Goal: Information Seeking & Learning: Learn about a topic

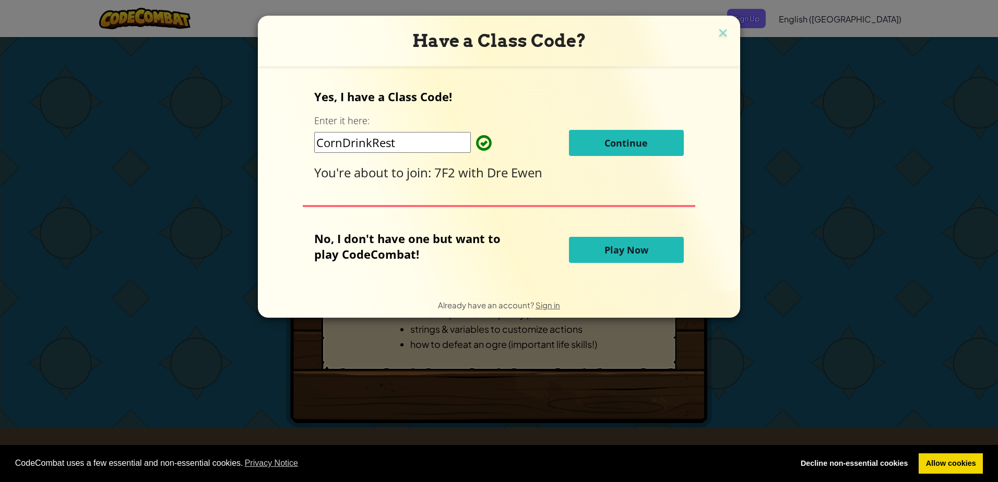
click at [437, 145] on input "CornDrinkRest" at bounding box center [392, 142] width 157 height 21
click at [615, 146] on span "Continue" at bounding box center [626, 143] width 43 height 13
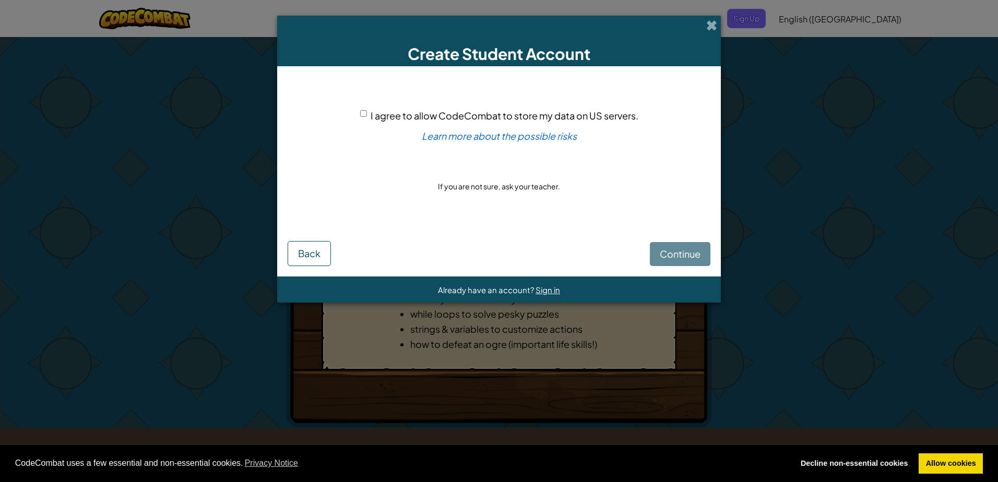
click at [362, 108] on div "I agree to allow CodeCombat to store my data on US servers." at bounding box center [499, 115] width 278 height 15
click at [361, 117] on input "I agree to allow CodeCombat to store my data on US servers." at bounding box center [363, 113] width 7 height 7
checkbox input "true"
click at [676, 252] on span "Continue" at bounding box center [680, 254] width 41 height 12
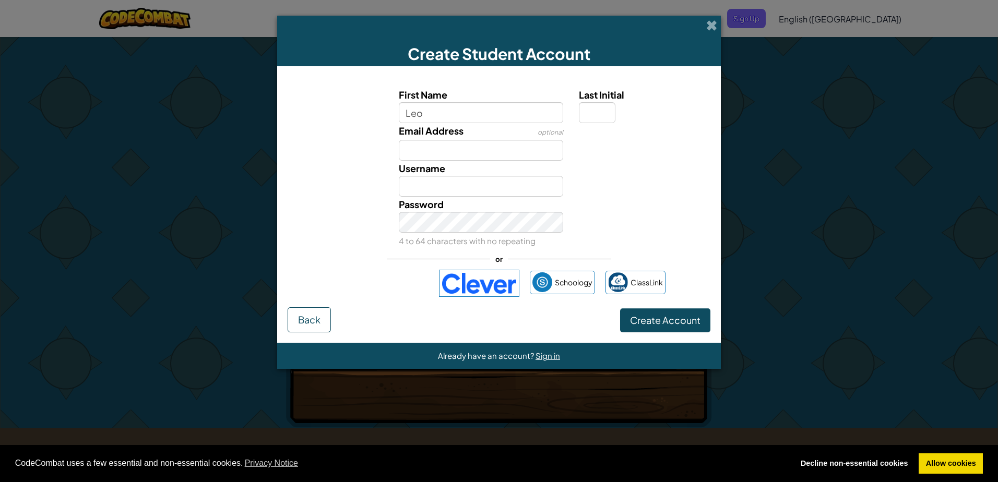
type input "Leo"
click at [662, 187] on div "Username Leo Checking..." at bounding box center [498, 179] width 433 height 36
click at [584, 116] on input "Last Initial" at bounding box center [597, 112] width 37 height 21
type input "N"
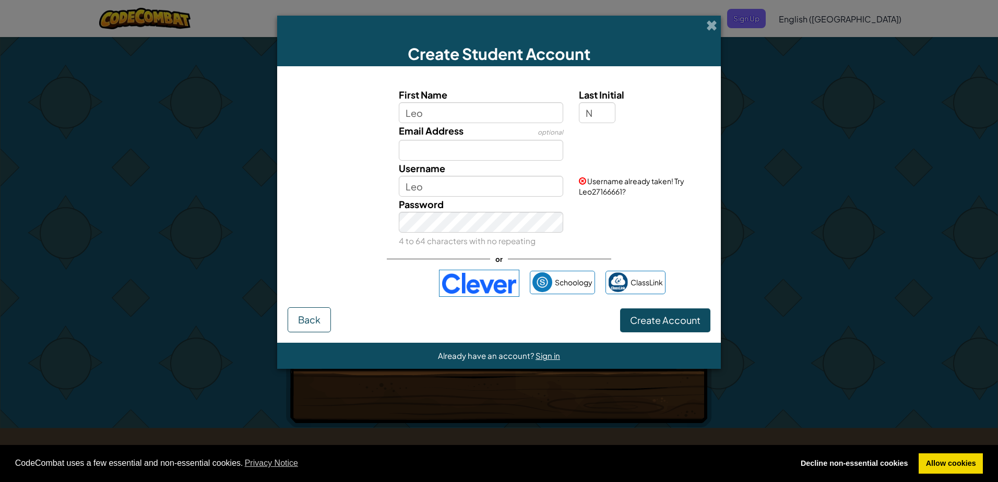
type input "LeoN"
click at [630, 251] on div "First Name Leo Last Initial N Email Address optional Username LeoN Checking... …" at bounding box center [499, 192] width 423 height 231
click at [472, 149] on input "Email Address" at bounding box center [481, 150] width 165 height 21
click at [642, 251] on div "First Name Leo Last Initial N Email Address optional 25leng1516 Username LeoN U…" at bounding box center [499, 192] width 423 height 231
click at [670, 319] on span "Create Account" at bounding box center [665, 320] width 70 height 12
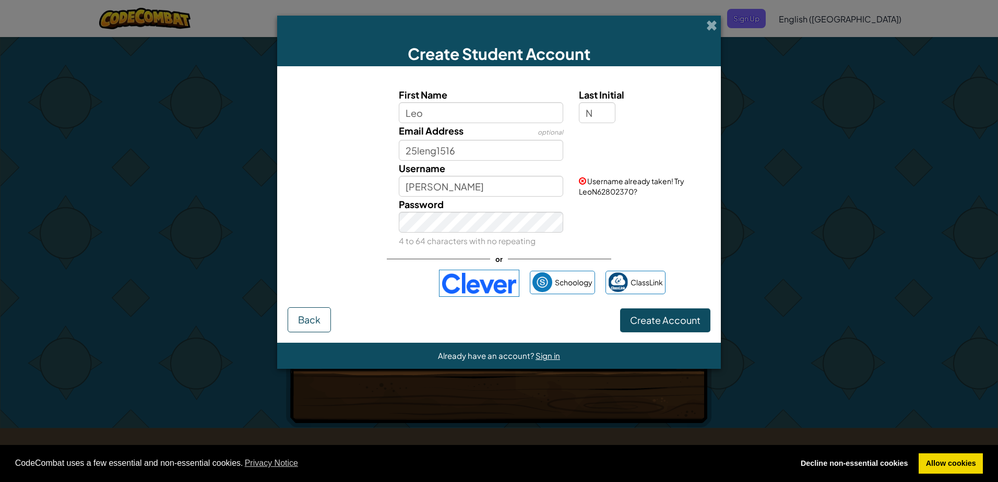
click at [590, 151] on div "Email Address optional 25leng1516" at bounding box center [498, 142] width 433 height 38
click at [493, 150] on input "25leng1516" at bounding box center [481, 150] width 165 height 21
type input "25leng1516@ichs.org.uk"
click at [669, 314] on button "Create Account" at bounding box center [665, 321] width 90 height 24
click at [604, 114] on input "N" at bounding box center [597, 112] width 37 height 21
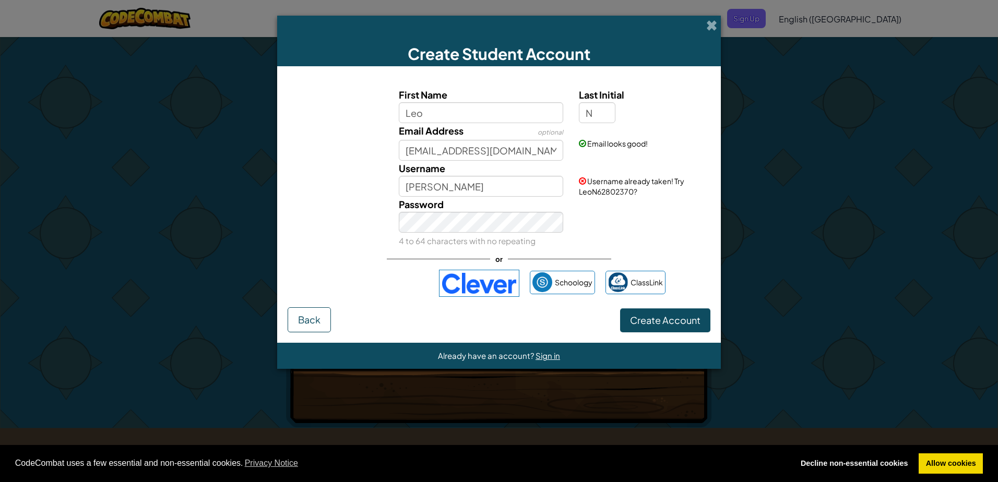
click at [664, 100] on label "Last Initial" at bounding box center [643, 94] width 129 height 15
click at [615, 102] on input "N" at bounding box center [597, 112] width 37 height 21
click at [606, 120] on input "N" at bounding box center [597, 112] width 37 height 21
click at [606, 113] on input "N" at bounding box center [597, 112] width 37 height 21
click at [529, 115] on input "Leo" at bounding box center [481, 112] width 165 height 21
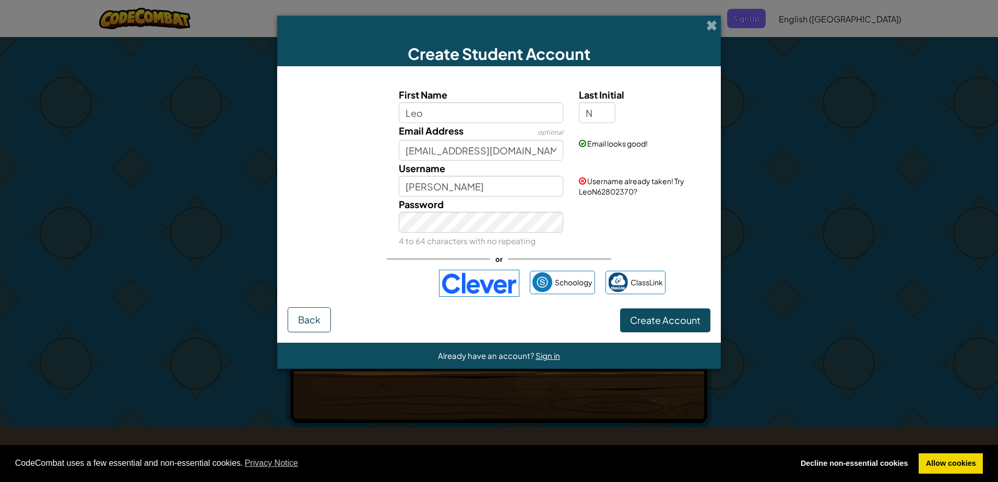
click at [577, 242] on div "Password 4 to 64 characters with no repeating" at bounding box center [498, 223] width 433 height 52
click at [522, 191] on input "LeoN" at bounding box center [481, 186] width 165 height 21
type input "L"
type input "25leng1516"
click at [699, 321] on button "Create Account" at bounding box center [665, 321] width 90 height 24
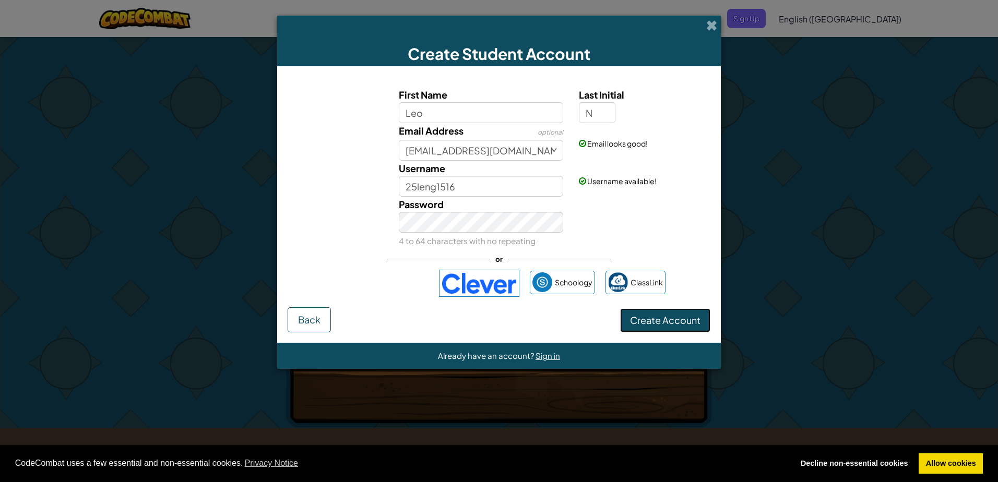
click at [674, 313] on button "Create Account" at bounding box center [665, 321] width 90 height 24
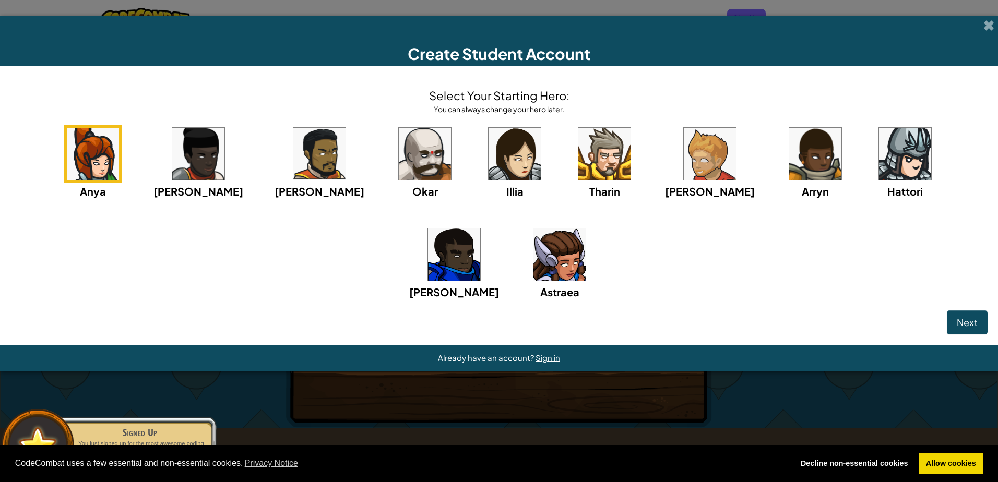
click at [578, 161] on img at bounding box center [604, 154] width 52 height 52
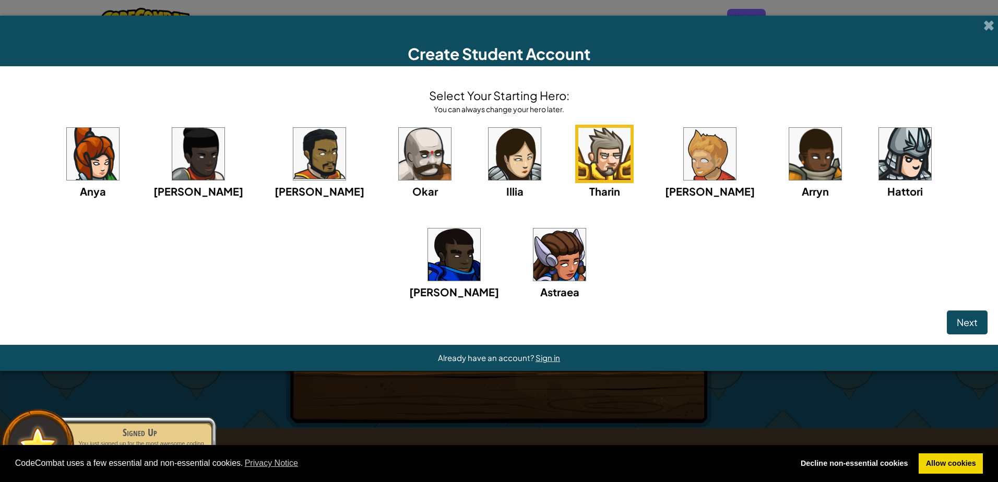
click at [399, 162] on img at bounding box center [425, 154] width 52 height 52
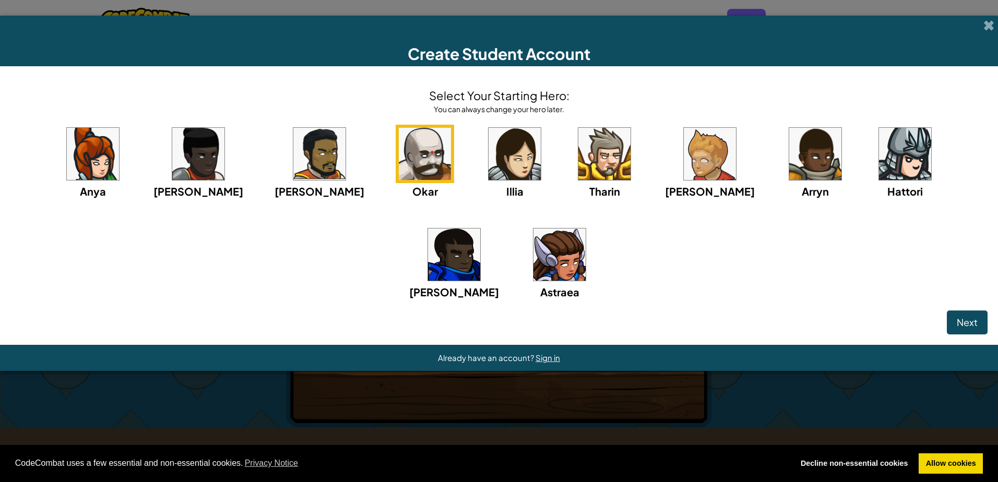
click at [846, 161] on div "Anya Ida Alejandro Okar Illia Tharin Ned Arryn Hattori Gordon Astraea" at bounding box center [498, 226] width 977 height 202
click at [879, 158] on img at bounding box center [905, 154] width 52 height 52
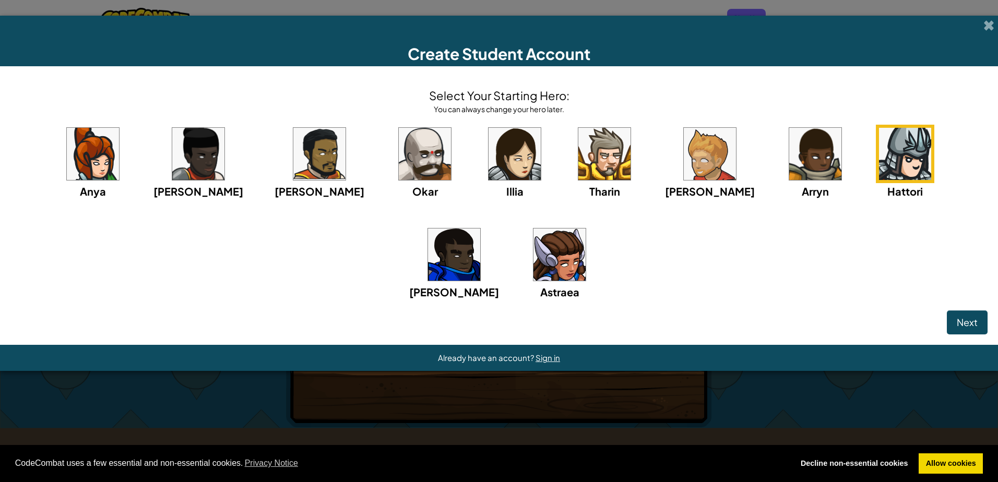
click at [494, 155] on div "Anya Ida Alejandro Okar Illia Tharin Ned Arryn Hattori Gordon Astraea" at bounding box center [498, 226] width 977 height 202
click at [578, 157] on img at bounding box center [604, 154] width 52 height 52
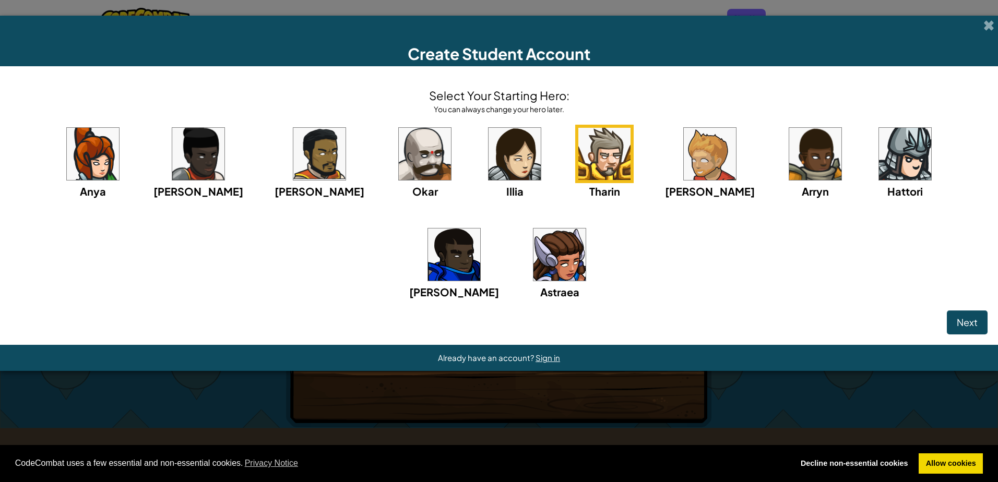
click at [990, 312] on div "Select Your Starting Hero: You can always change your hero later. Anya Ida Alej…" at bounding box center [499, 205] width 998 height 279
click at [963, 328] on span "Next" at bounding box center [967, 322] width 21 height 12
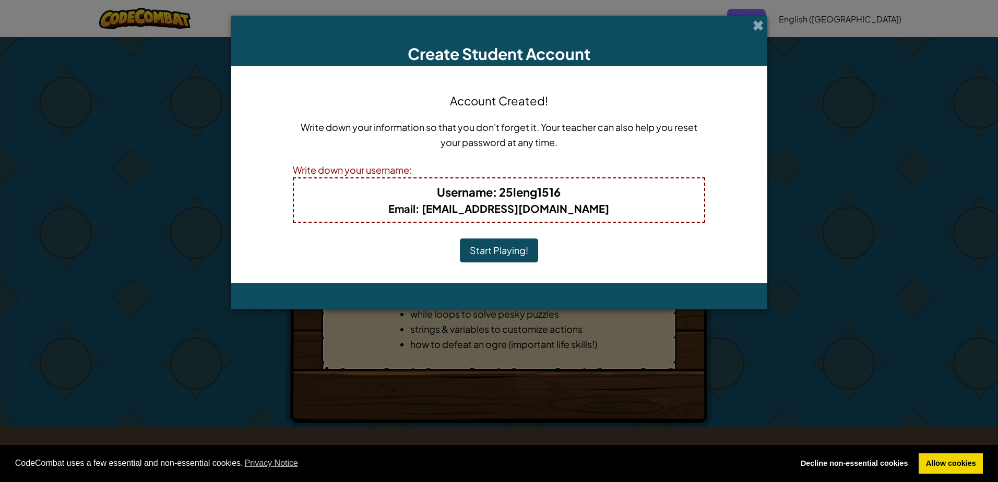
click at [524, 257] on button "Start Playing!" at bounding box center [499, 251] width 78 height 24
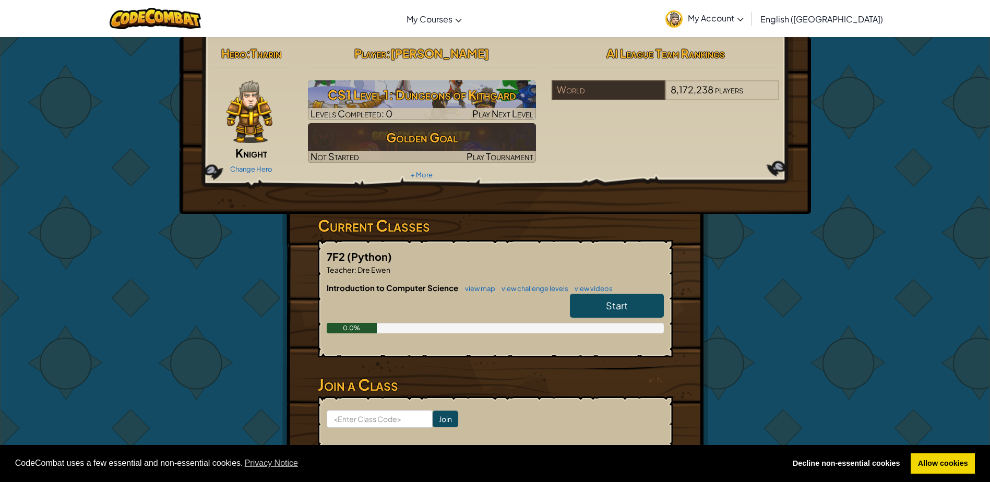
click at [596, 299] on link "Start" at bounding box center [617, 306] width 94 height 24
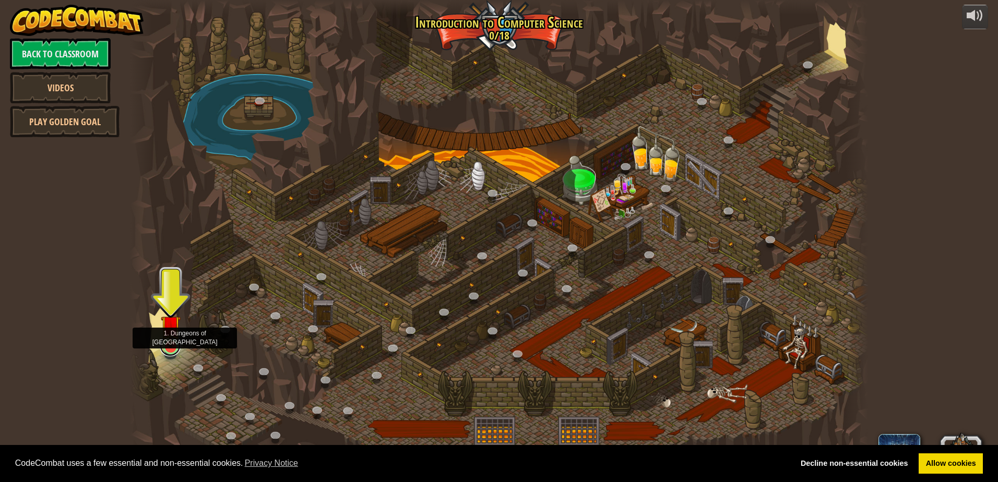
click at [170, 351] on link at bounding box center [170, 346] width 21 height 21
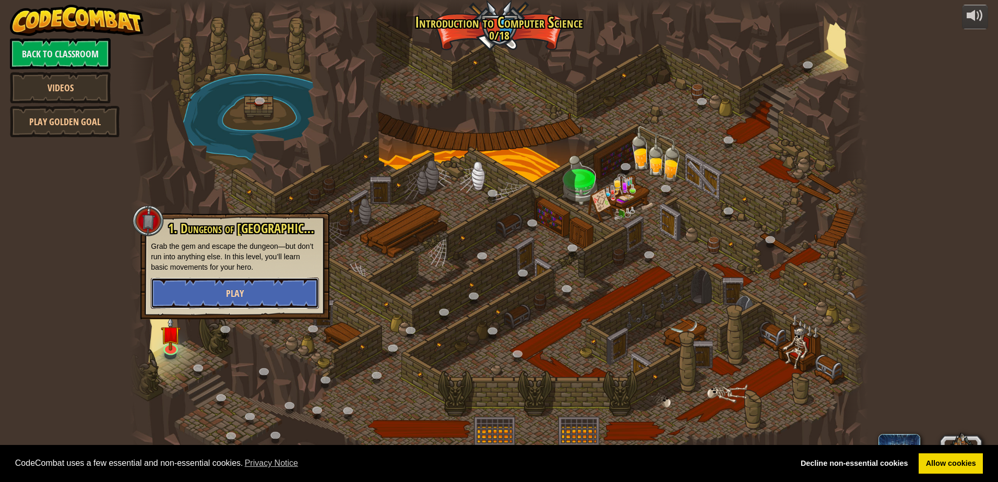
click at [167, 289] on button "Play" at bounding box center [235, 293] width 168 height 31
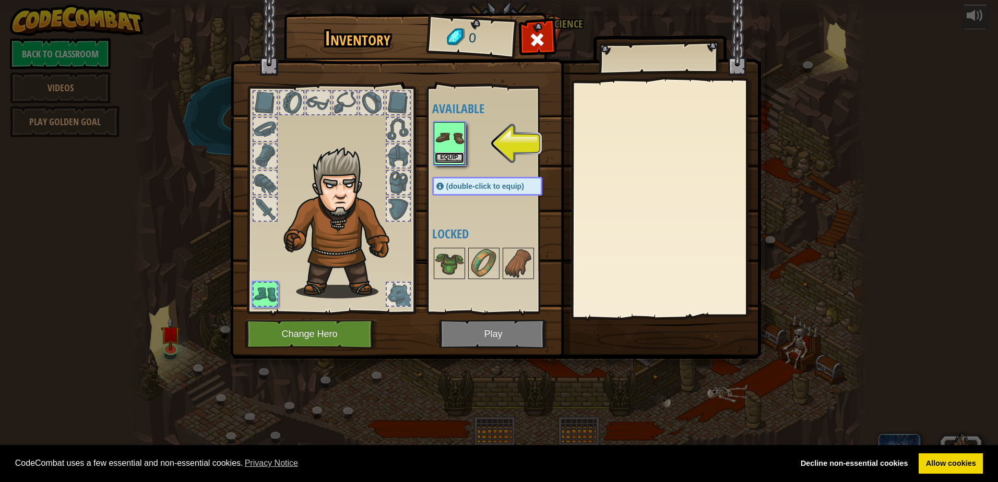
click at [446, 158] on button "Equip" at bounding box center [449, 157] width 29 height 11
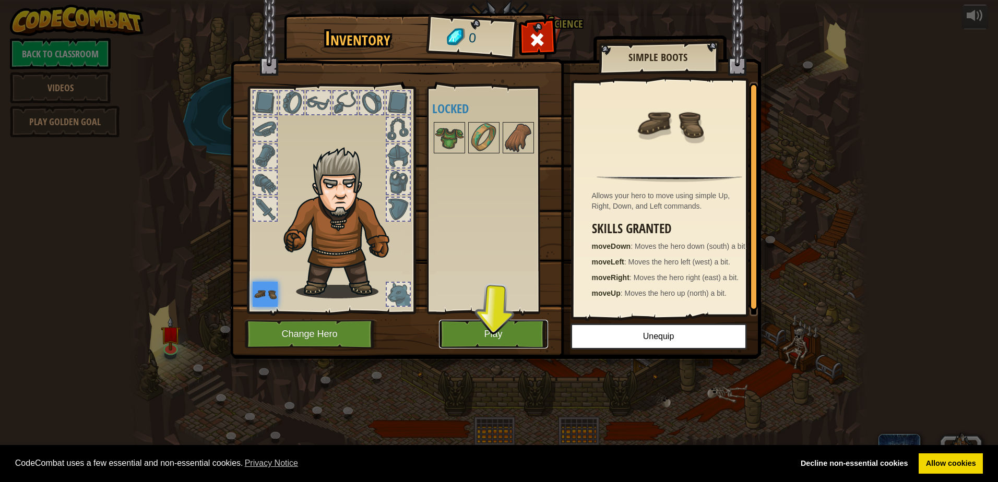
click at [455, 336] on button "Play" at bounding box center [493, 334] width 109 height 29
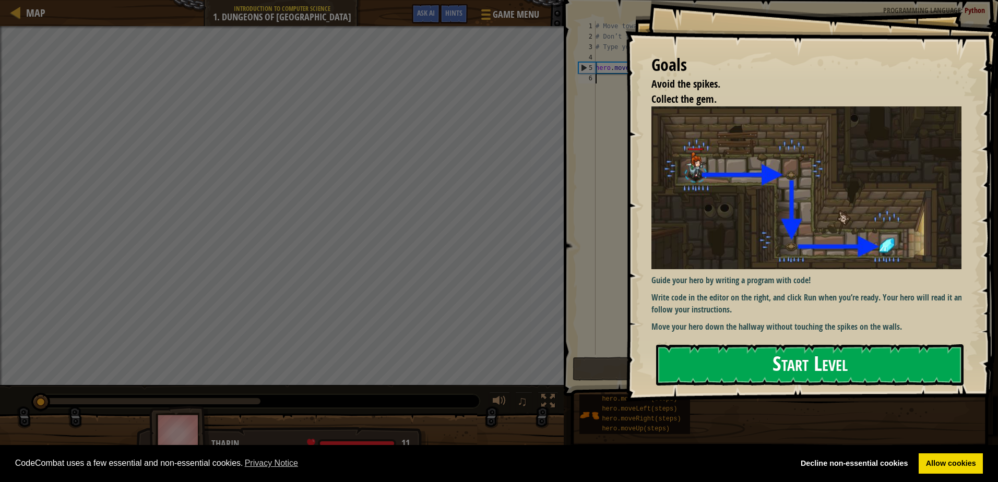
click at [706, 374] on button "Start Level" at bounding box center [809, 365] width 307 height 41
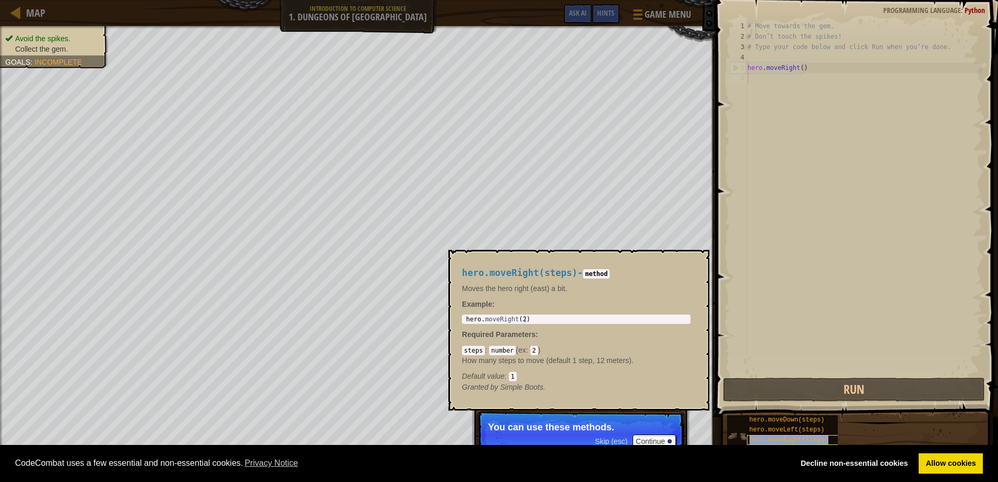
click at [790, 436] on div "hero.moveRight(steps)" at bounding box center [797, 440] width 100 height 10
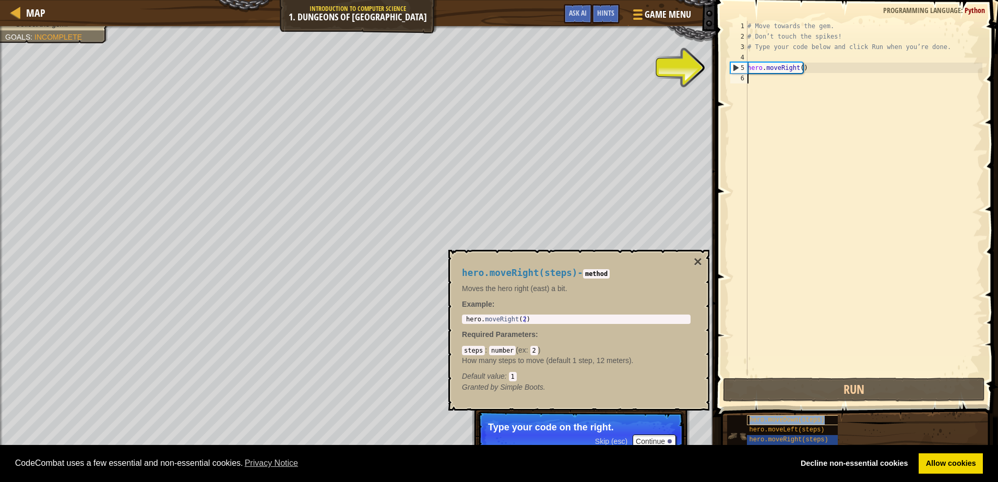
drag, startPoint x: 790, startPoint y: 436, endPoint x: 777, endPoint y: 419, distance: 21.9
click at [777, 419] on span "hero.moveDown(steps)" at bounding box center [787, 420] width 75 height 7
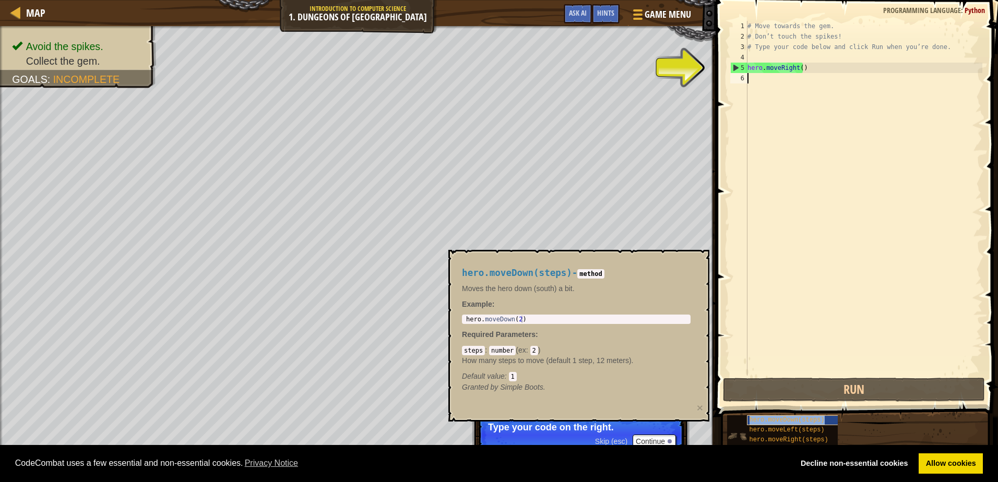
click at [777, 419] on span "hero.moveDown(steps)" at bounding box center [787, 420] width 75 height 7
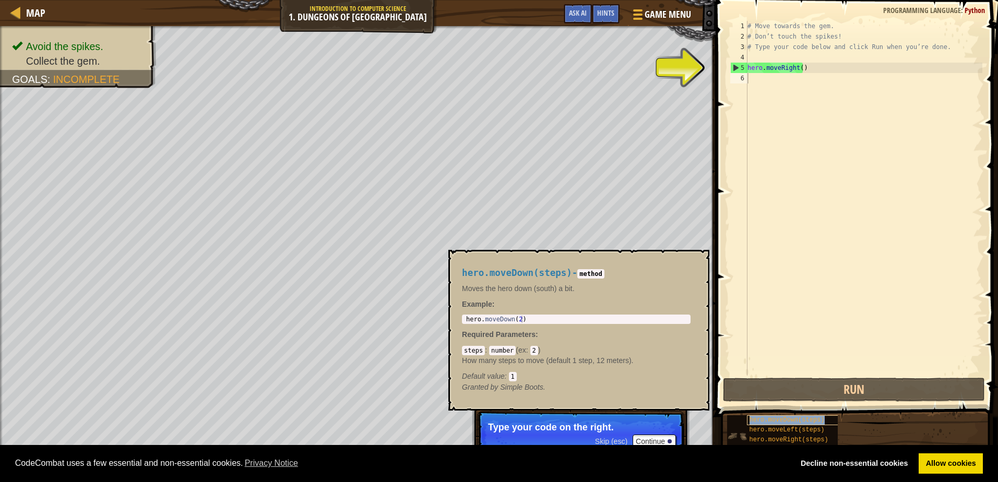
click at [786, 421] on span "hero.moveDown(steps)" at bounding box center [787, 420] width 75 height 7
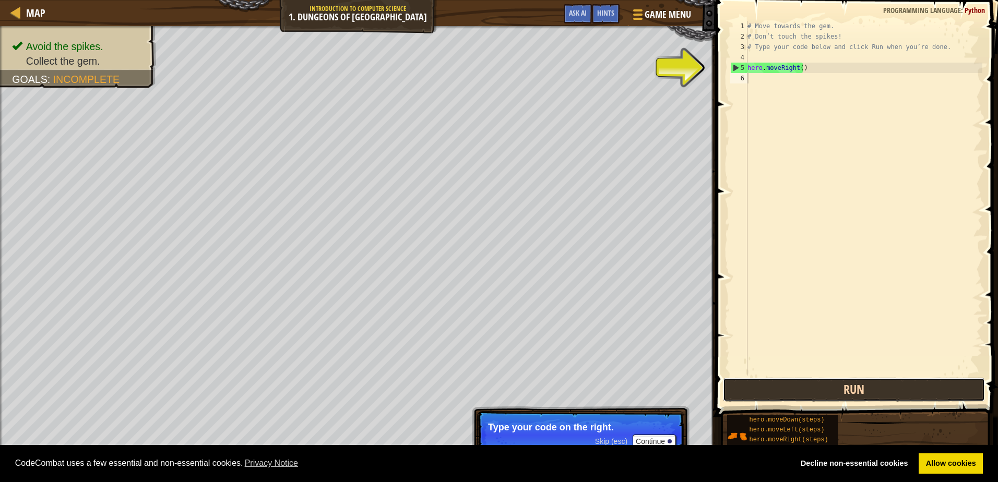
click at [792, 389] on button "Run" at bounding box center [854, 390] width 262 height 24
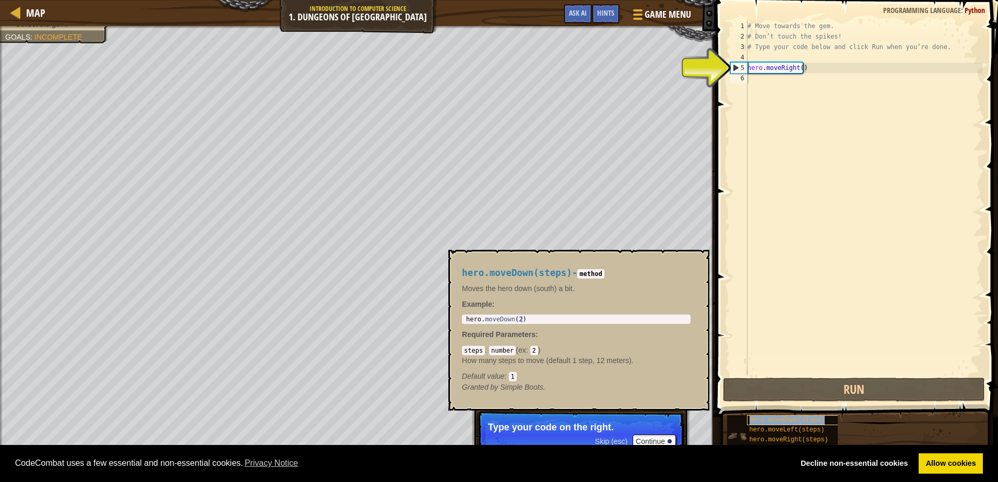
click at [787, 421] on span "hero.moveDown(steps)" at bounding box center [787, 420] width 75 height 7
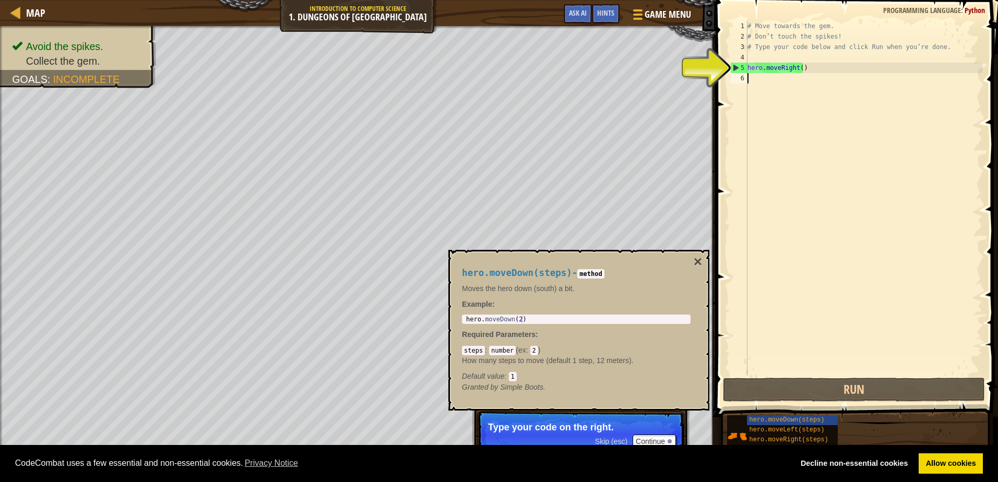
click at [779, 72] on div "# Move towards the gem. # Don’t touch the spikes! # Type your code below and cl…" at bounding box center [863, 209] width 237 height 376
type textarea "hero.moveRight()"
click at [779, 65] on div "# Move towards the gem. # Don’t touch the spikes! # Type your code below and cl…" at bounding box center [863, 209] width 237 height 376
click at [808, 70] on div "# Move towards the gem. # Don’t touch the spikes! # Type your code below and cl…" at bounding box center [863, 209] width 237 height 376
click at [776, 79] on div "# Move towards the gem. # Don’t touch the spikes! # Type your code below and cl…" at bounding box center [863, 209] width 237 height 376
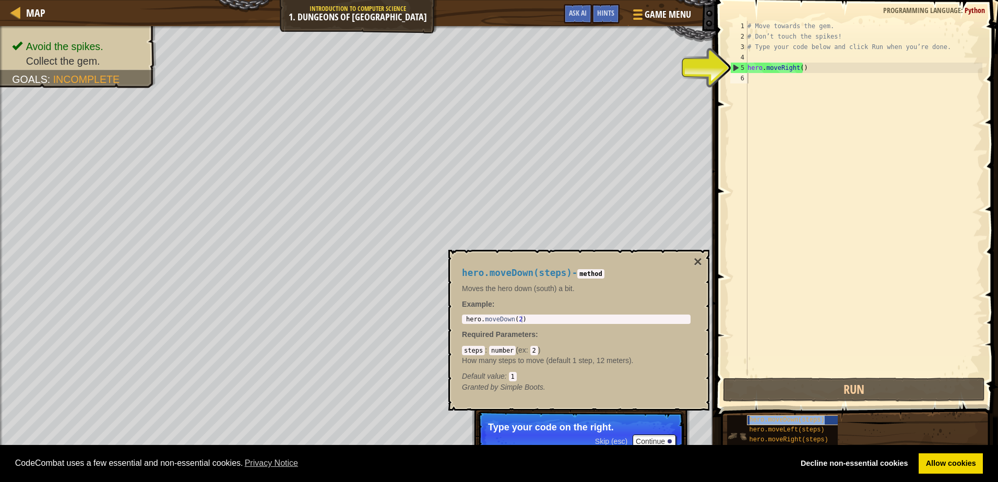
click at [806, 420] on span "hero.moveDown(steps)" at bounding box center [787, 420] width 75 height 7
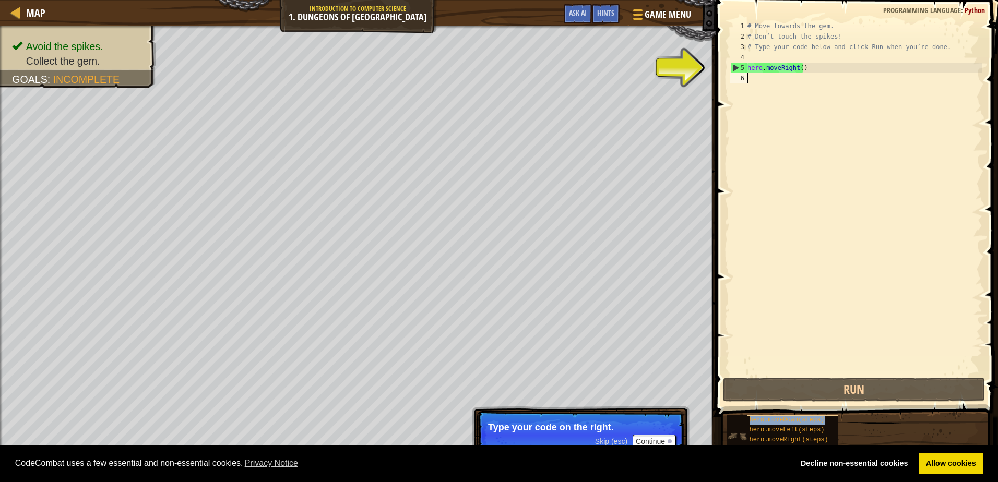
click at [806, 420] on span "hero.moveDown(steps)" at bounding box center [787, 420] width 75 height 7
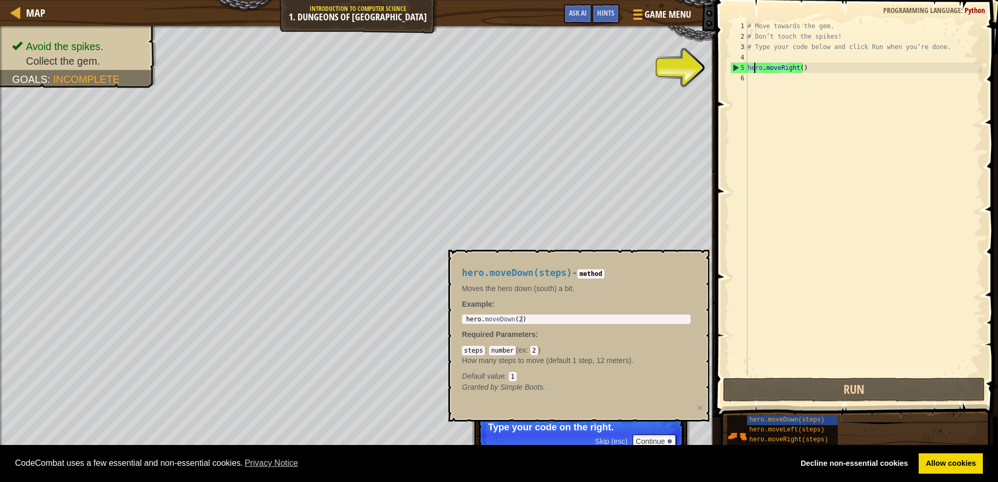
click at [755, 72] on div "# Move towards the gem. # Don’t touch the spikes! # Type your code below and cl…" at bounding box center [863, 209] width 237 height 376
type textarea "hero.moveRight()"
click at [761, 416] on div "hero.moveDown(steps)" at bounding box center [797, 421] width 100 height 10
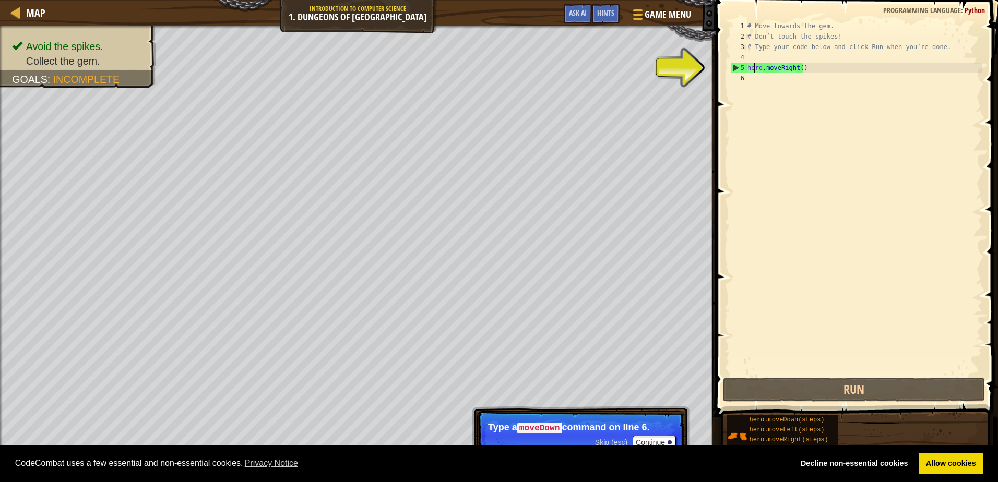
click at [752, 77] on div "# Move towards the gem. # Don’t touch the spikes! # Type your code below and cl…" at bounding box center [863, 209] width 237 height 376
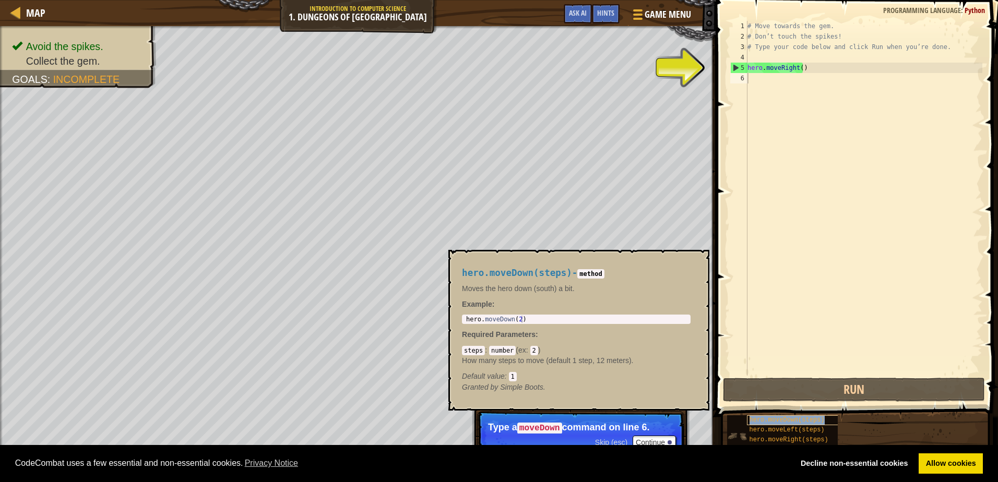
click at [778, 418] on span "hero.moveDown(steps)" at bounding box center [787, 420] width 75 height 7
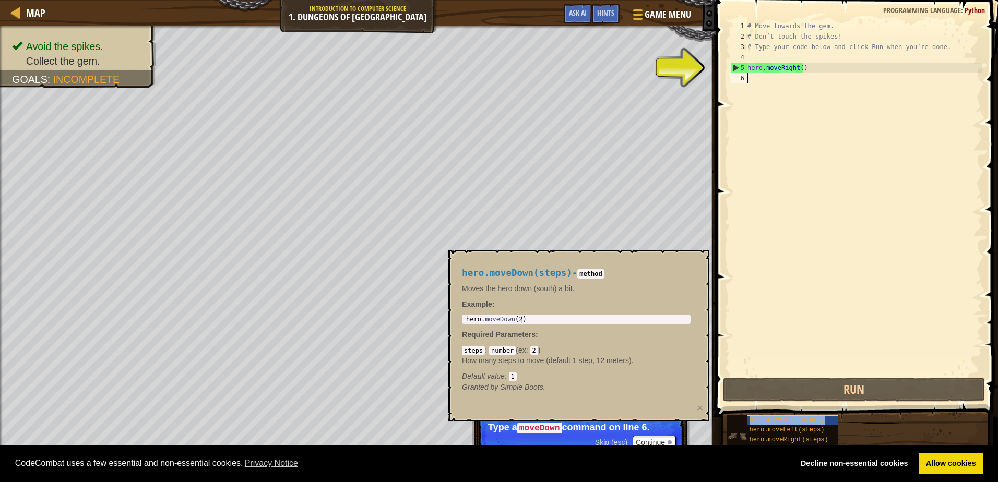
click at [778, 418] on span "hero.moveDown(steps)" at bounding box center [787, 420] width 75 height 7
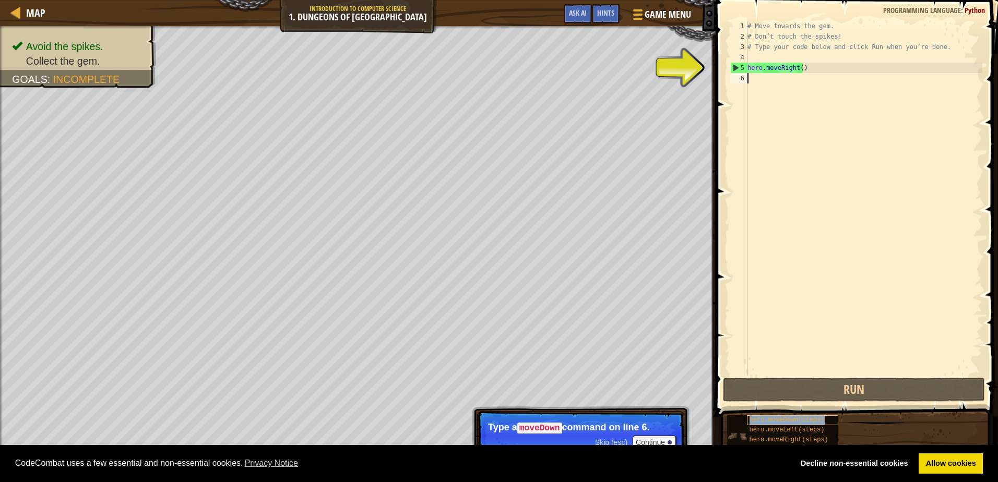
click at [778, 418] on span "hero.moveDown(steps)" at bounding box center [787, 420] width 75 height 7
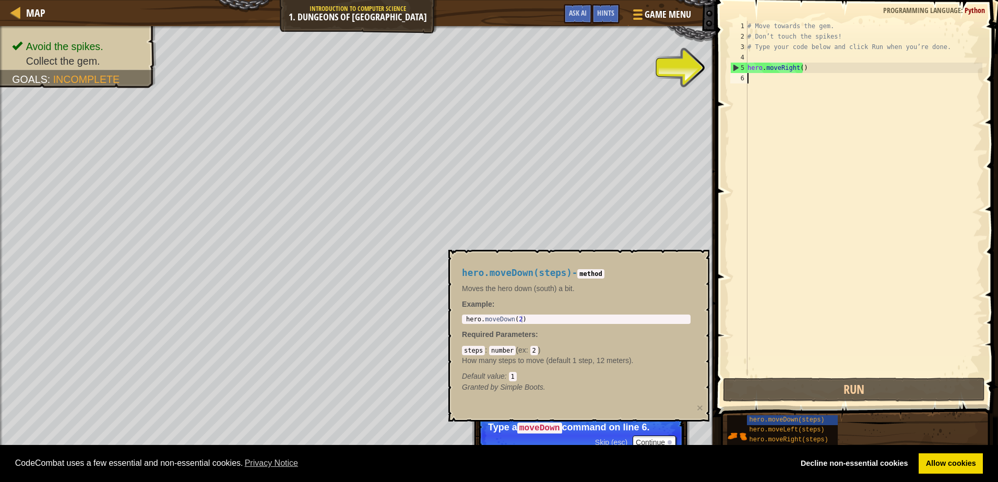
click at [768, 140] on div "# Move towards the gem. # Don’t touch the spikes! # Type your code below and cl…" at bounding box center [863, 209] width 237 height 376
click at [781, 66] on div "# Move towards the gem. # Don’t touch the spikes! # Type your code below and cl…" at bounding box center [863, 209] width 237 height 376
type textarea "hero.moveRight()"
click at [757, 56] on div "# Move towards the gem. # Don’t touch the spikes! # Type your code below and cl…" at bounding box center [863, 209] width 237 height 376
click at [749, 80] on div "# Move towards the gem. # Don’t touch the spikes! # Type your code below and cl…" at bounding box center [863, 209] width 237 height 376
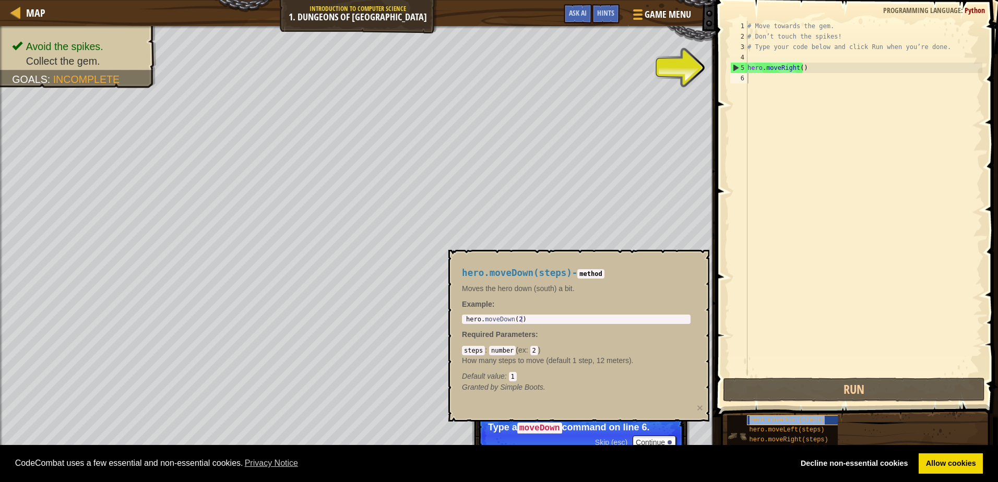
click at [761, 418] on span "hero.moveDown(steps)" at bounding box center [787, 420] width 75 height 7
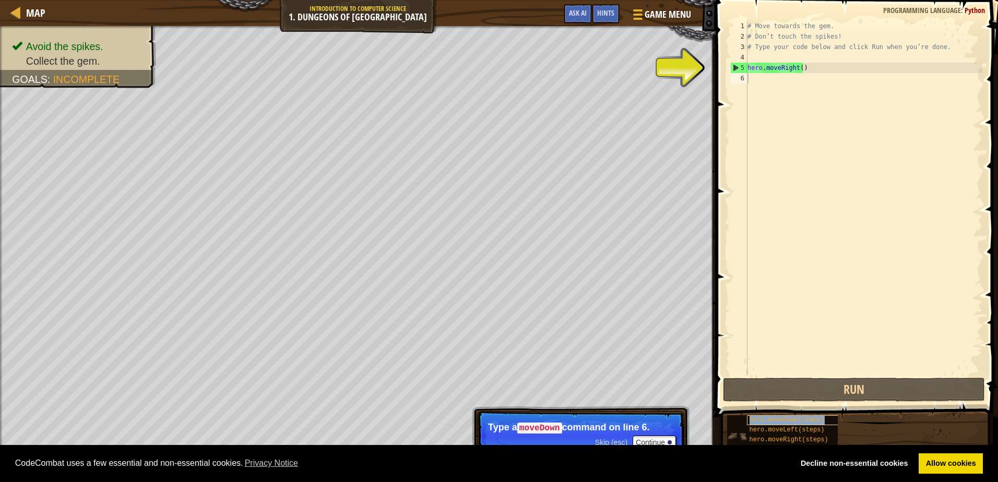
click at [761, 418] on span "hero.moveDown(steps)" at bounding box center [787, 420] width 75 height 7
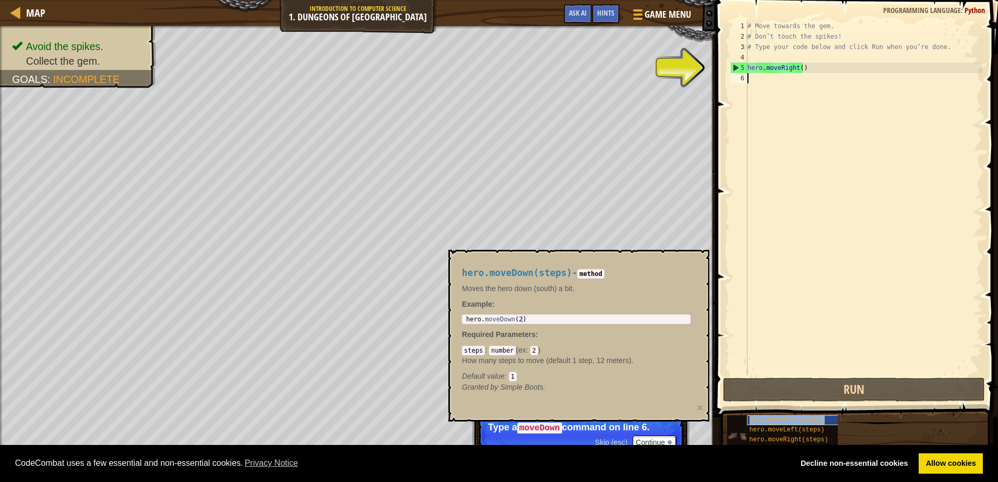
click at [761, 418] on span "hero.moveDown(steps)" at bounding box center [787, 420] width 75 height 7
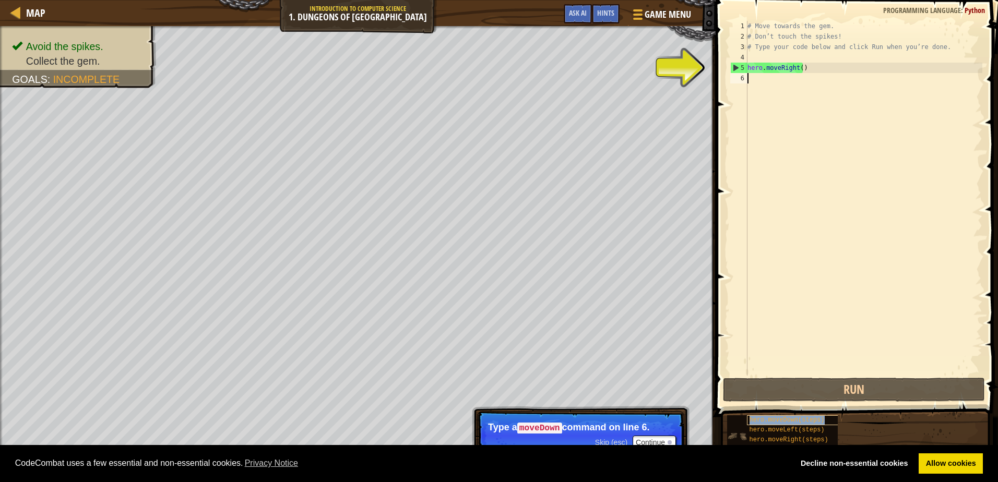
click at [761, 418] on span "hero.moveDown(steps)" at bounding box center [787, 420] width 75 height 7
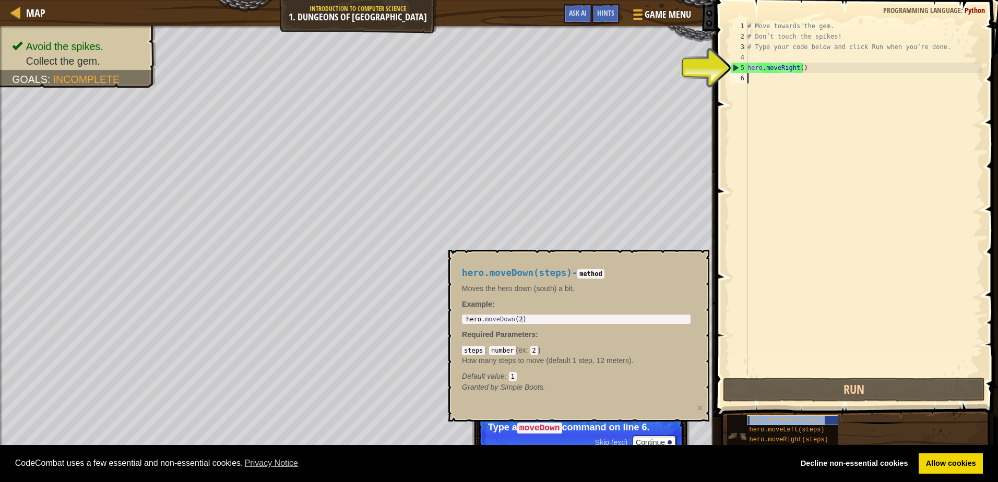
click at [761, 418] on span "hero.moveDown(steps)" at bounding box center [787, 420] width 75 height 7
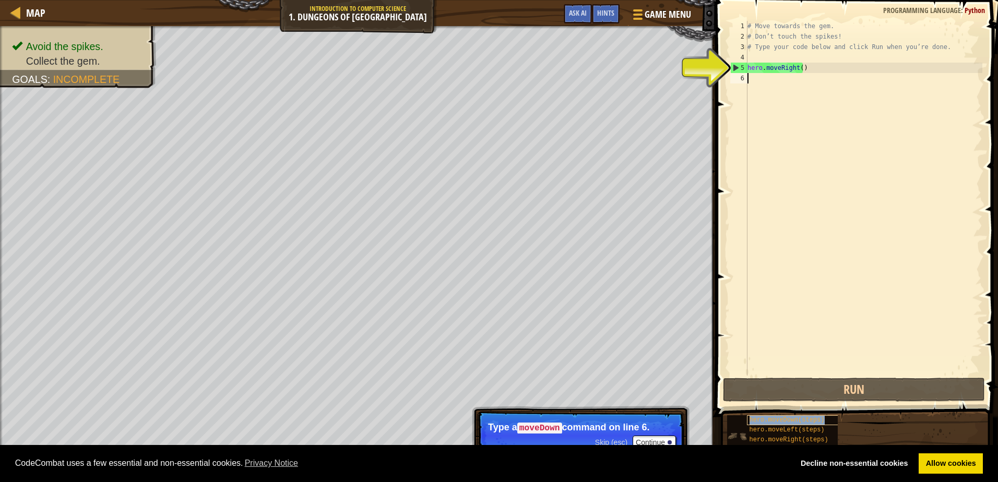
click at [761, 418] on span "hero.moveDown(steps)" at bounding box center [787, 420] width 75 height 7
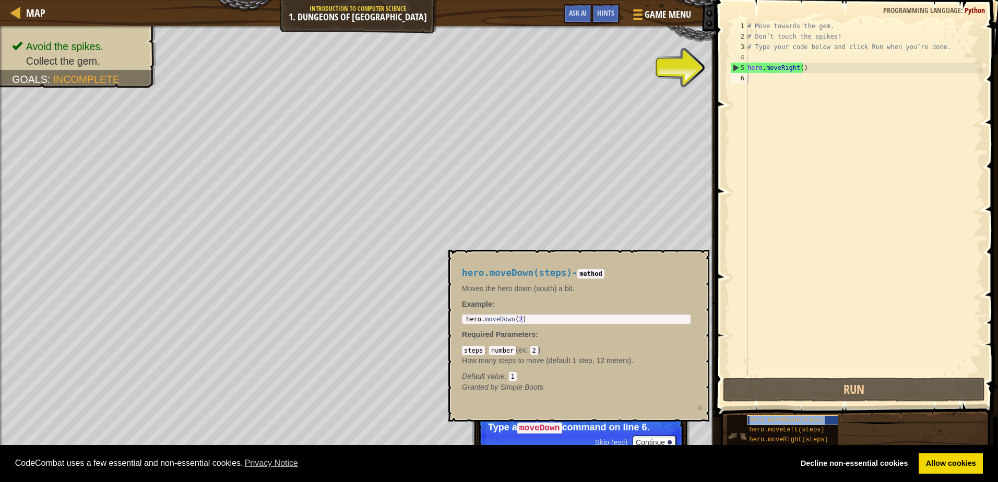
click at [761, 418] on span "hero.moveDown(steps)" at bounding box center [787, 420] width 75 height 7
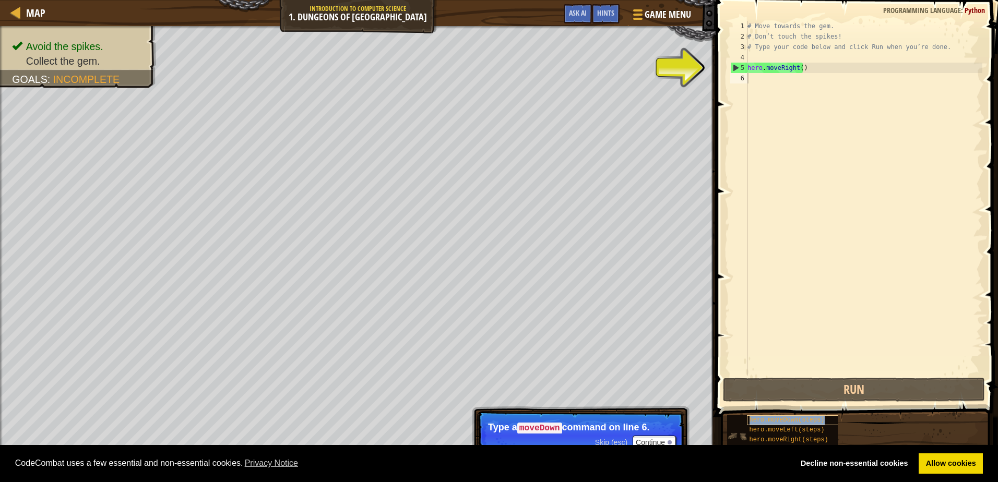
click at [761, 418] on span "hero.moveDown(steps)" at bounding box center [787, 420] width 75 height 7
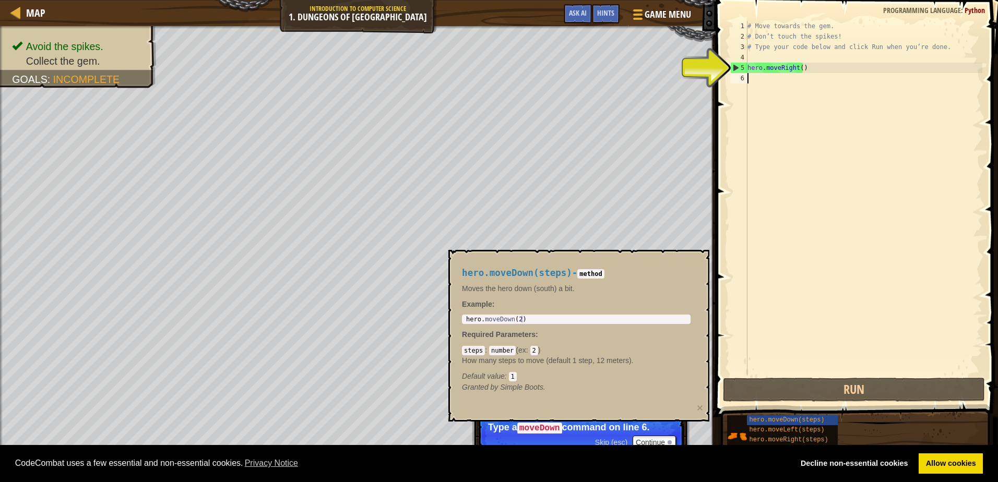
click at [775, 177] on div "# Move towards the gem. # Don’t touch the spikes! # Type your code below and cl…" at bounding box center [863, 209] width 237 height 376
click at [846, 74] on div "# Move towards the gem. # Don’t touch the spikes! # Type your code below and cl…" at bounding box center [863, 209] width 237 height 376
click at [824, 63] on div "# Move towards the gem. # Don’t touch the spikes! # Type your code below and cl…" at bounding box center [863, 209] width 237 height 376
type textarea "hero.moveRight()"
click at [772, 421] on span "hero.moveDown(steps)" at bounding box center [787, 420] width 75 height 7
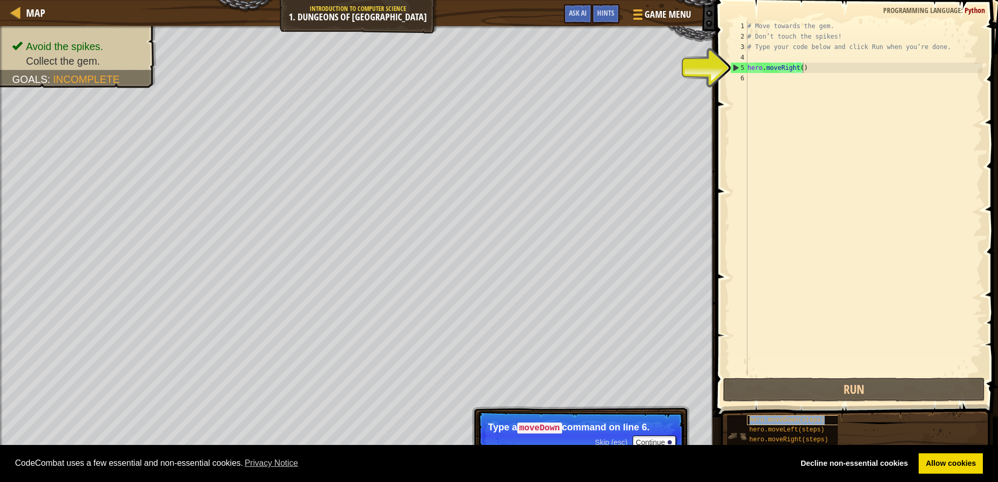
click at [772, 421] on span "hero.moveDown(steps)" at bounding box center [787, 420] width 75 height 7
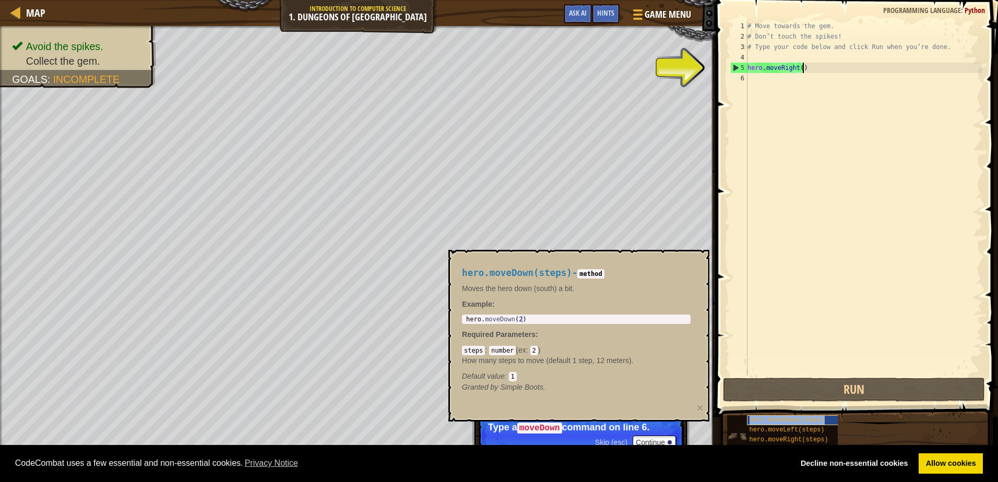
click at [772, 421] on span "hero.moveDown(steps)" at bounding box center [787, 420] width 75 height 7
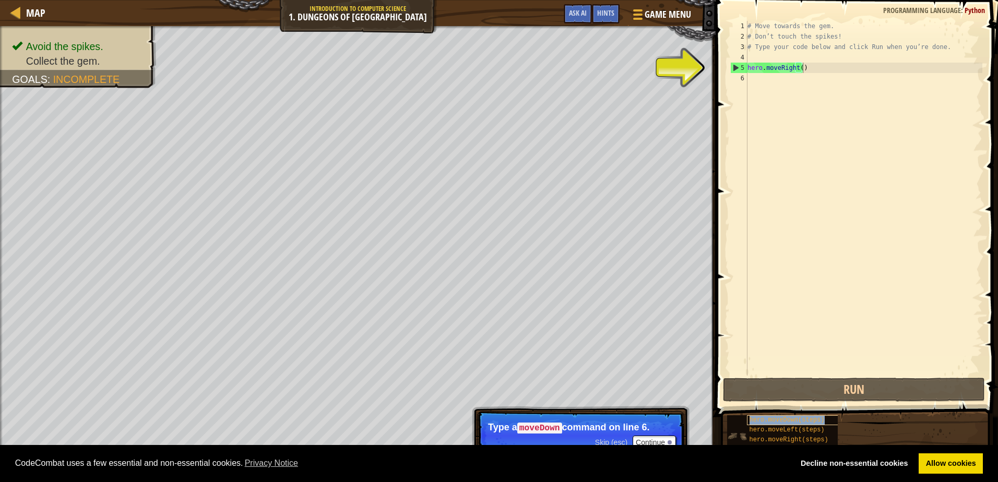
click at [772, 421] on span "hero.moveDown(steps)" at bounding box center [787, 420] width 75 height 7
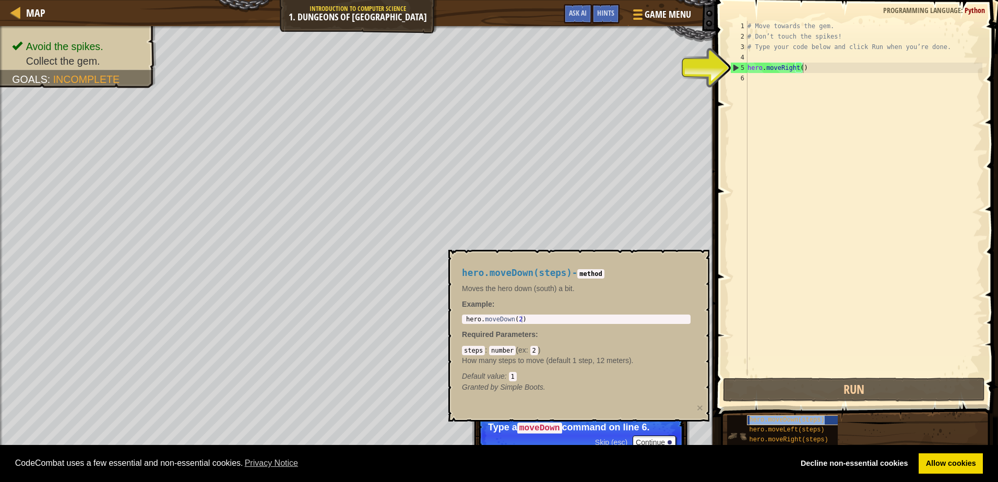
click at [772, 421] on span "hero.moveDown(steps)" at bounding box center [787, 420] width 75 height 7
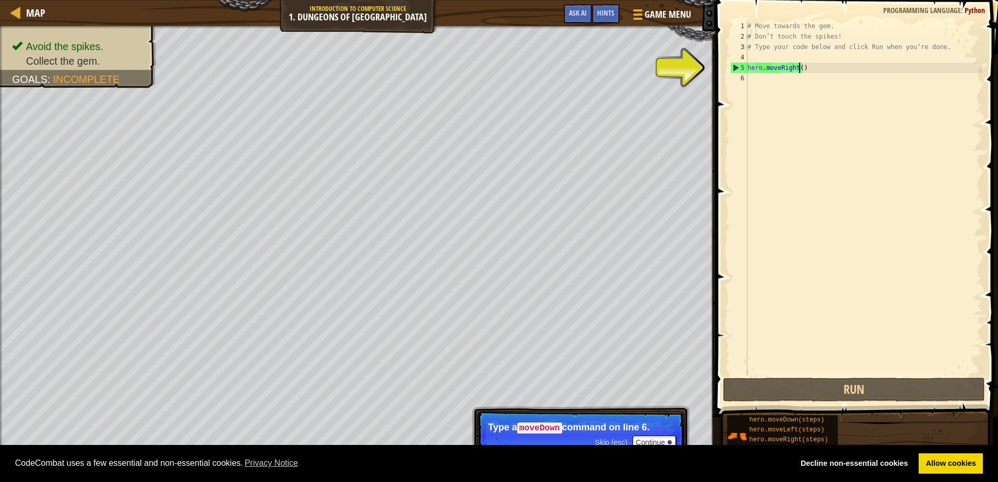
click at [799, 69] on div "# Move towards the gem. # Don’t touch the spikes! # Type your code below and cl…" at bounding box center [863, 209] width 237 height 376
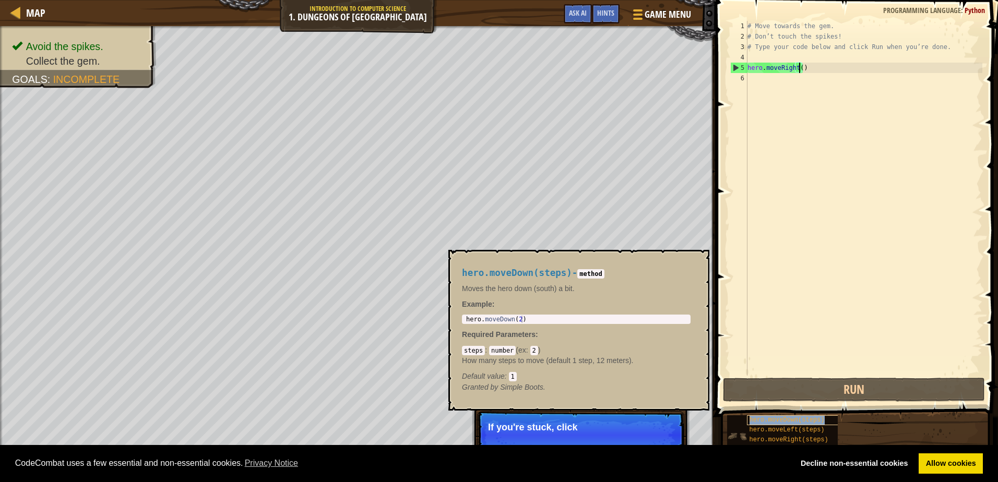
click at [789, 420] on span "hero.moveDown(steps)" at bounding box center [787, 420] width 75 height 7
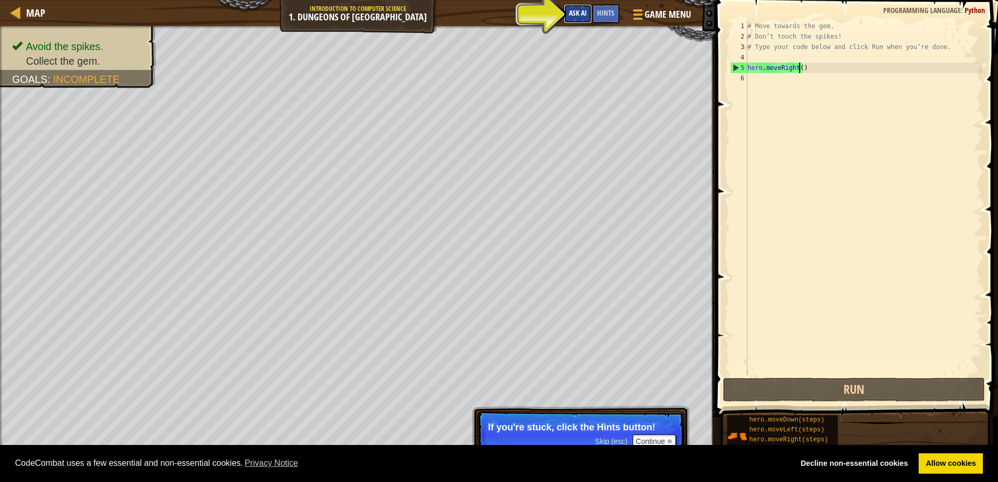
click at [573, 15] on span "Ask AI" at bounding box center [578, 13] width 18 height 10
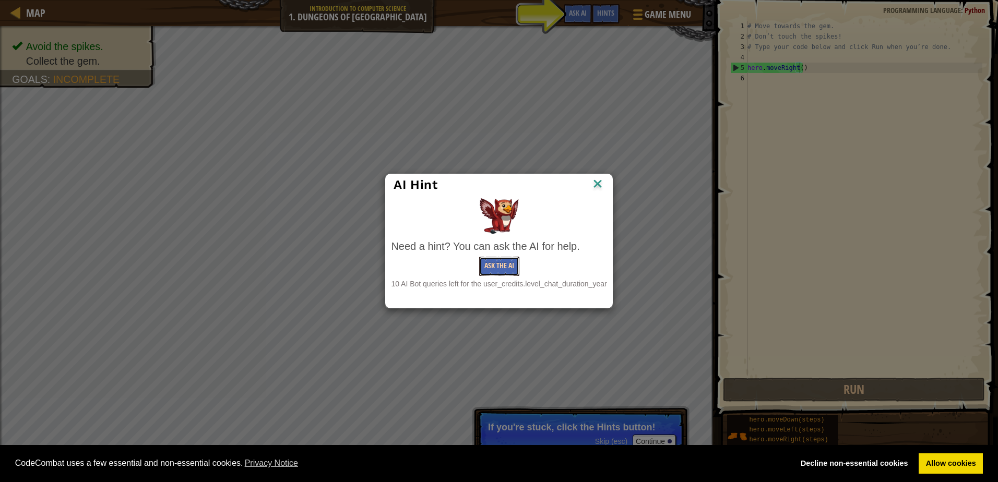
click at [505, 274] on button "Ask the AI" at bounding box center [499, 266] width 40 height 19
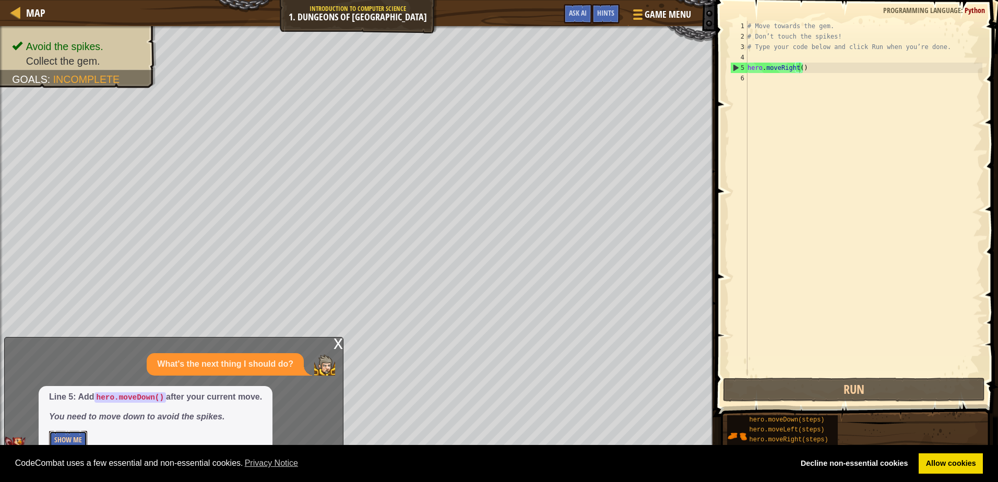
click at [66, 435] on button "Show Me" at bounding box center [68, 440] width 38 height 19
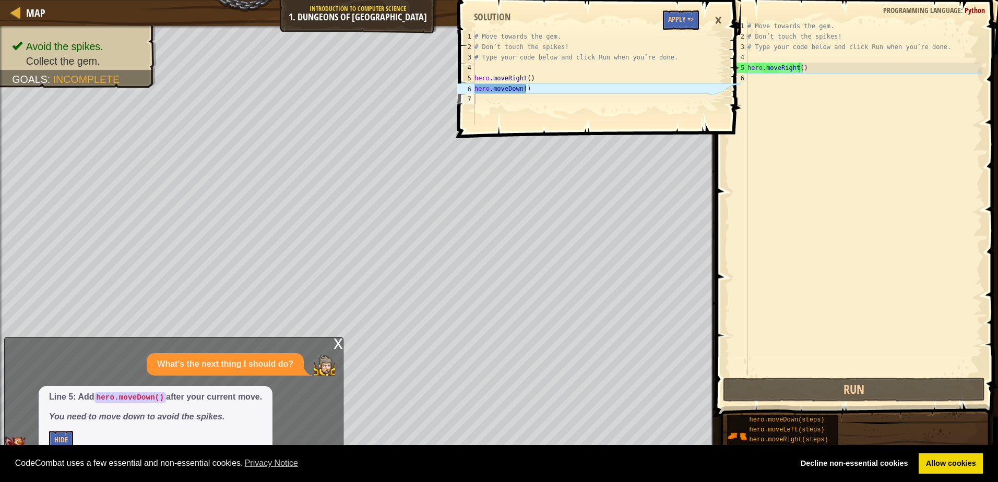
click at [768, 87] on div "# Move towards the gem. # Don’t touch the spikes! # Type your code below and cl…" at bounding box center [863, 209] width 237 height 376
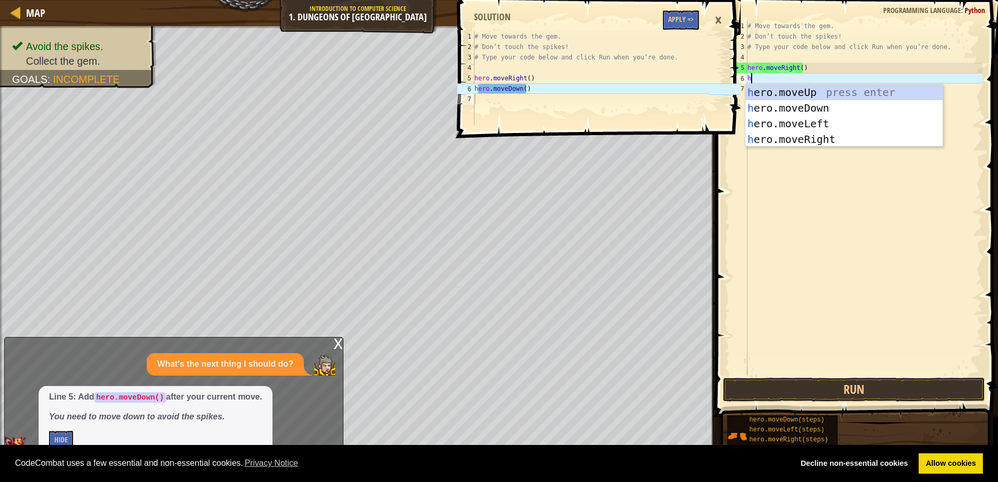
type textarea "he"
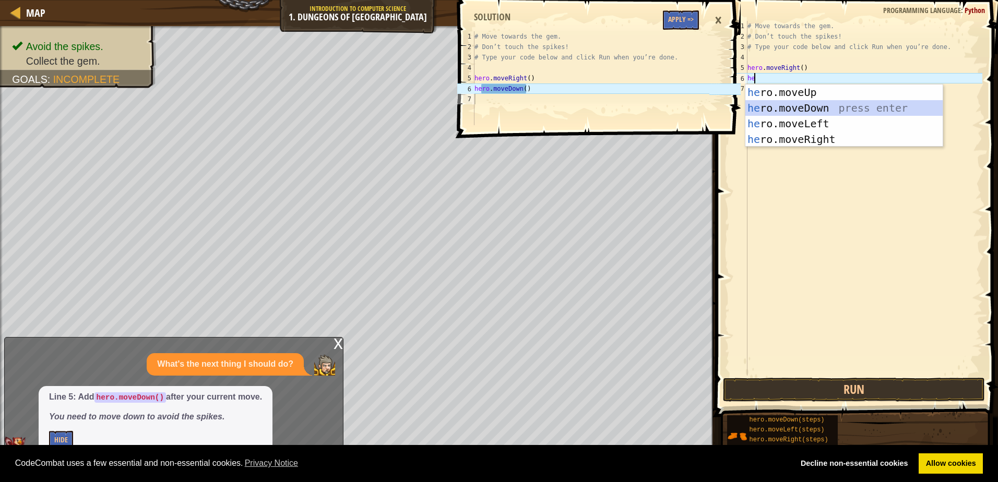
click at [790, 111] on div "he ro.moveUp press enter he ro.moveDown press enter he ro.moveLeft press enter …" at bounding box center [843, 132] width 197 height 94
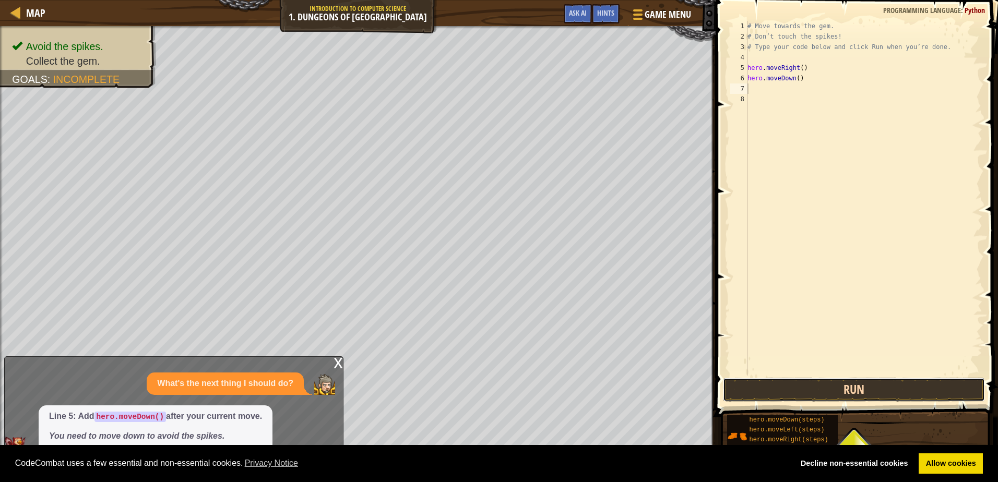
click at [815, 382] on button "Run" at bounding box center [854, 390] width 262 height 24
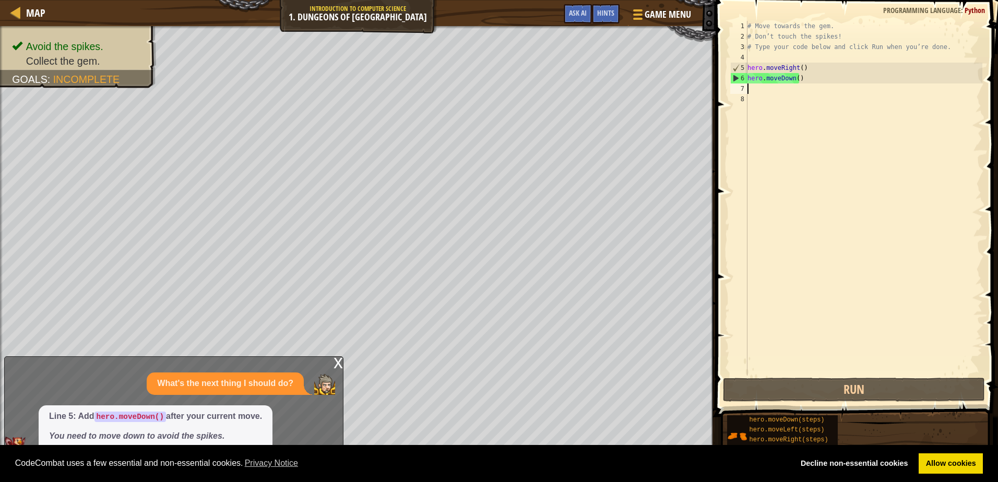
type textarea "h"
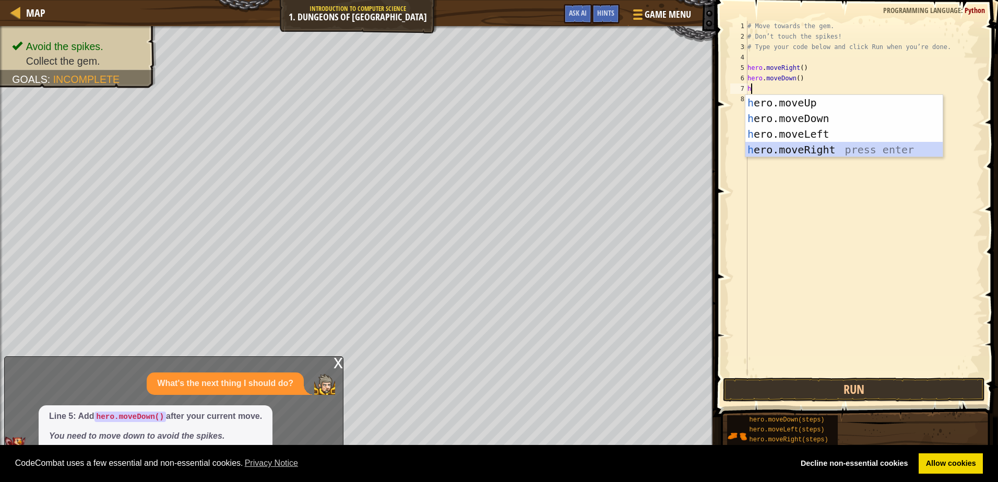
click at [809, 147] on div "h ero.moveUp press enter h ero.moveDown press enter h ero.moveLeft press enter …" at bounding box center [843, 142] width 197 height 94
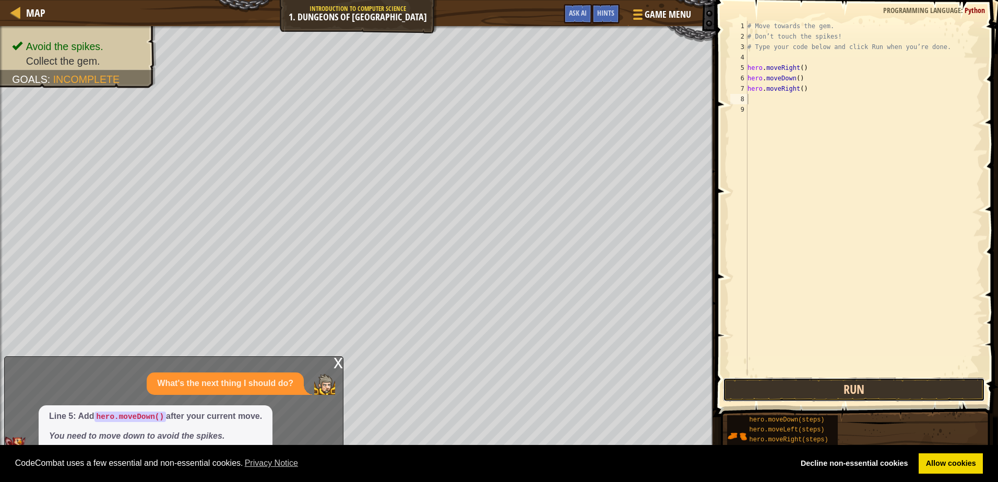
click at [828, 389] on button "Run" at bounding box center [854, 390] width 262 height 24
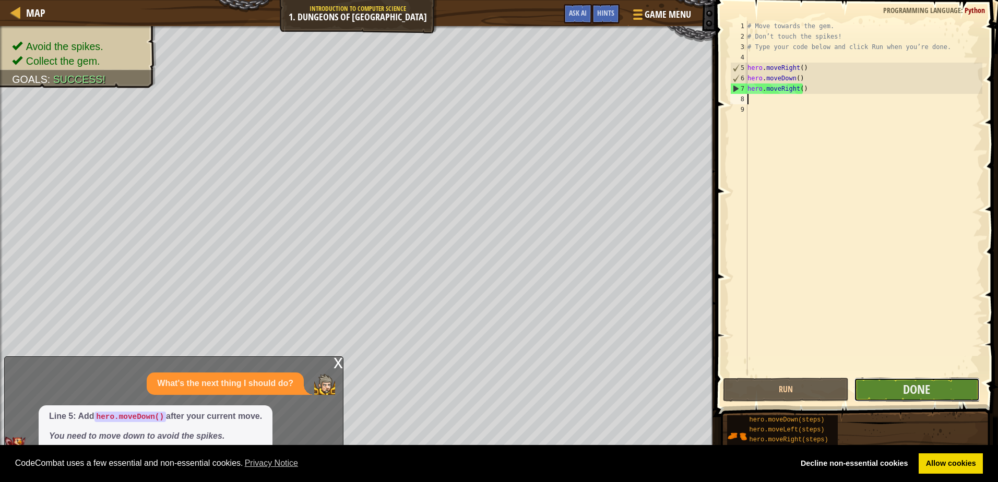
click at [875, 380] on button "Done" at bounding box center [917, 390] width 126 height 24
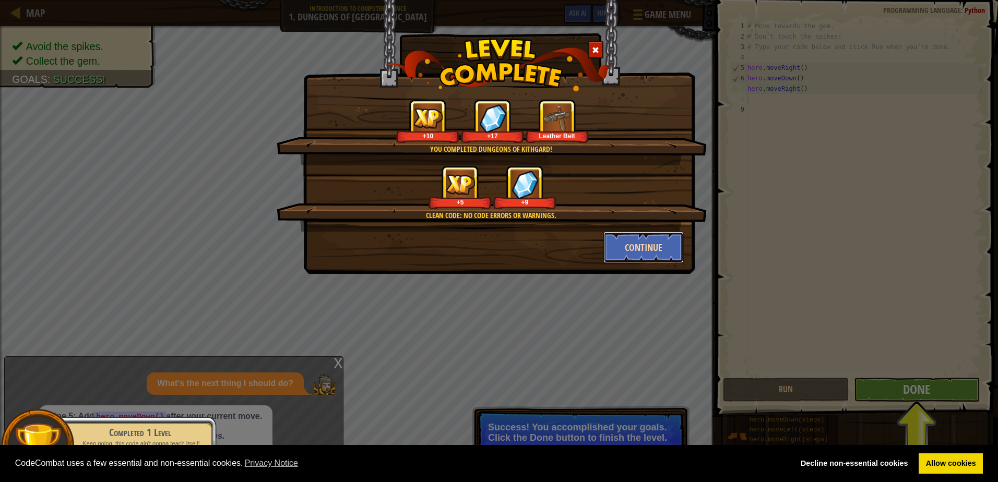
click at [667, 246] on button "Continue" at bounding box center [643, 247] width 81 height 31
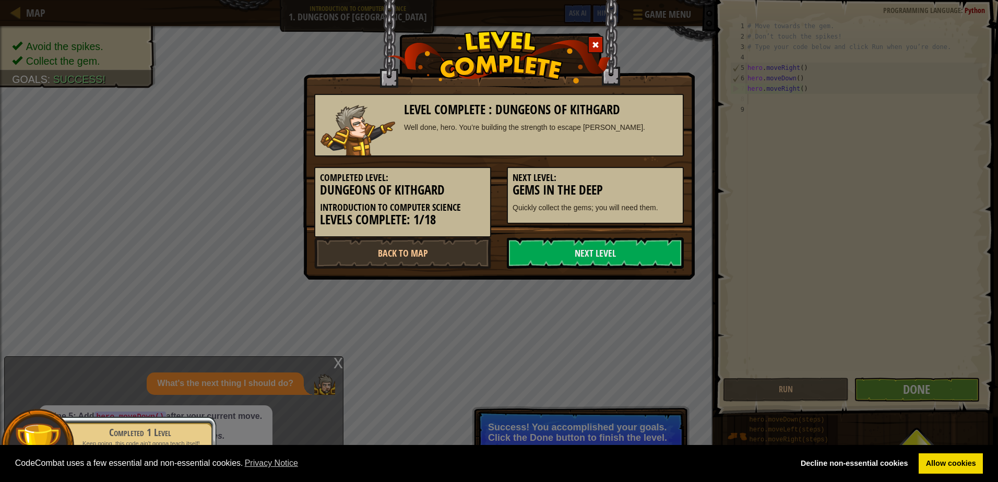
click at [667, 246] on link "Next Level" at bounding box center [595, 253] width 177 height 31
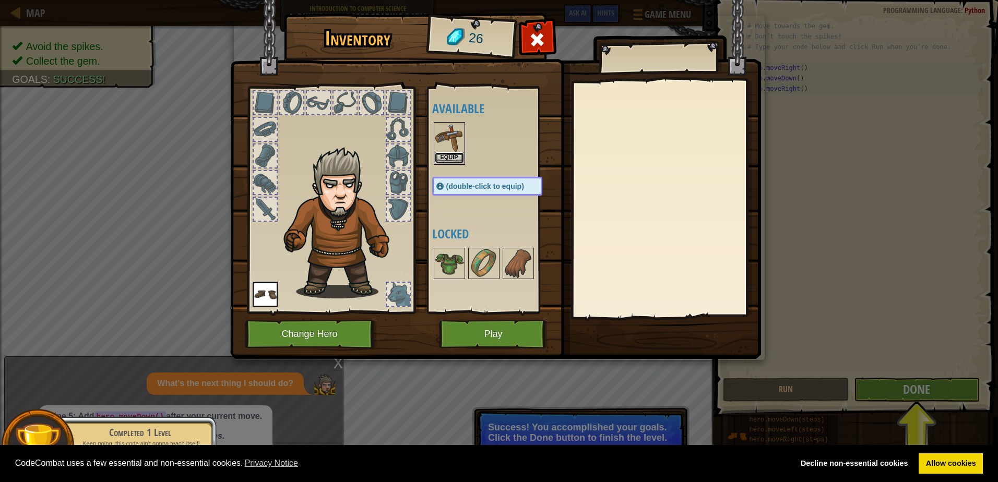
click at [455, 157] on button "Equip" at bounding box center [449, 157] width 29 height 11
click at [455, 157] on div "Available Equip Equip (double-click to equip) Locked" at bounding box center [497, 200] width 131 height 218
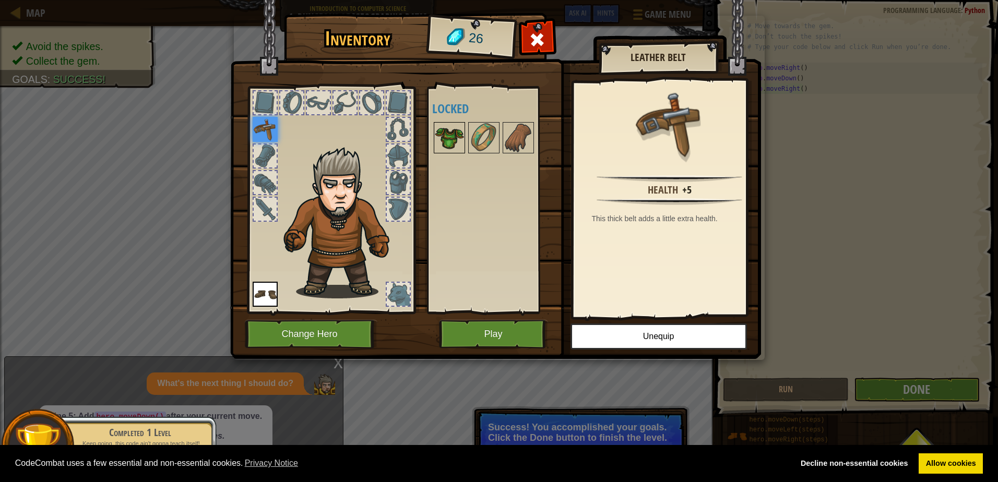
click at [455, 135] on img at bounding box center [449, 137] width 29 height 29
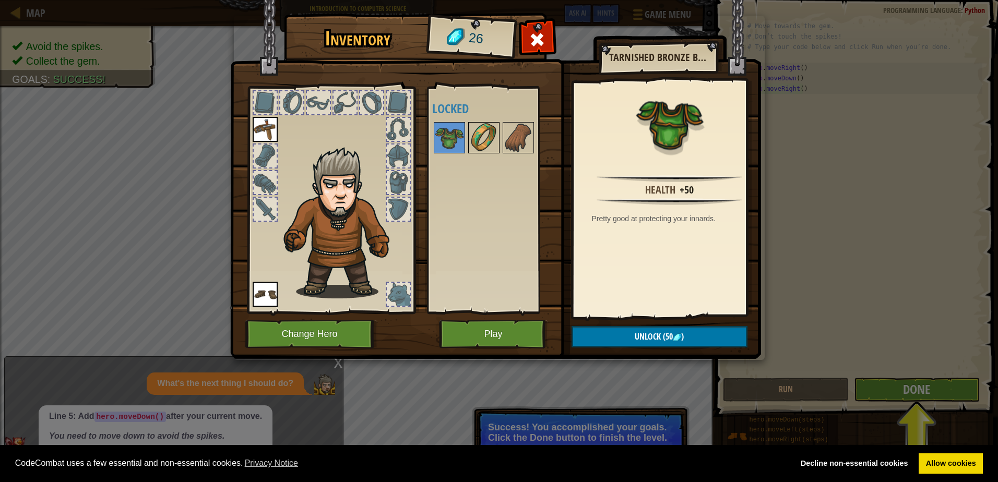
click at [492, 127] on img at bounding box center [483, 137] width 29 height 29
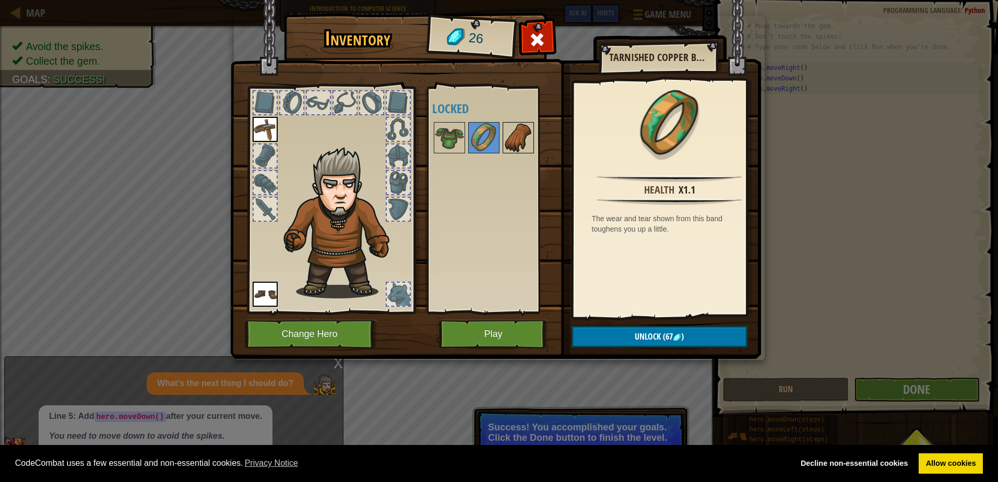
click at [508, 123] on div at bounding box center [518, 137] width 31 height 31
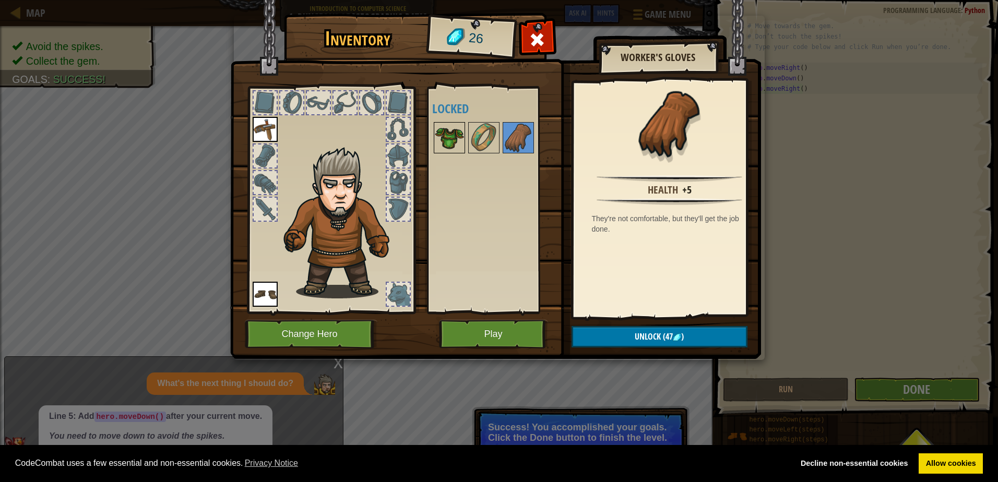
click at [448, 130] on img at bounding box center [449, 137] width 29 height 29
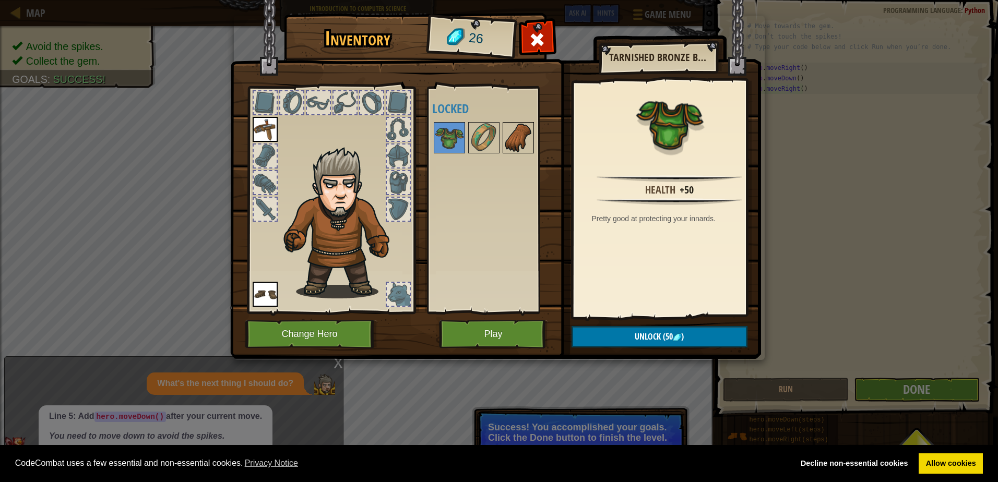
click at [526, 141] on img at bounding box center [518, 137] width 29 height 29
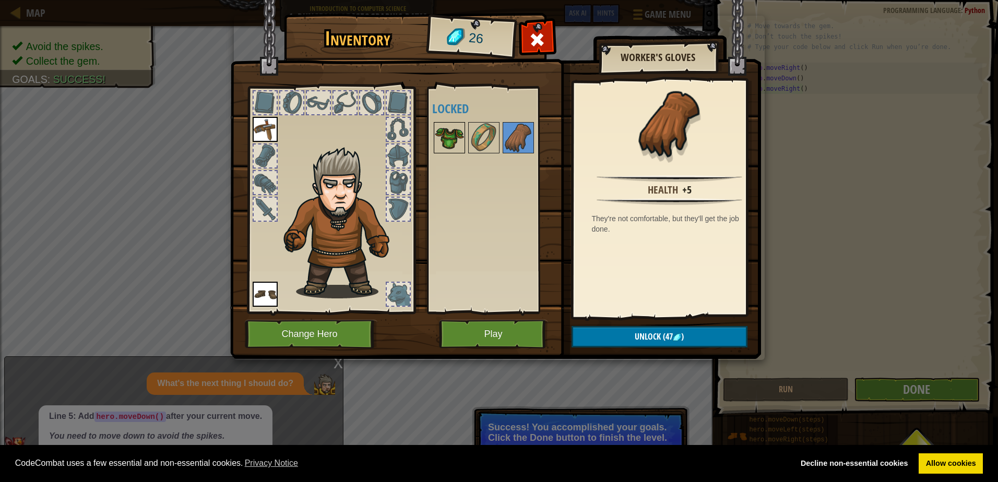
click at [441, 132] on img at bounding box center [449, 137] width 29 height 29
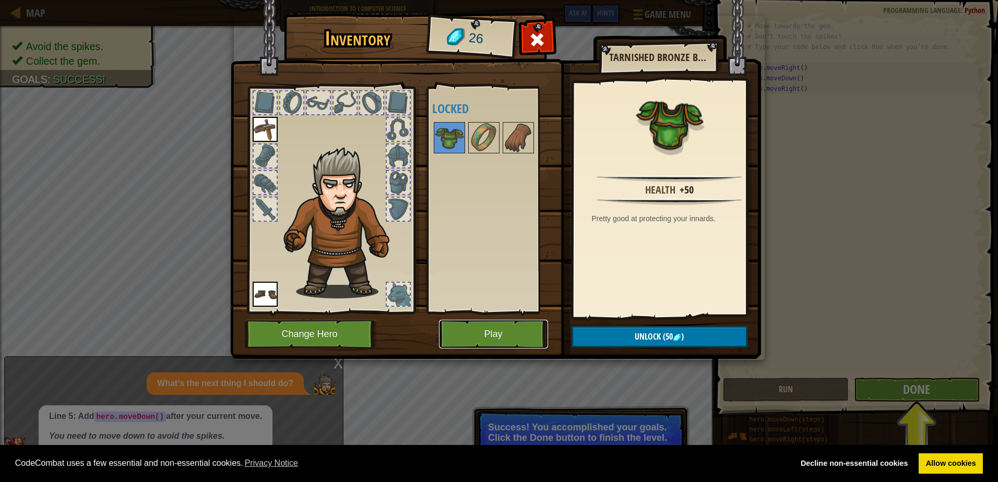
click at [519, 330] on button "Play" at bounding box center [493, 334] width 109 height 29
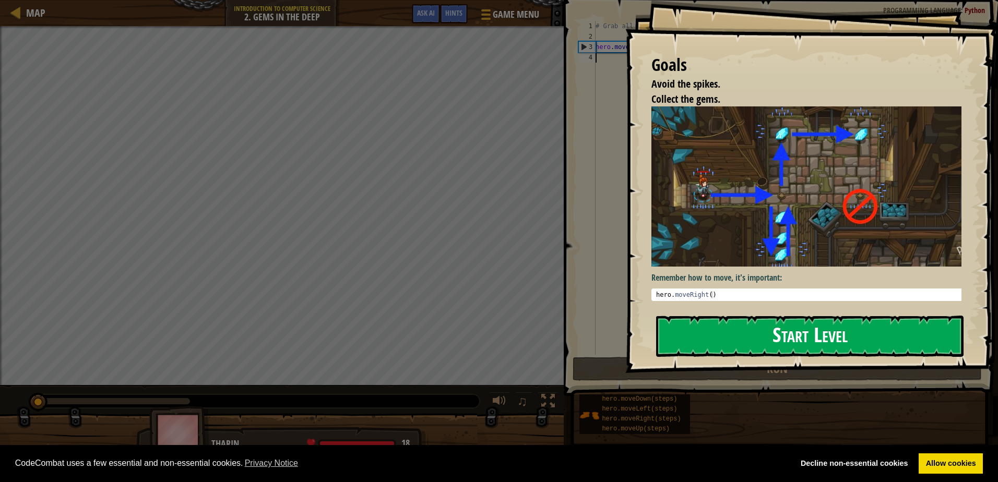
drag, startPoint x: 746, startPoint y: 319, endPoint x: 740, endPoint y: 321, distance: 7.1
click at [740, 321] on button "Start Level" at bounding box center [809, 336] width 307 height 41
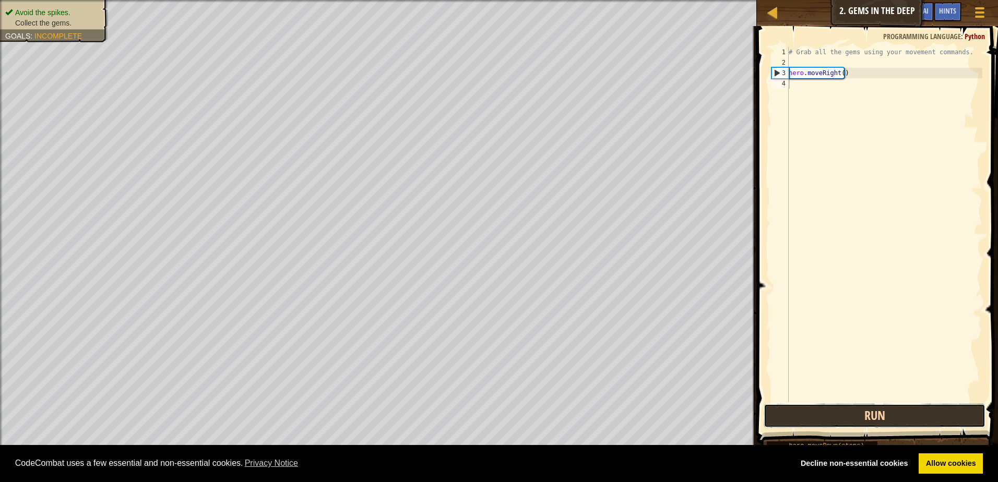
click at [954, 407] on button "Run" at bounding box center [875, 416] width 222 height 24
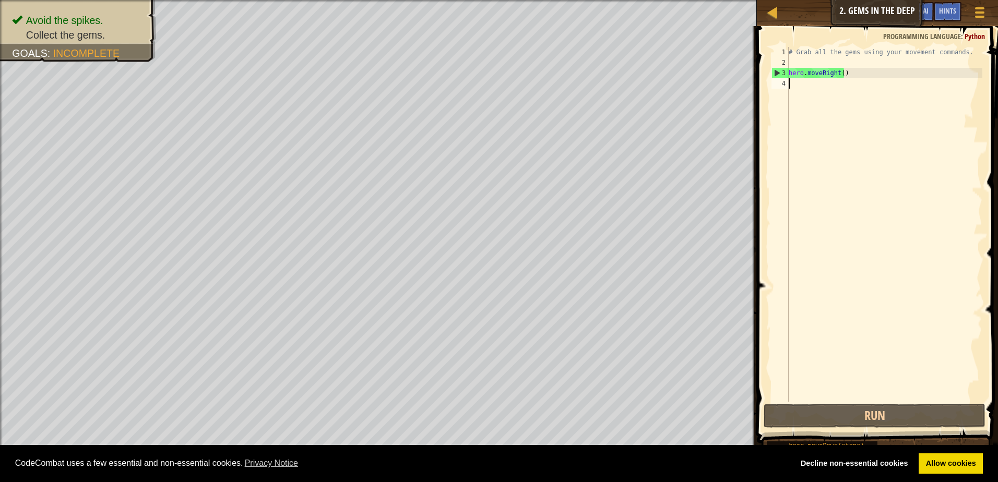
type textarea "h"
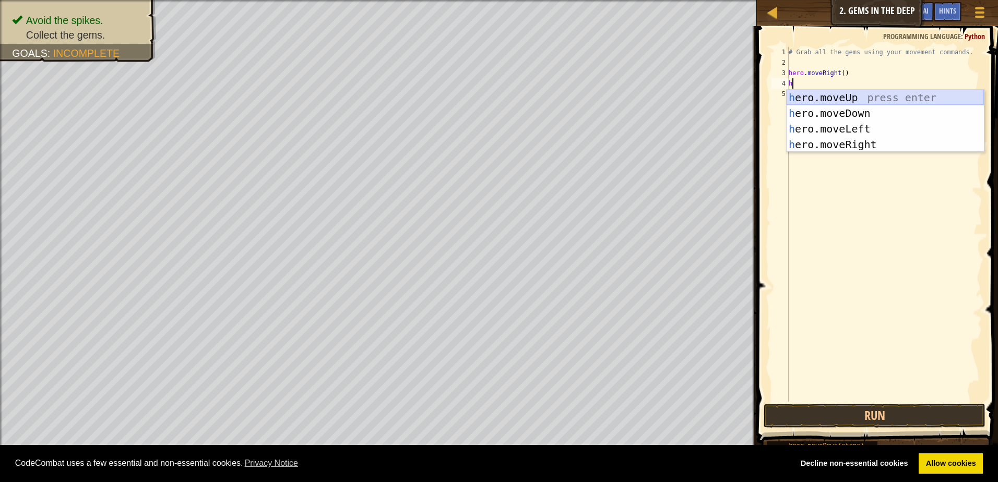
click at [826, 94] on div "h ero.moveUp press enter h ero.moveDown press enter h ero.moveLeft press enter …" at bounding box center [885, 137] width 197 height 94
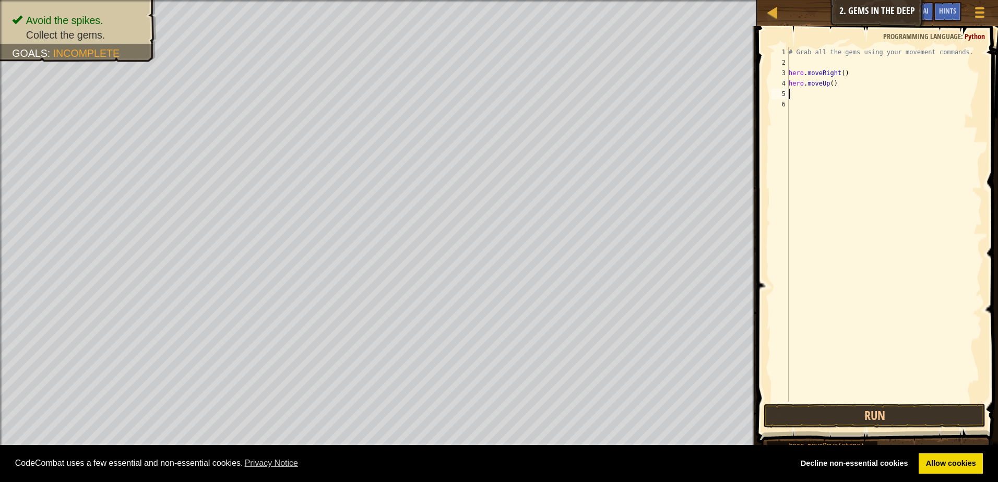
type textarea "h"
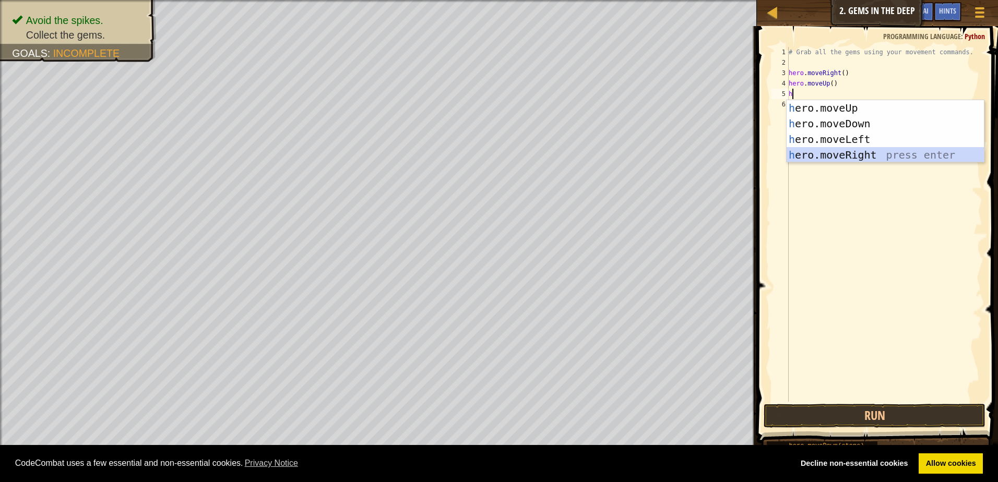
click at [851, 156] on div "h ero.moveUp press enter h ero.moveDown press enter h ero.moveLeft press enter …" at bounding box center [885, 147] width 197 height 94
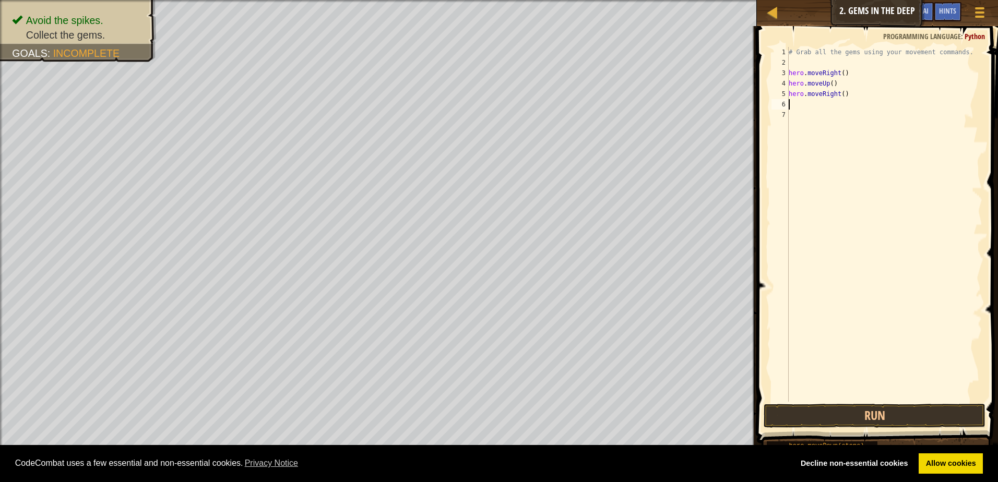
type textarea "h"
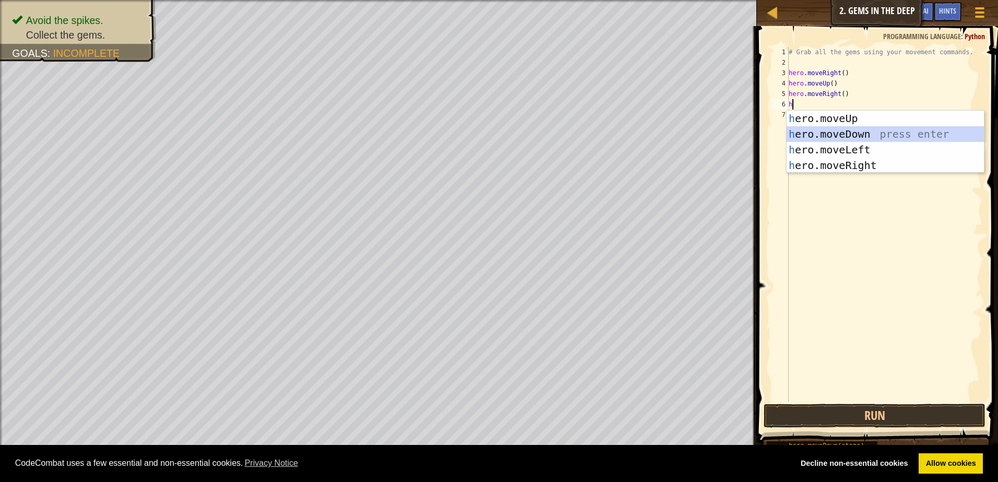
click at [820, 138] on div "h ero.moveUp press enter h ero.moveDown press enter h ero.moveLeft press enter …" at bounding box center [885, 158] width 197 height 94
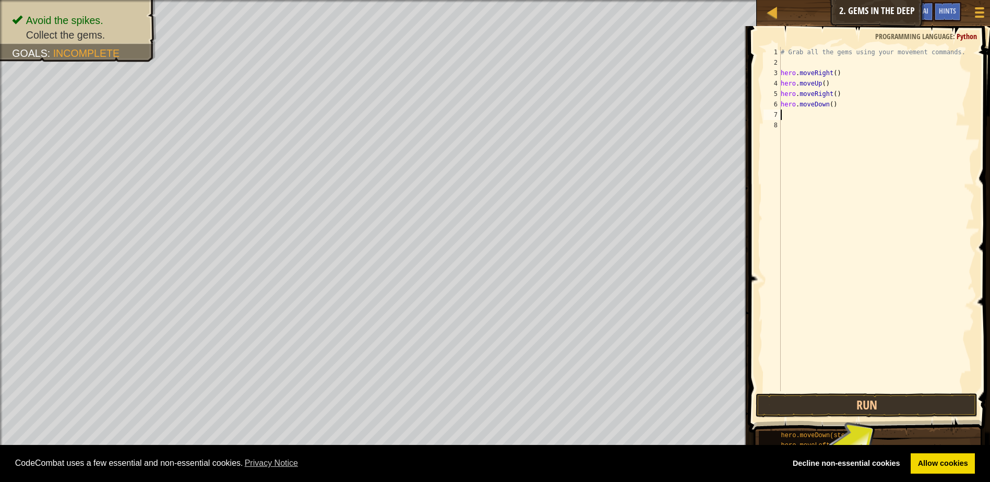
type textarea "h"
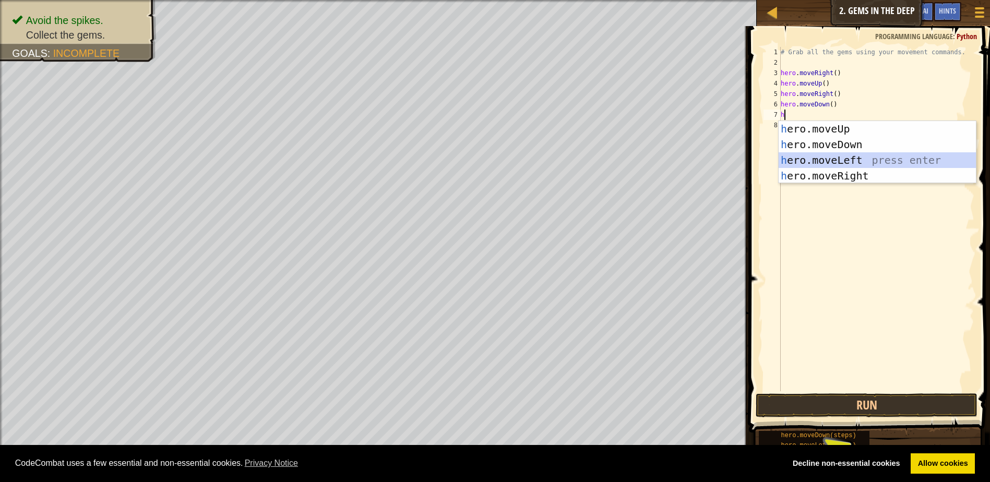
click at [820, 160] on div "h ero.moveUp press enter h ero.moveDown press enter h ero.moveLeft press enter …" at bounding box center [877, 168] width 197 height 94
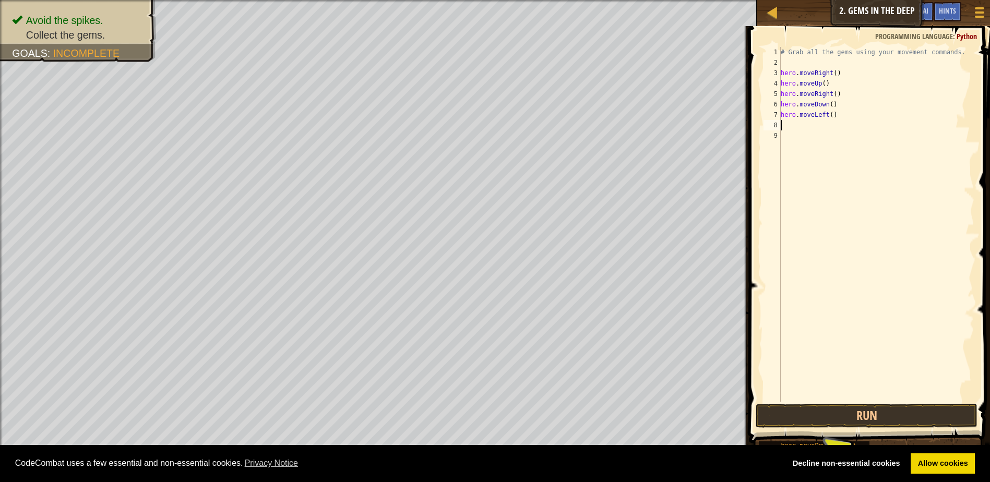
type textarea "h"
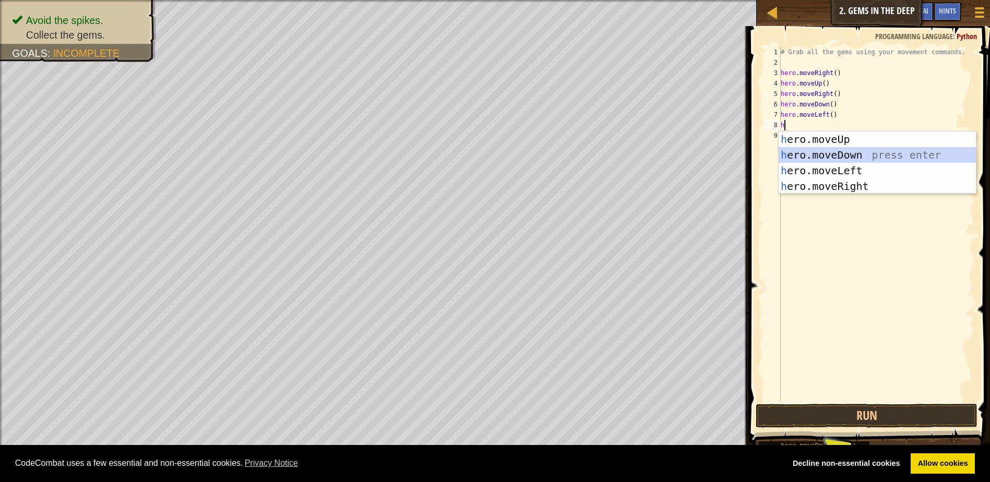
click at [806, 155] on div "h ero.moveUp press enter h ero.moveDown press enter h ero.moveLeft press enter …" at bounding box center [877, 179] width 197 height 94
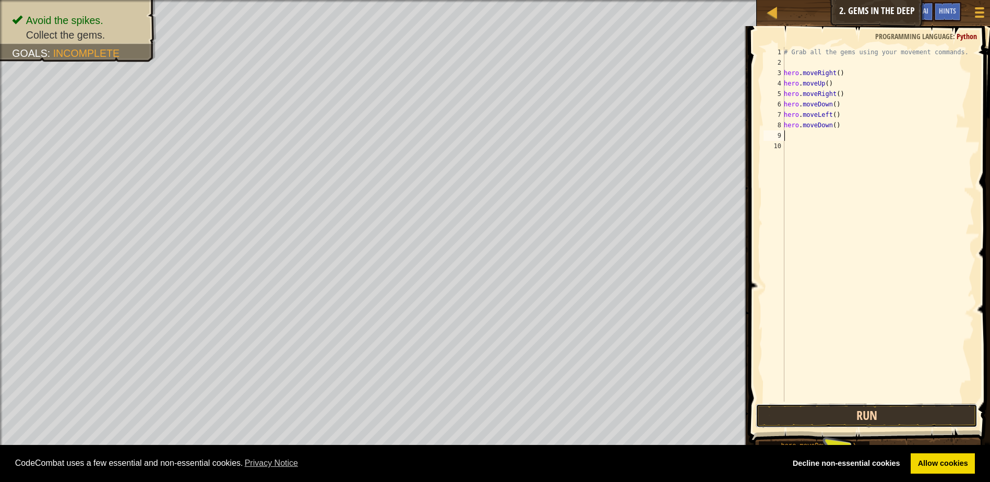
click at [909, 414] on button "Run" at bounding box center [867, 416] width 222 height 24
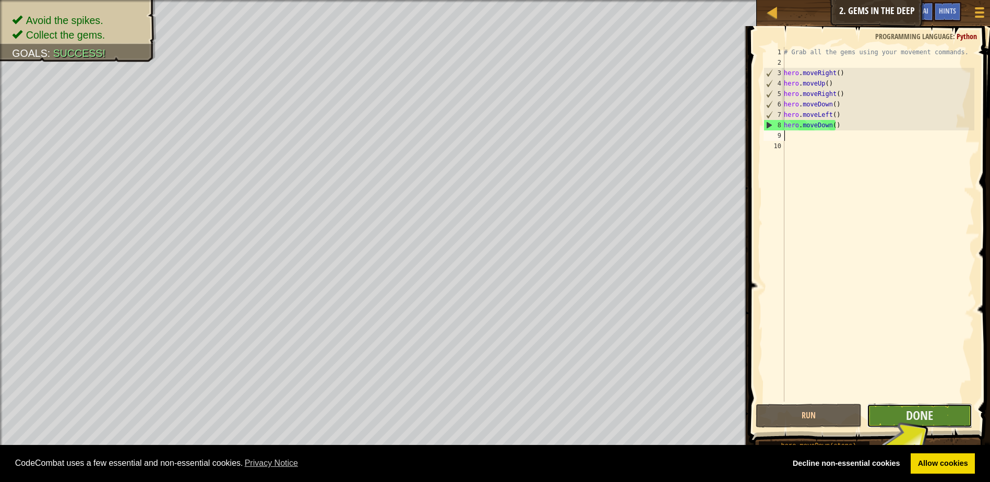
click at [950, 410] on button "Done" at bounding box center [920, 416] width 106 height 24
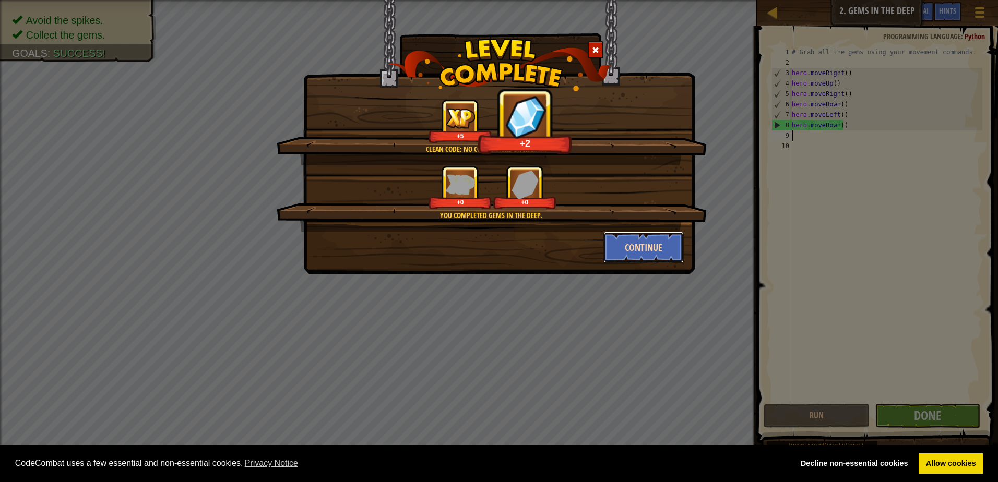
click at [622, 237] on button "Continue" at bounding box center [643, 247] width 81 height 31
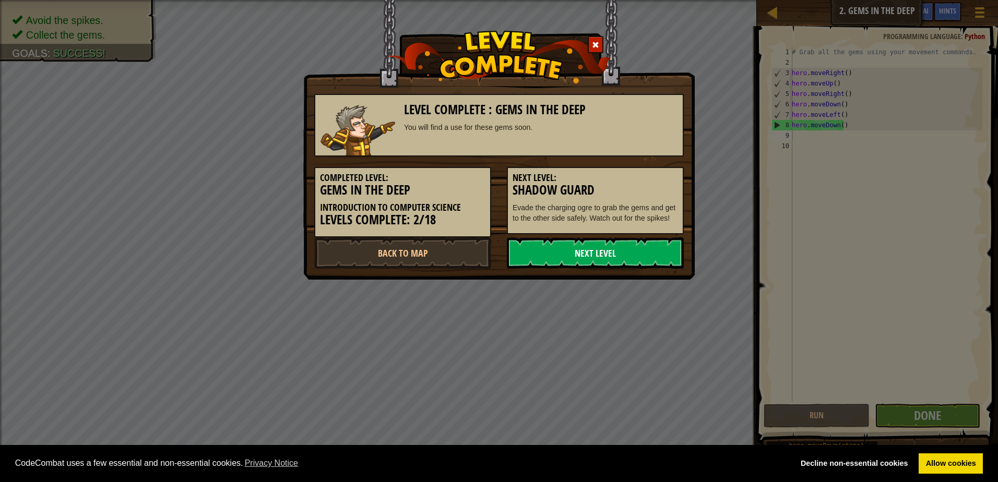
click at [596, 259] on link "Next Level" at bounding box center [595, 253] width 177 height 31
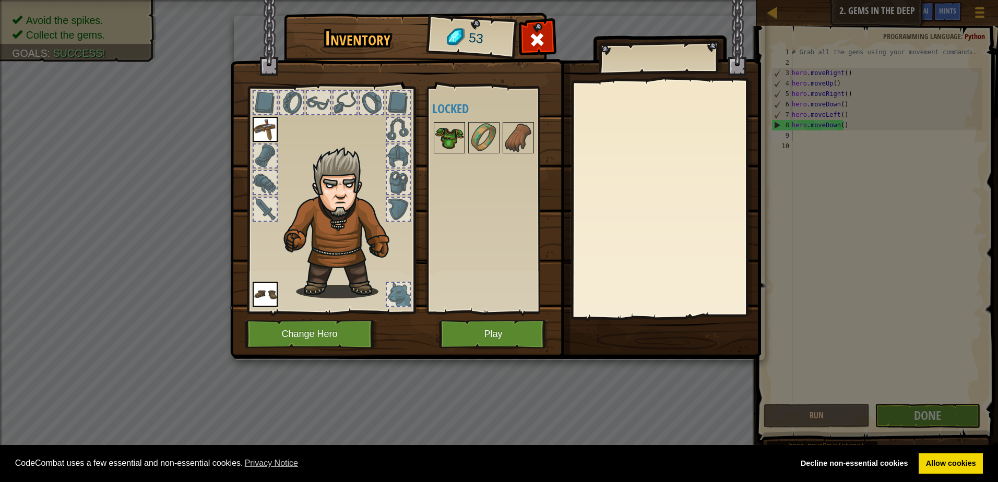
click at [442, 143] on img at bounding box center [449, 137] width 29 height 29
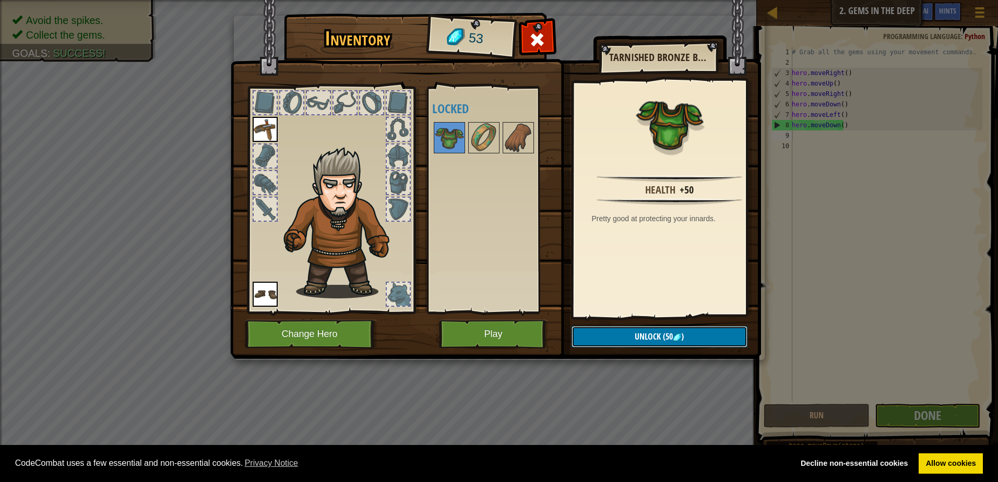
click at [647, 330] on button "Unlock (50 )" at bounding box center [660, 336] width 176 height 21
click at [621, 328] on button "Confirm" at bounding box center [660, 336] width 176 height 21
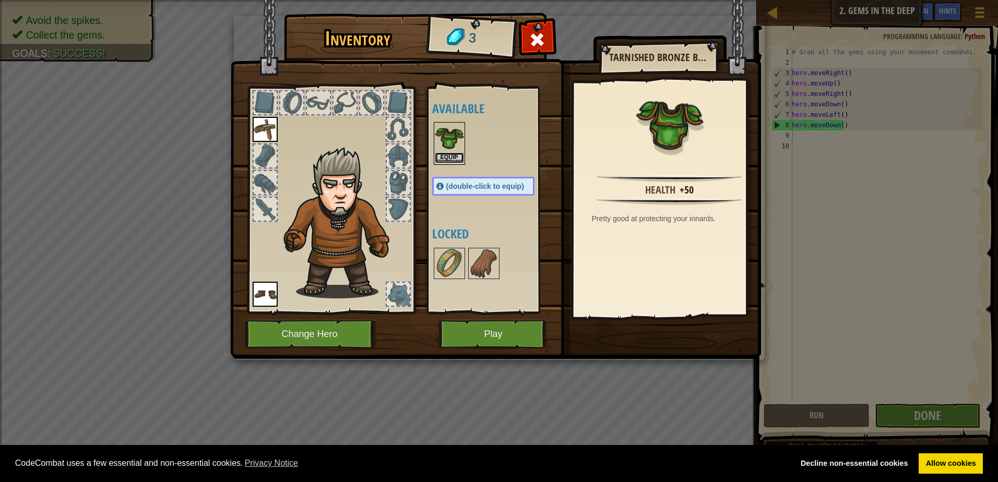
click at [449, 160] on button "Equip" at bounding box center [449, 157] width 29 height 11
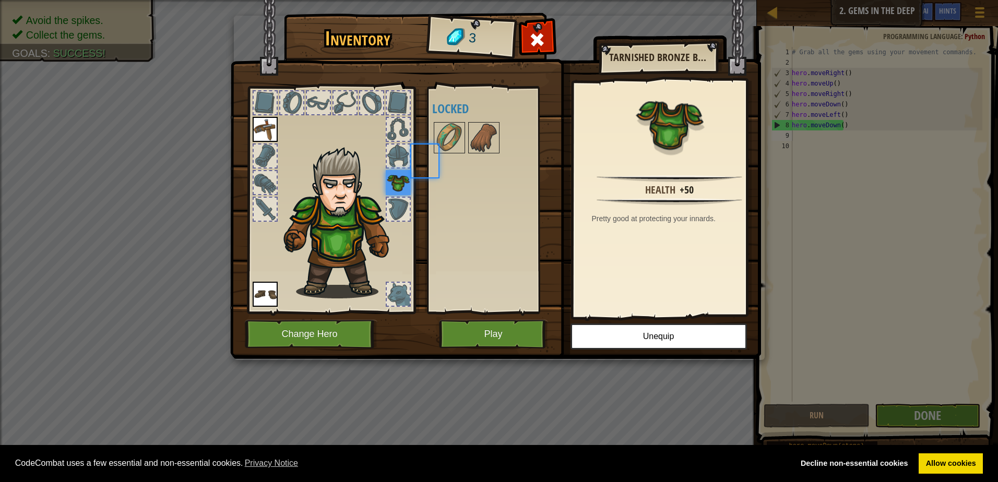
click at [449, 160] on div "Available Equip Equip Equip (double-click to equip) Locked" at bounding box center [493, 200] width 123 height 218
click at [503, 330] on button "Play" at bounding box center [493, 334] width 109 height 29
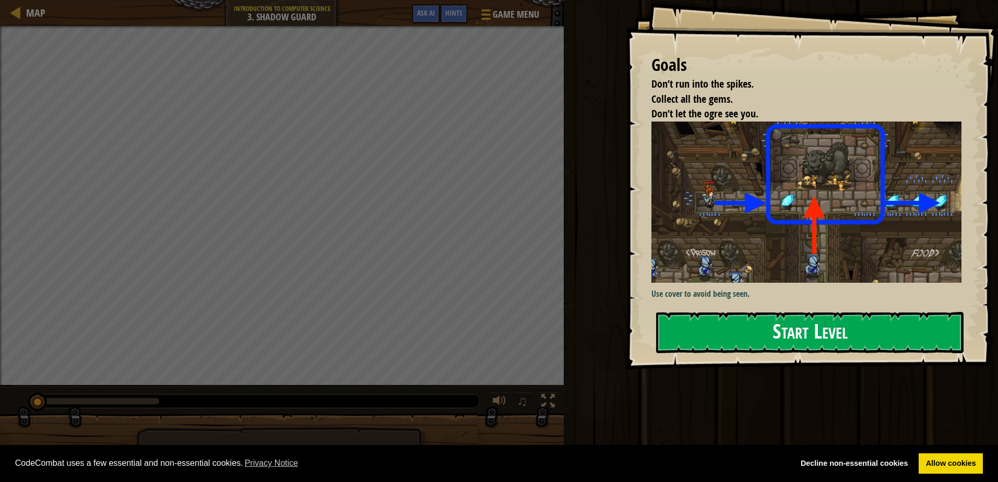
drag, startPoint x: 754, startPoint y: 323, endPoint x: 761, endPoint y: 324, distance: 6.4
click at [760, 324] on button "Start Level" at bounding box center [809, 332] width 307 height 41
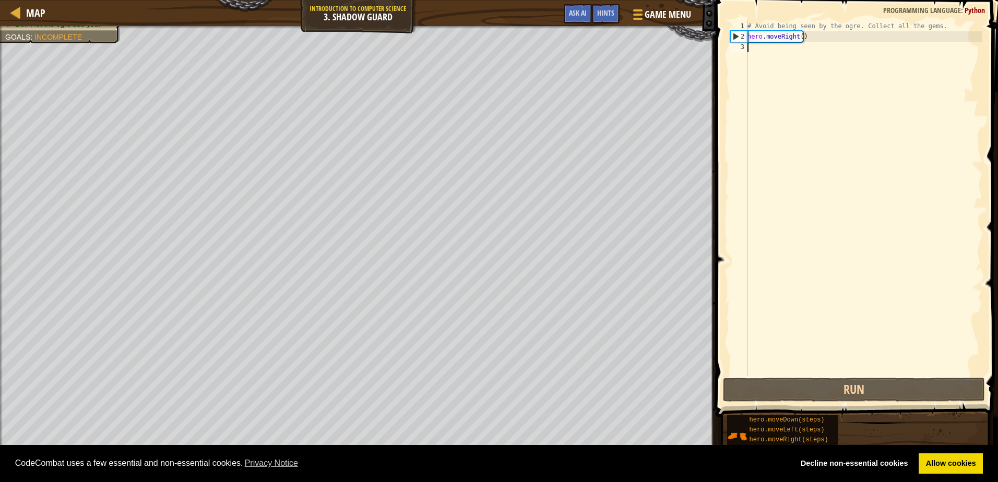
click at [778, 61] on div "# Avoid being seen by the ogre. Collect all the gems. hero . moveRight ( )" at bounding box center [863, 209] width 237 height 376
type textarea "r"
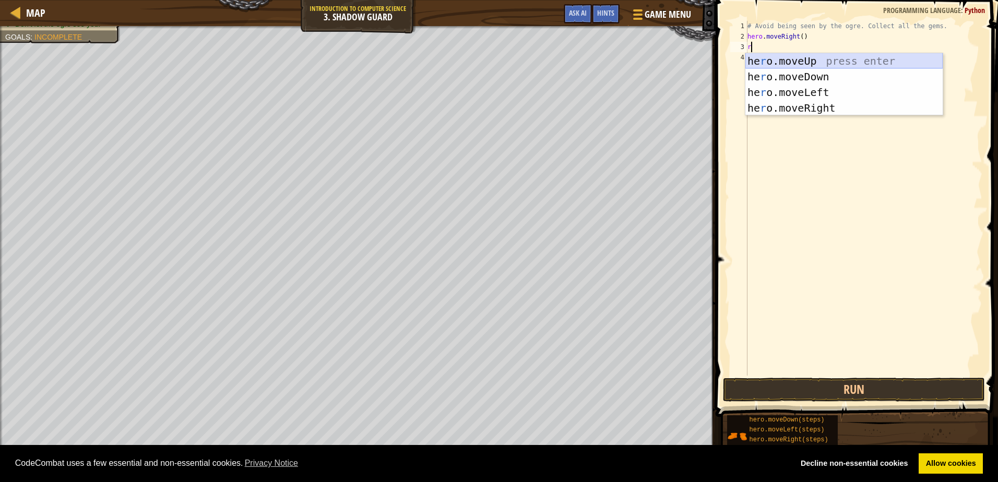
click at [827, 54] on div "he r o.moveUp press enter he r o.moveDown press enter he r o.moveLeft press ent…" at bounding box center [843, 100] width 197 height 94
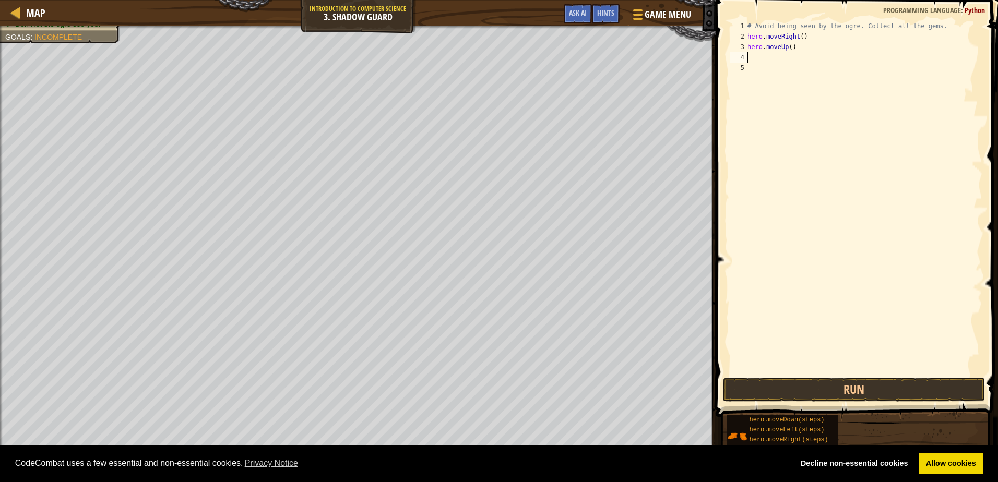
type textarea "r"
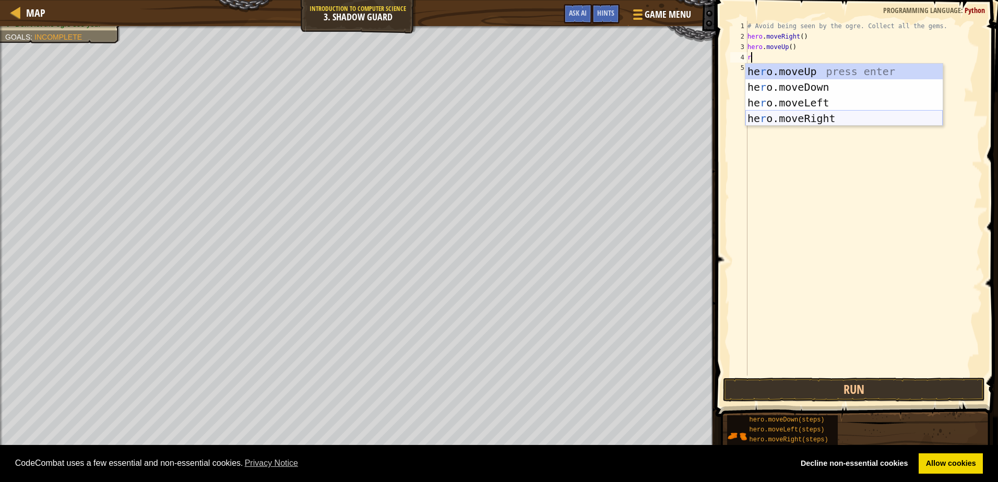
click at [789, 117] on div "he r o.moveUp press enter he r o.moveDown press enter he r o.moveLeft press ent…" at bounding box center [843, 111] width 197 height 94
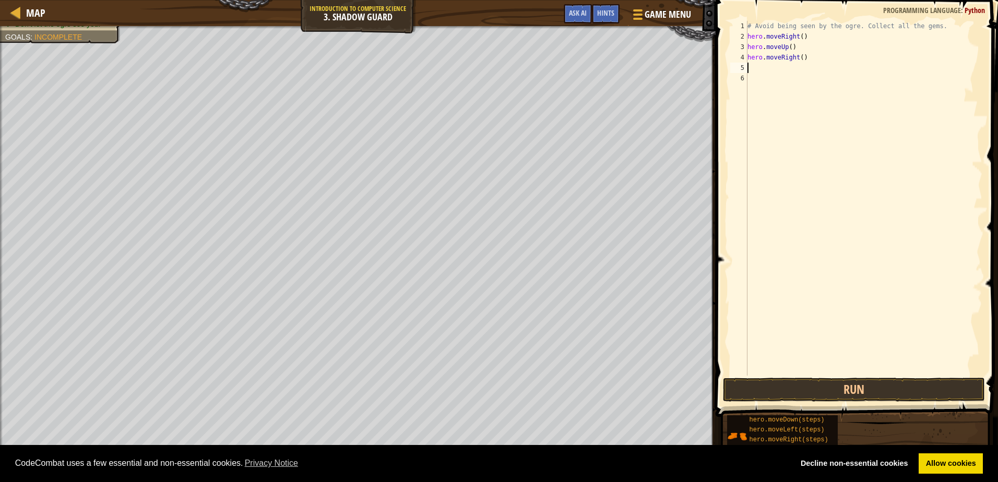
type textarea "r"
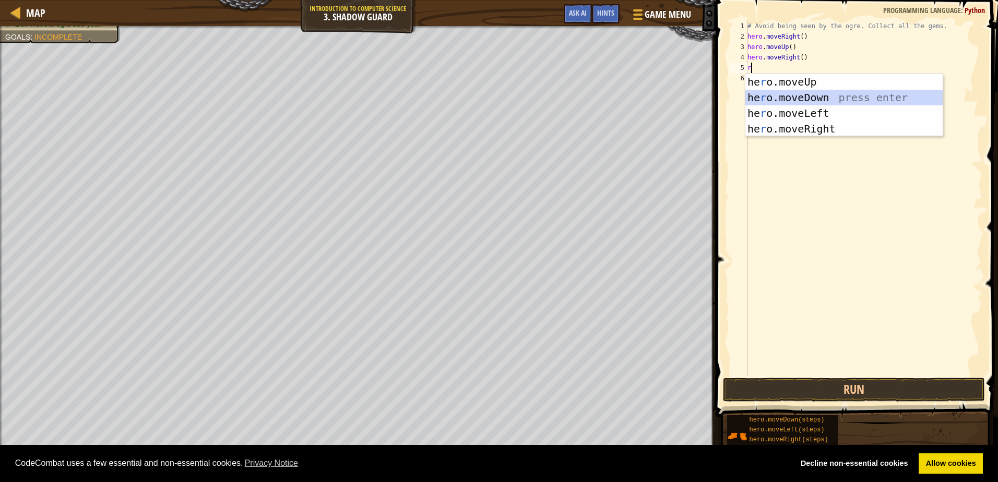
click at [790, 97] on div "he r o.moveUp press enter he r o.moveDown press enter he r o.moveLeft press ent…" at bounding box center [843, 121] width 197 height 94
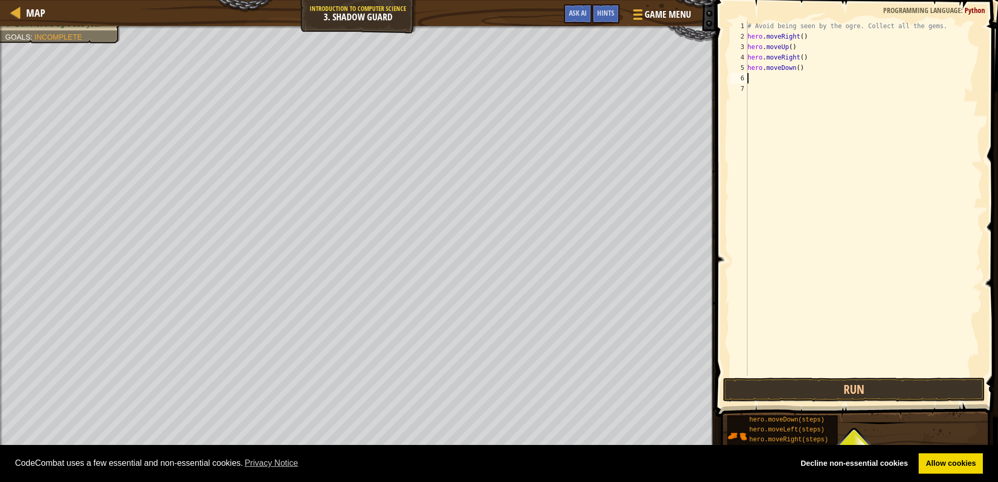
type textarea "r"
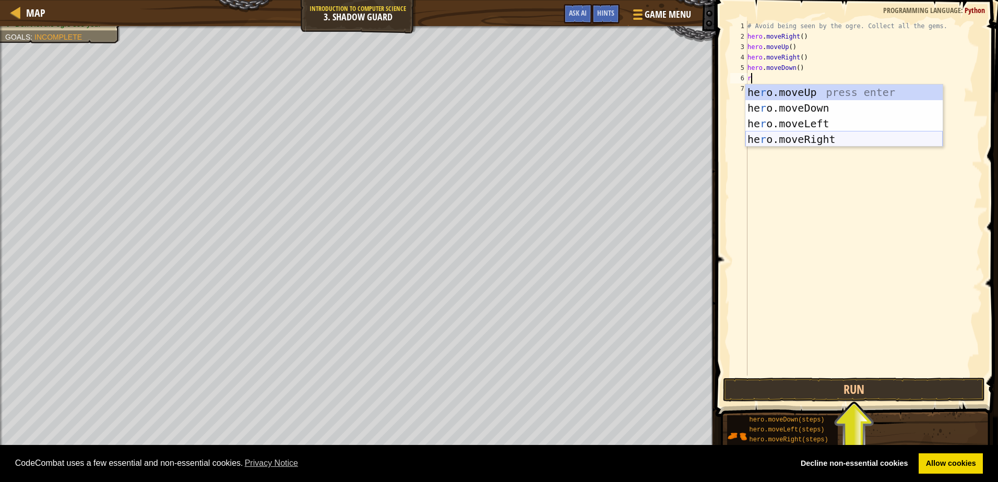
click at [801, 137] on div "he r o.moveUp press enter he r o.moveDown press enter he r o.moveLeft press ent…" at bounding box center [843, 132] width 197 height 94
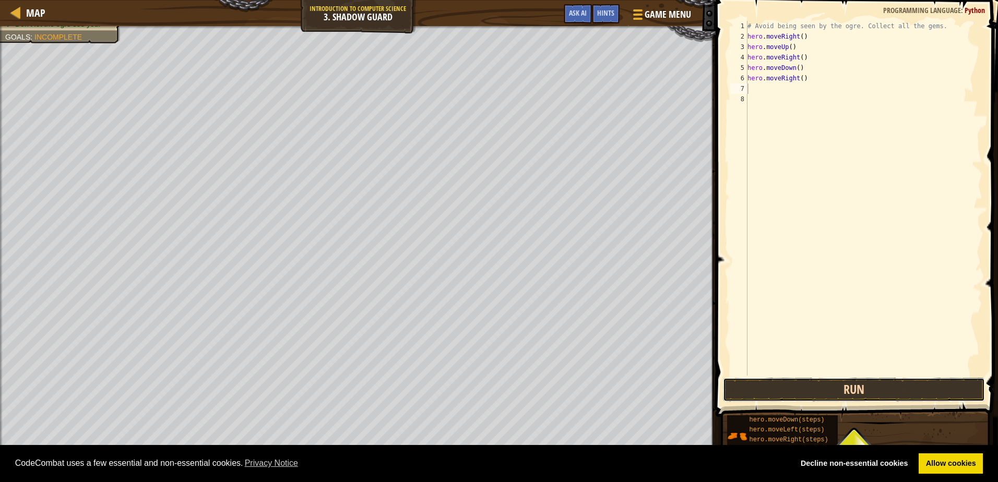
click at [889, 400] on button "Run" at bounding box center [854, 390] width 262 height 24
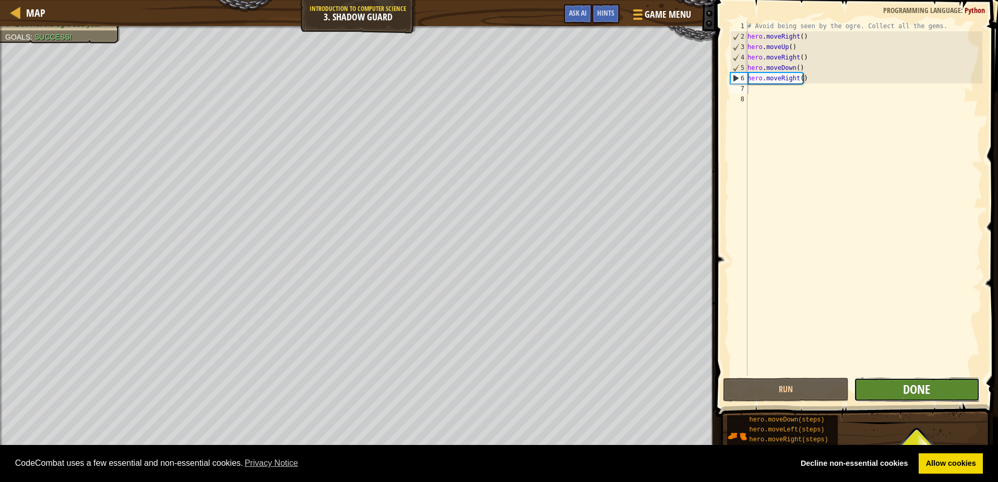
click at [915, 394] on span "Done" at bounding box center [916, 389] width 27 height 17
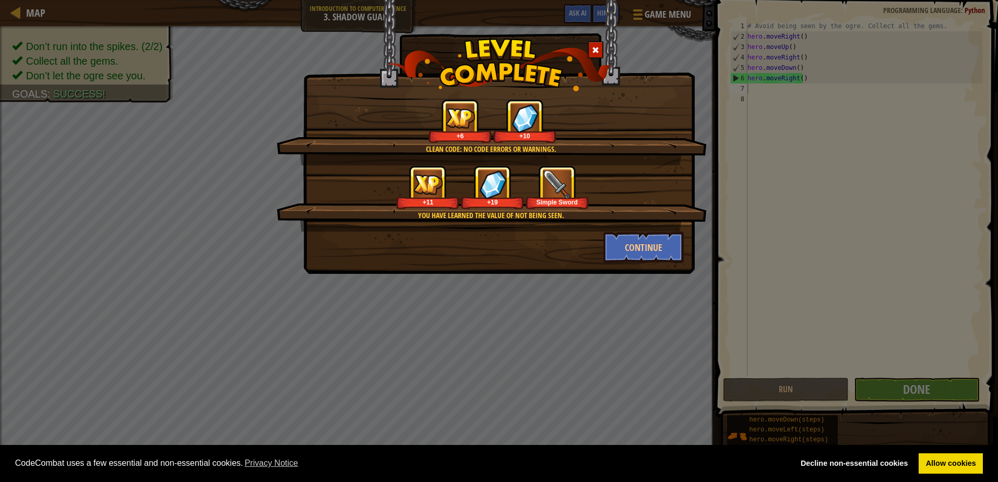
click at [644, 230] on div "You have learned the value of not being seen. +11 +19 Simple Sword" at bounding box center [492, 198] width 430 height 66
click at [669, 254] on button "Continue" at bounding box center [643, 247] width 81 height 31
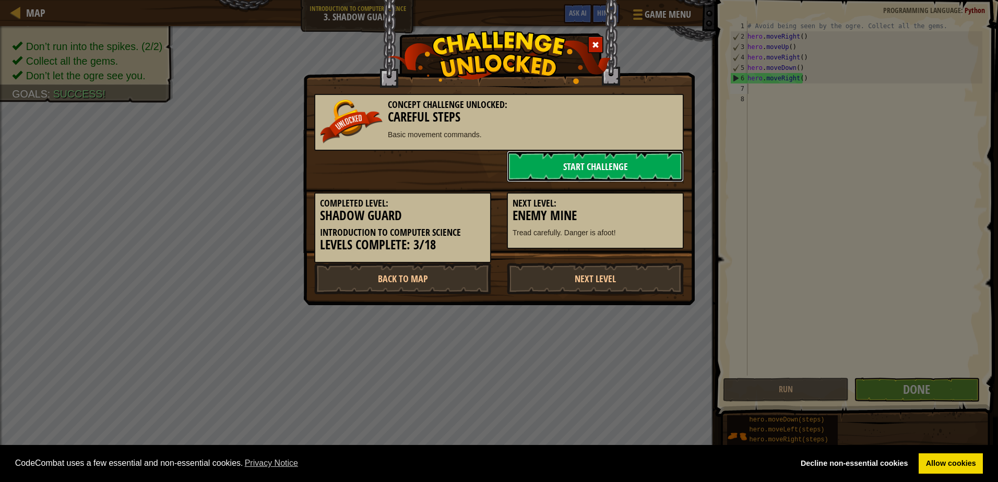
click at [561, 162] on link "Start Challenge" at bounding box center [595, 166] width 177 height 31
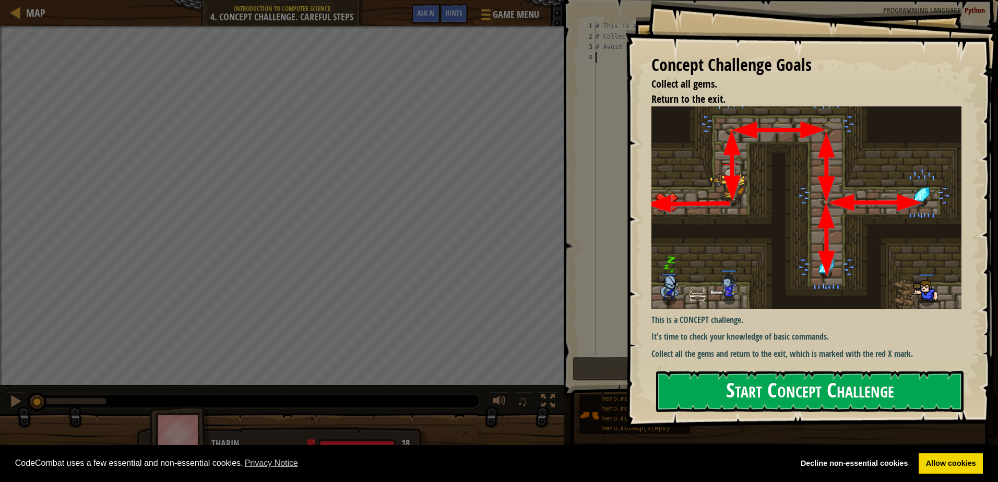
click at [761, 391] on button "Start Concept Challenge" at bounding box center [809, 391] width 307 height 41
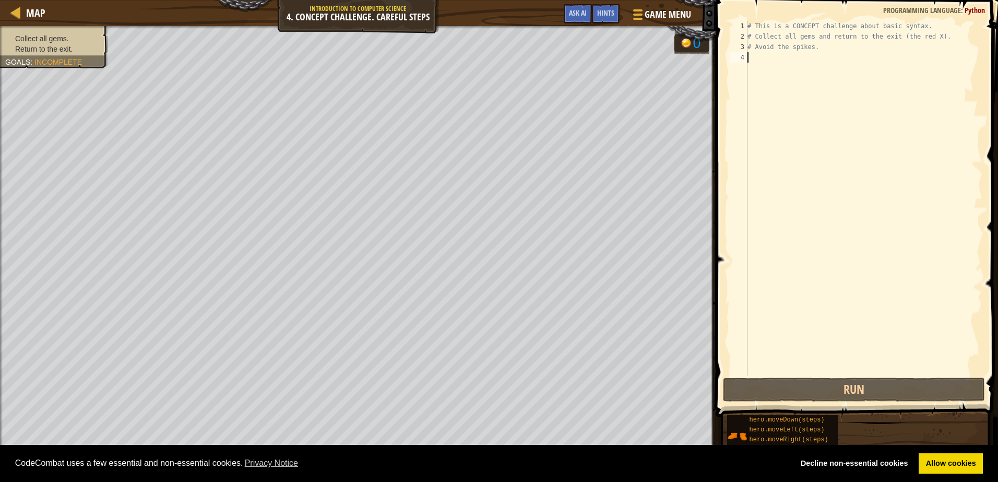
type textarea "r"
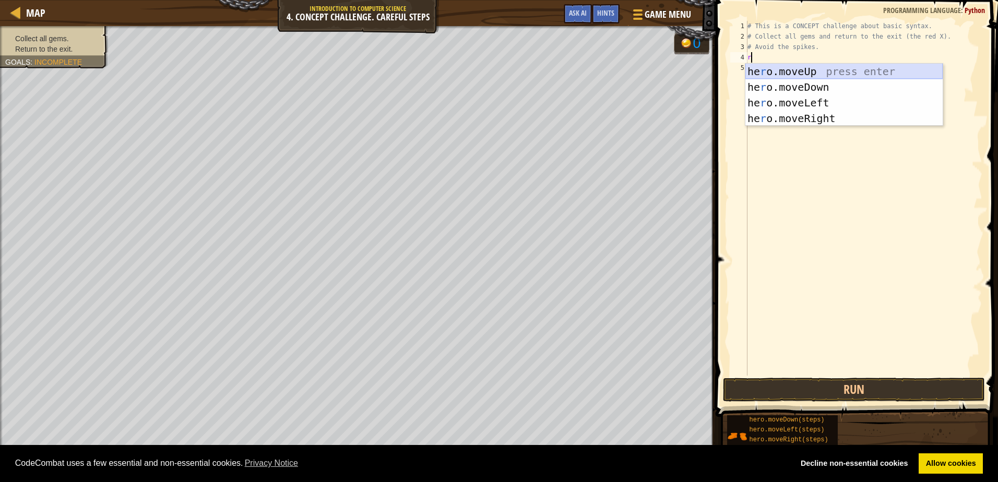
click at [804, 74] on div "he r o.moveUp press enter he r o.moveDown press enter he r o.moveLeft press ent…" at bounding box center [843, 111] width 197 height 94
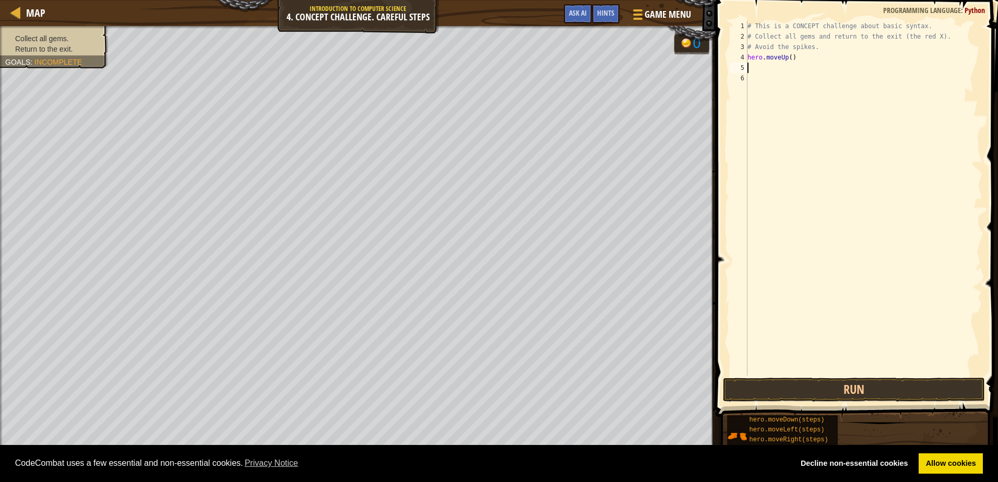
type textarea "r"
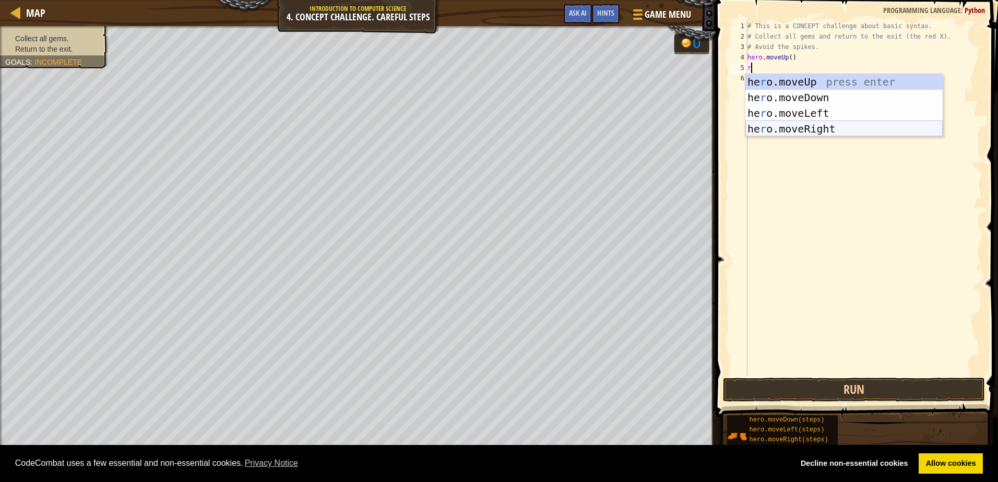
click at [809, 126] on div "he r o.moveUp press enter he r o.moveDown press enter he r o.moveLeft press ent…" at bounding box center [843, 121] width 197 height 94
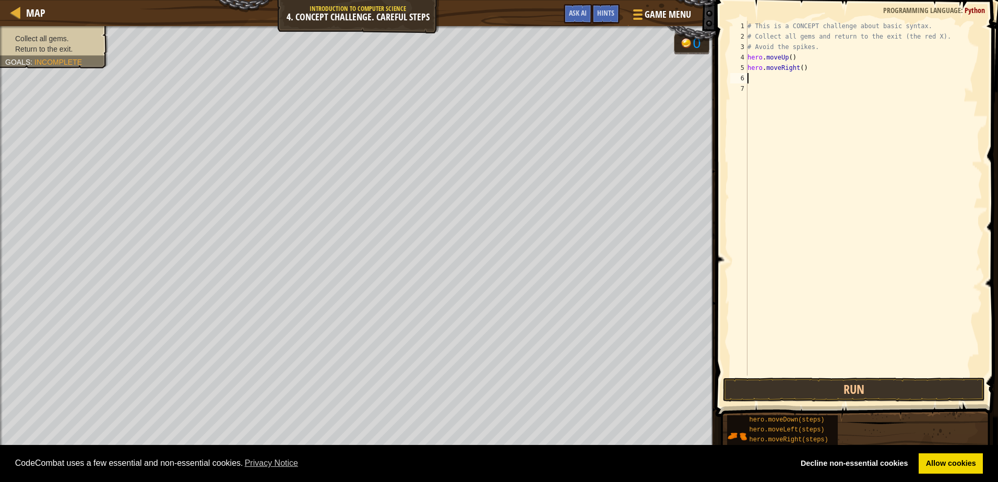
type textarea "r"
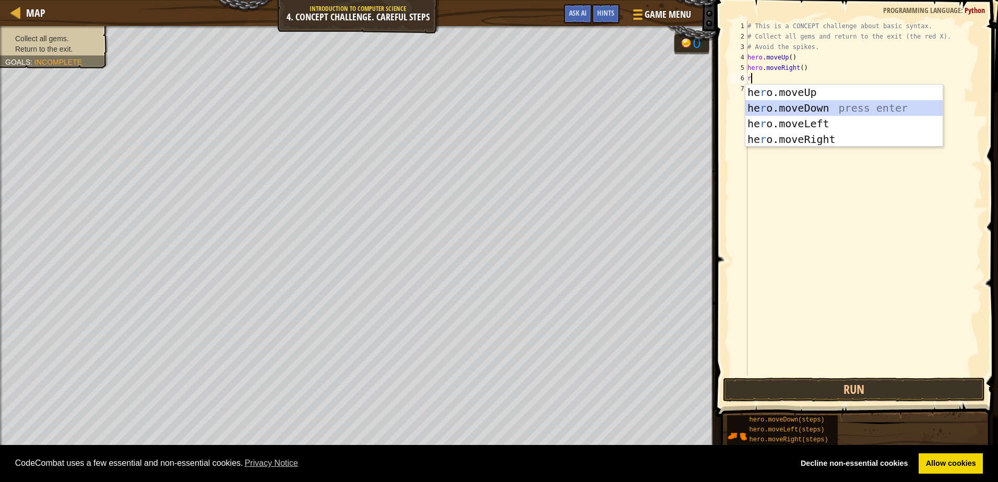
click at [792, 110] on div "he r o.moveUp press enter he r o.moveDown press enter he r o.moveLeft press ent…" at bounding box center [843, 132] width 197 height 94
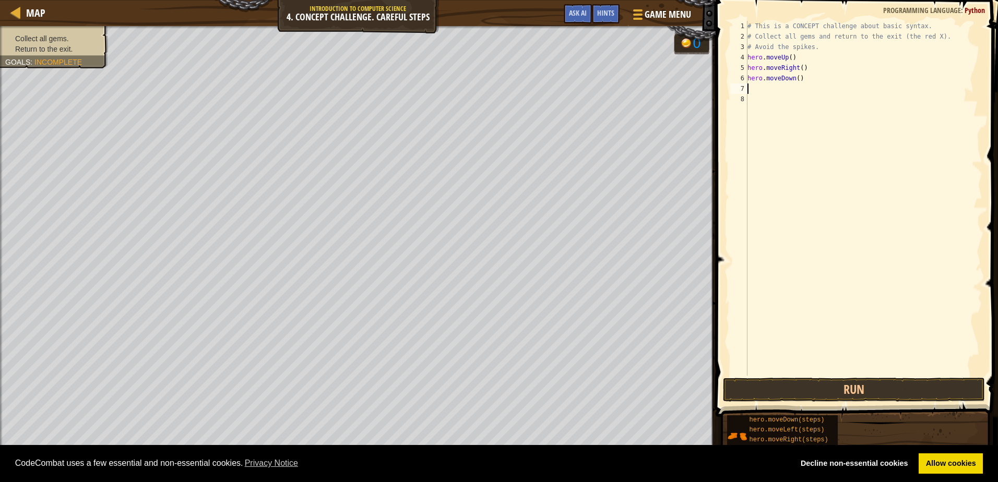
type textarea "r"
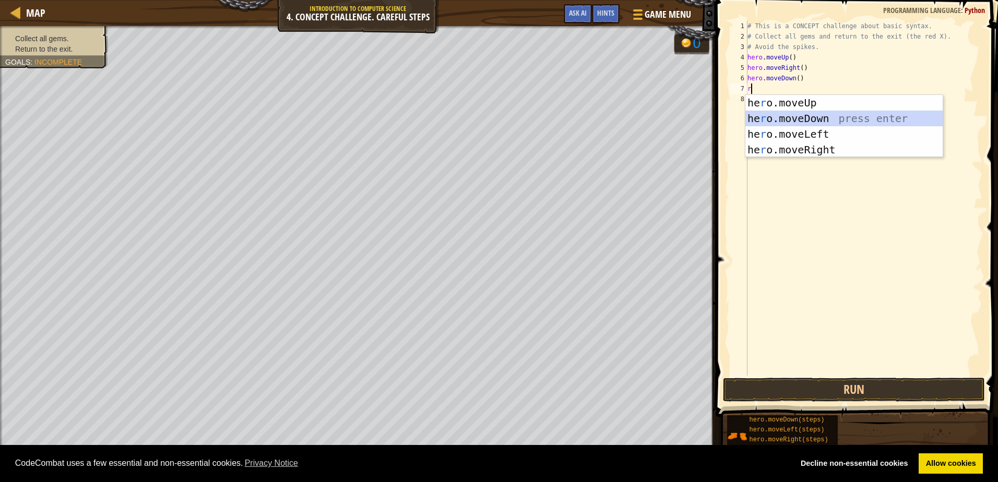
click at [791, 116] on div "he r o.moveUp press enter he r o.moveDown press enter he r o.moveLeft press ent…" at bounding box center [843, 142] width 197 height 94
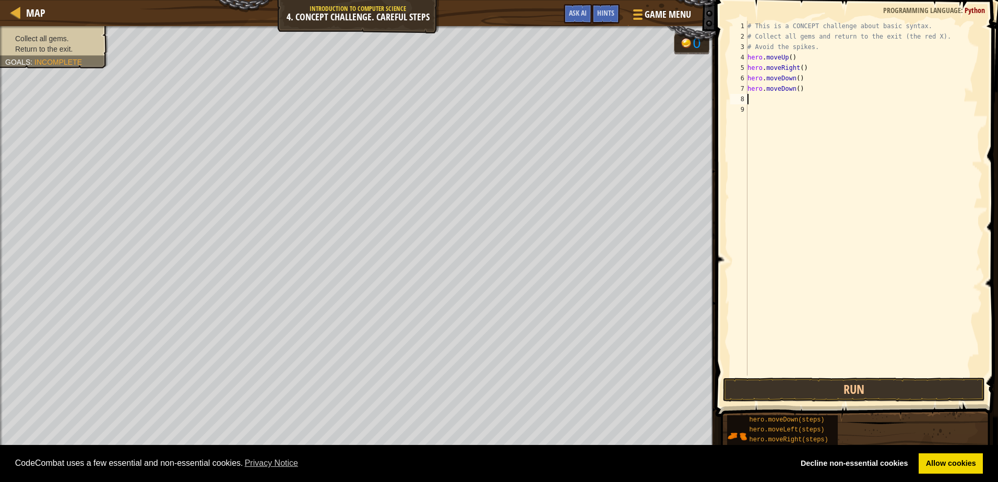
type textarea "r"
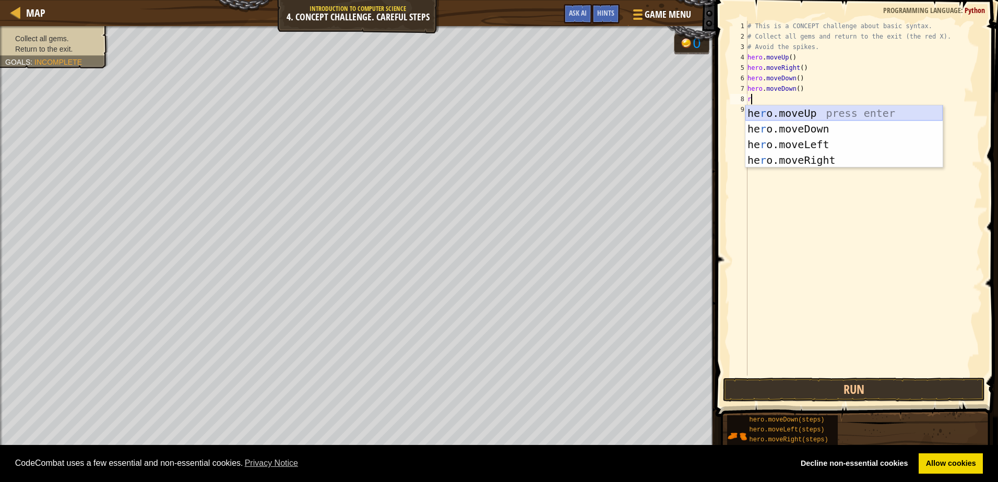
click at [782, 113] on div "he r o.moveUp press enter he r o.moveDown press enter he r o.moveLeft press ent…" at bounding box center [843, 152] width 197 height 94
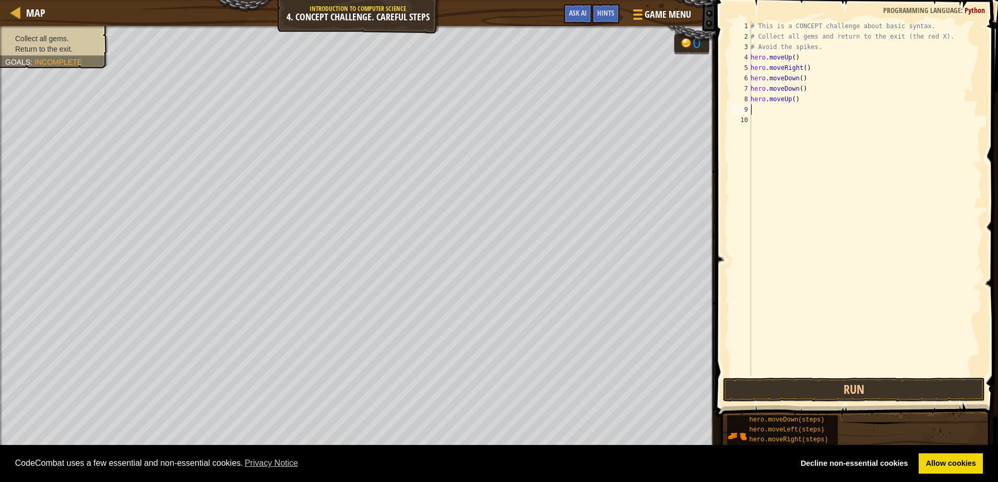
type textarea "r"
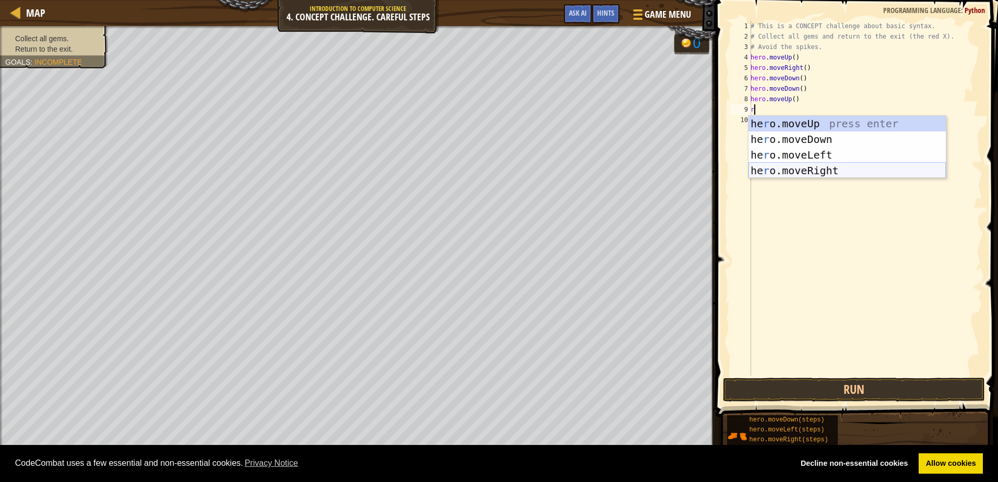
click at [796, 169] on div "he r o.moveUp press enter he r o.moveDown press enter he r o.moveLeft press ent…" at bounding box center [847, 163] width 197 height 94
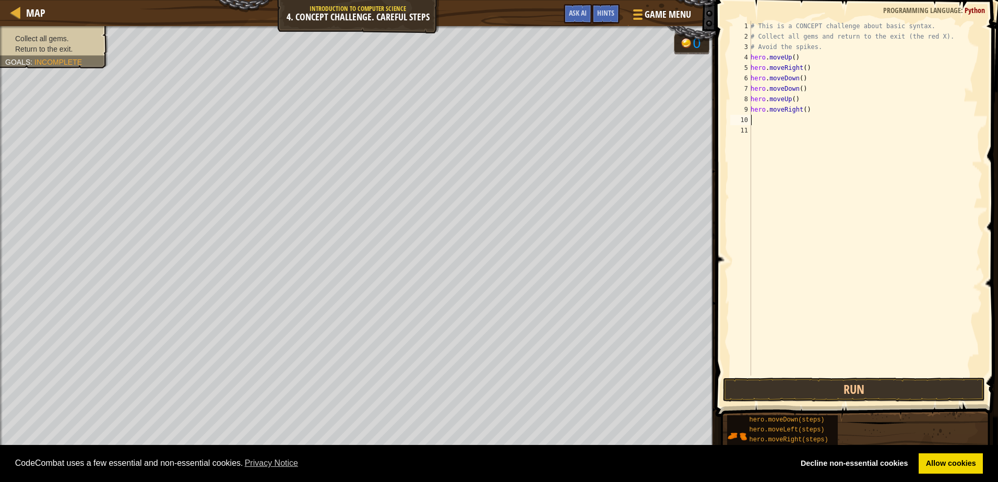
type textarea "r"
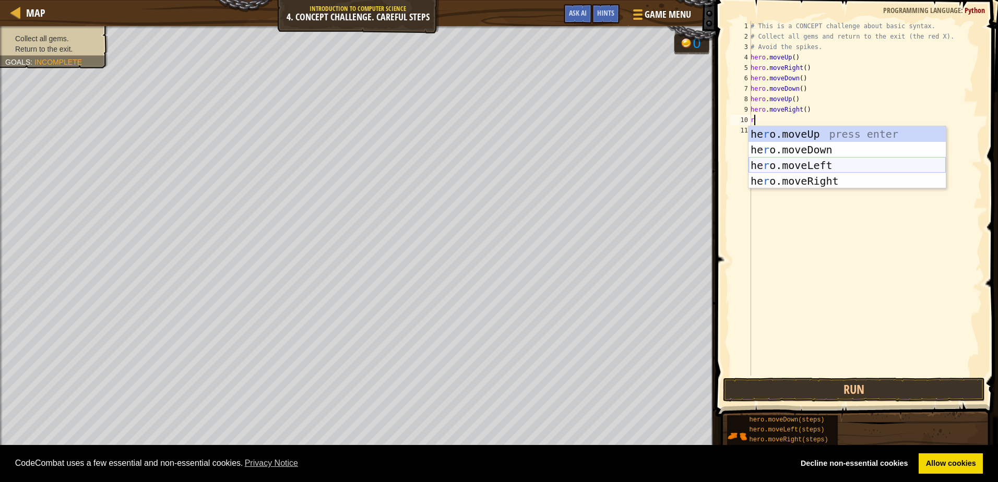
click at [790, 162] on div "he r o.moveUp press enter he r o.moveDown press enter he r o.moveLeft press ent…" at bounding box center [847, 173] width 197 height 94
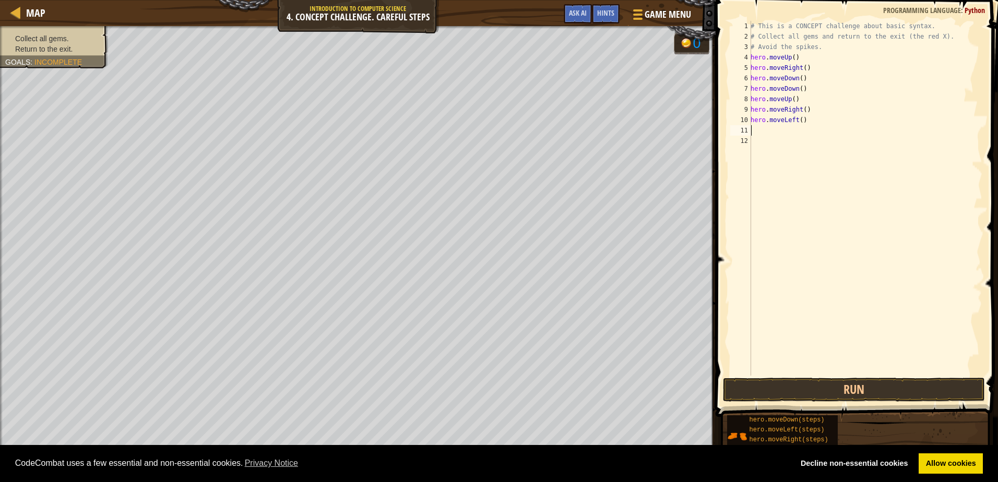
type textarea "r"
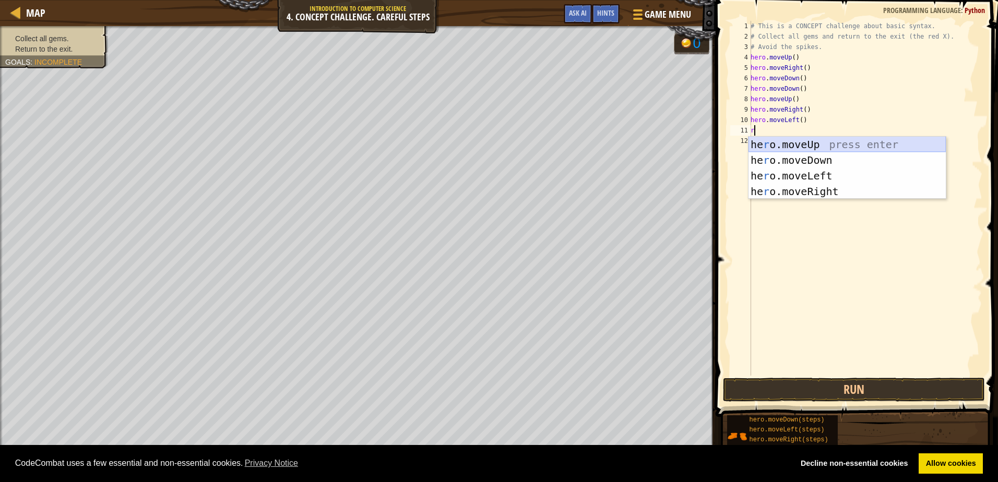
click at [777, 138] on div "he r o.moveUp press enter he r o.moveDown press enter he r o.moveLeft press ent…" at bounding box center [847, 184] width 197 height 94
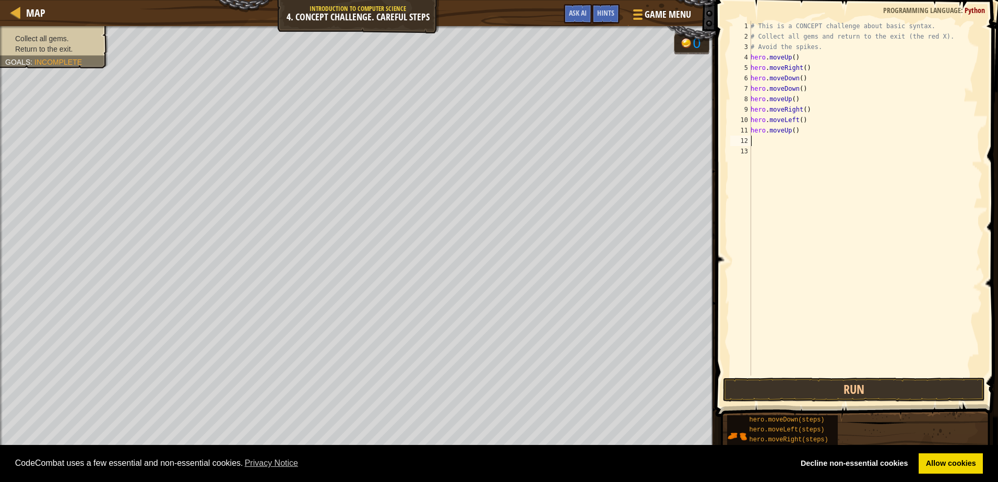
type textarea "r"
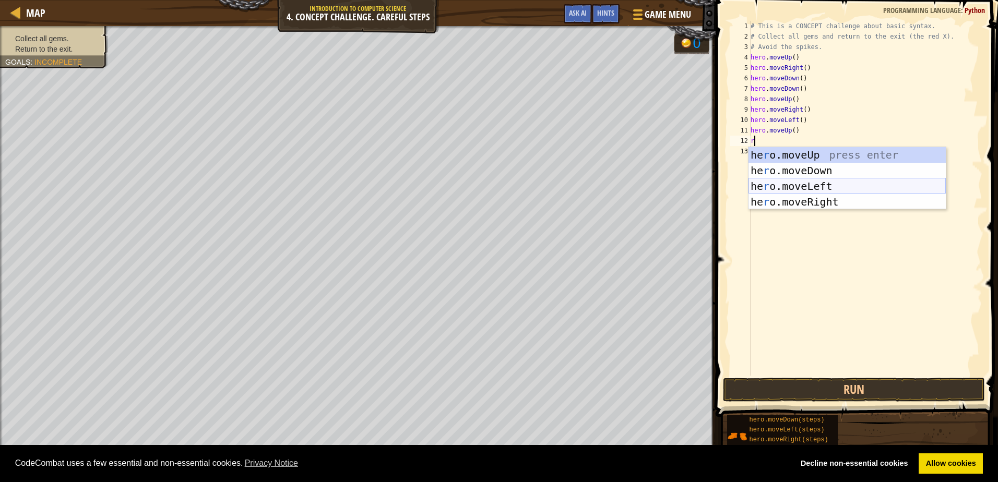
click at [781, 180] on div "he r o.moveUp press enter he r o.moveDown press enter he r o.moveLeft press ent…" at bounding box center [847, 194] width 197 height 94
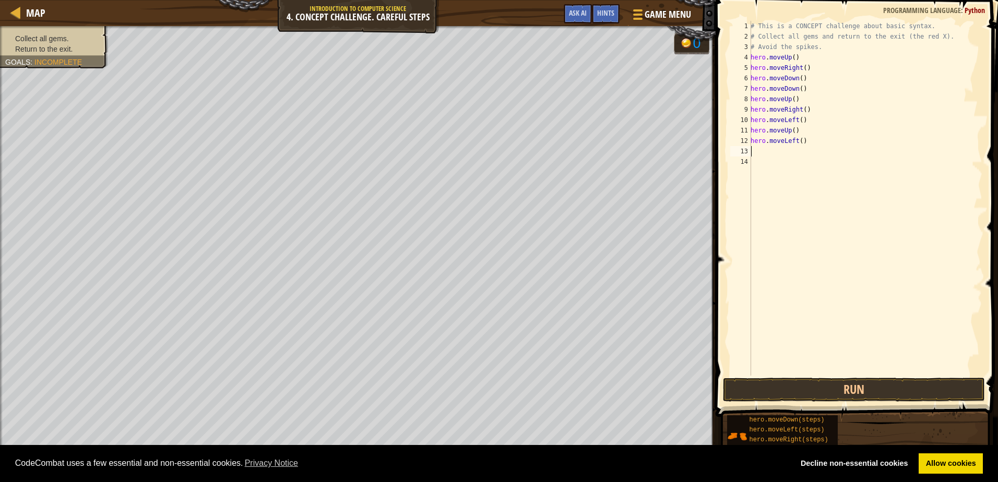
type textarea "r"
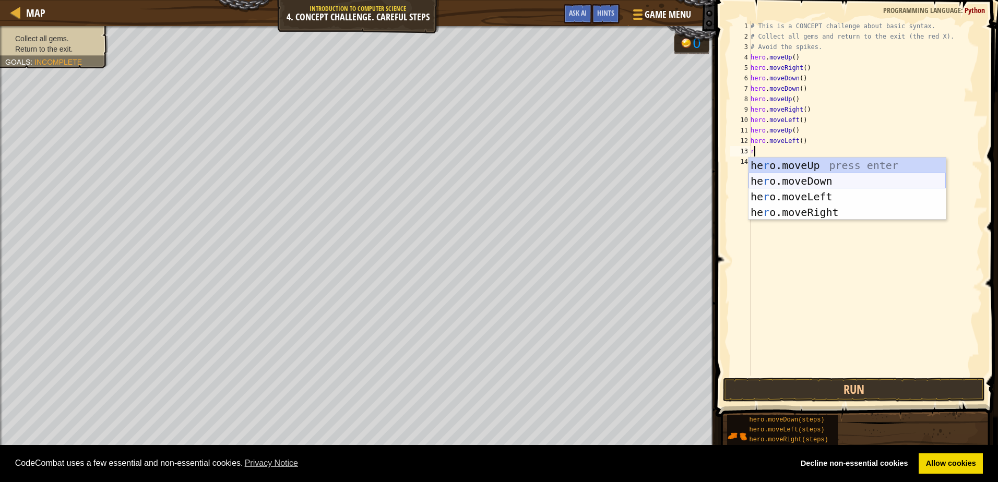
click at [774, 177] on div "he r o.moveUp press enter he r o.moveDown press enter he r o.moveLeft press ent…" at bounding box center [847, 205] width 197 height 94
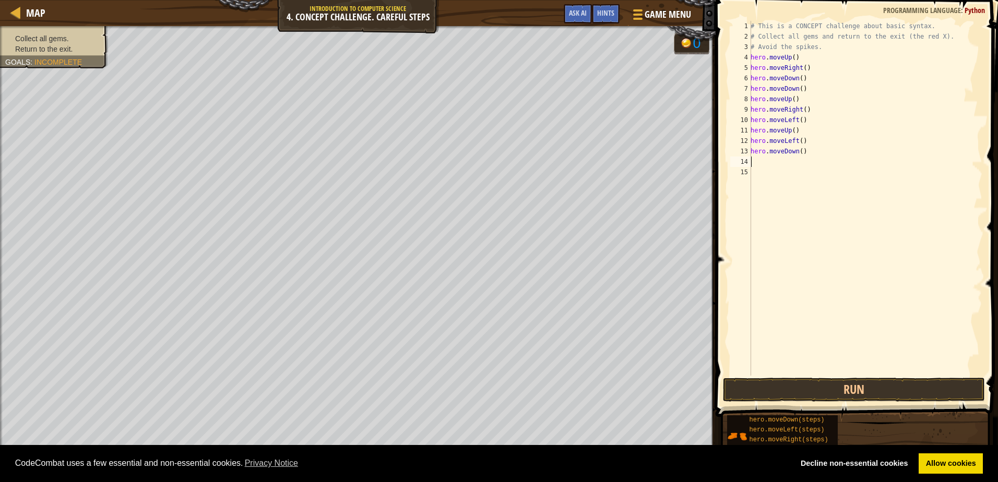
type textarea "r"
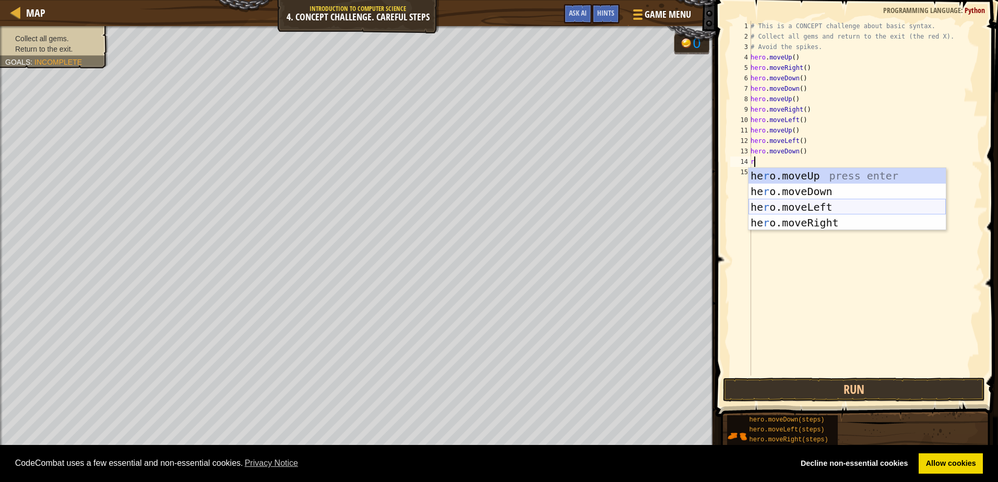
click at [790, 209] on div "he r o.moveUp press enter he r o.moveDown press enter he r o.moveLeft press ent…" at bounding box center [847, 215] width 197 height 94
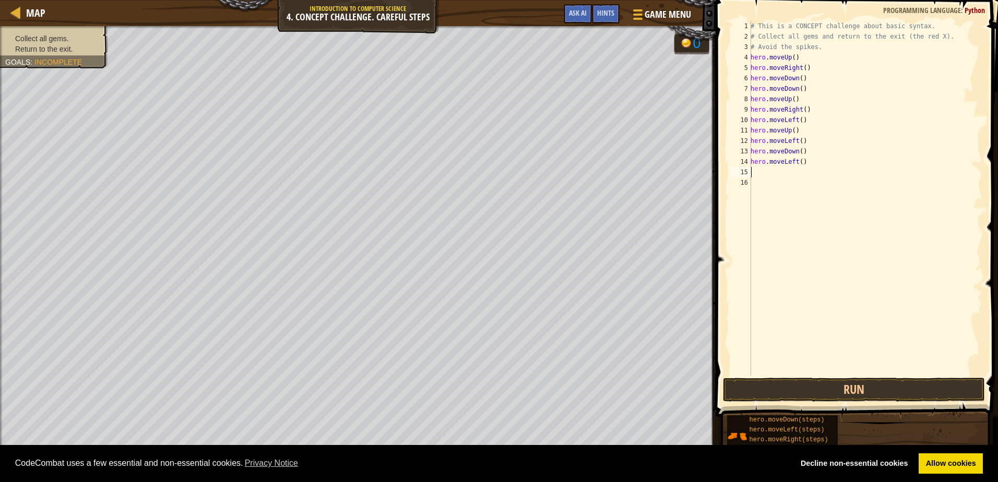
click at [801, 377] on span at bounding box center [858, 194] width 291 height 448
click at [805, 386] on button "Run" at bounding box center [854, 390] width 262 height 24
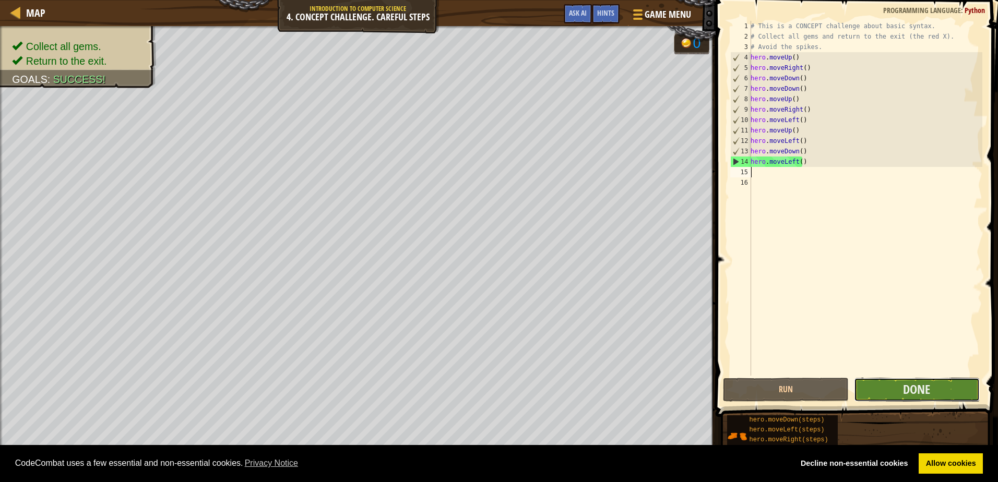
click at [883, 392] on button "Done" at bounding box center [917, 390] width 126 height 24
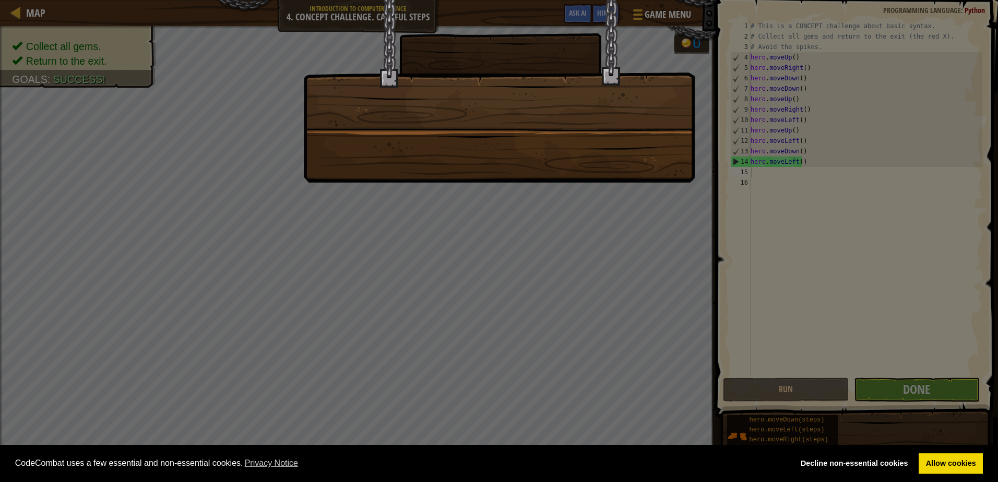
click at [885, 377] on div at bounding box center [499, 241] width 998 height 482
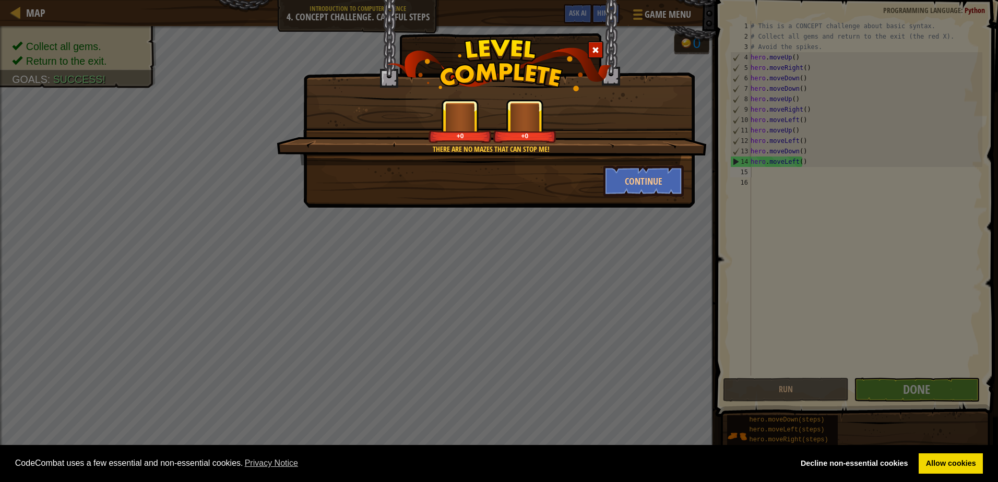
click at [892, 384] on div "There are no mazes that can stop me! +0 +0 Continue" at bounding box center [499, 241] width 998 height 482
click at [640, 179] on button "Continue" at bounding box center [643, 180] width 81 height 31
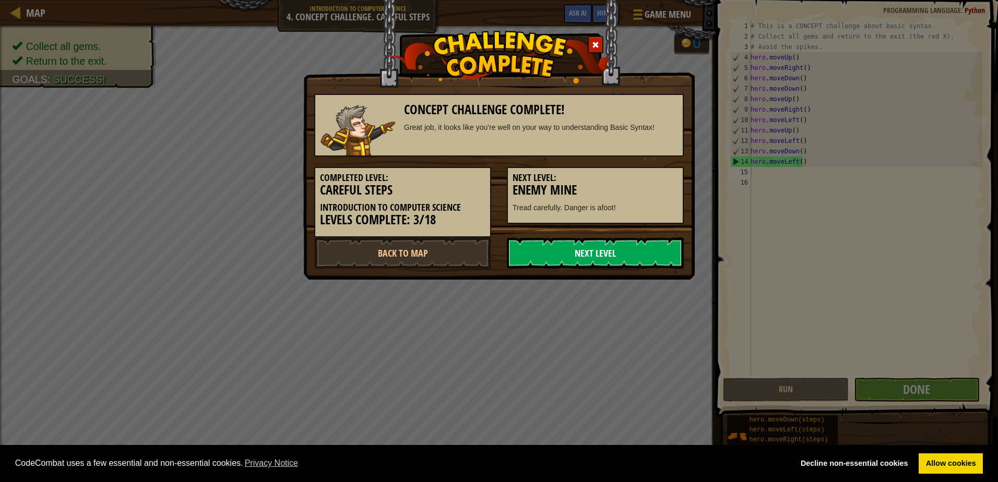
click at [625, 250] on link "Next Level" at bounding box center [595, 253] width 177 height 31
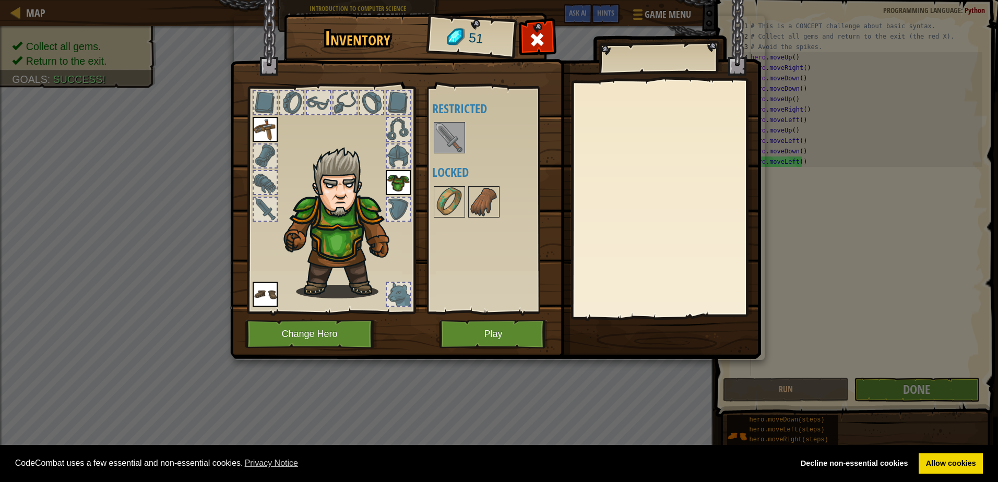
click at [454, 137] on img at bounding box center [449, 137] width 29 height 29
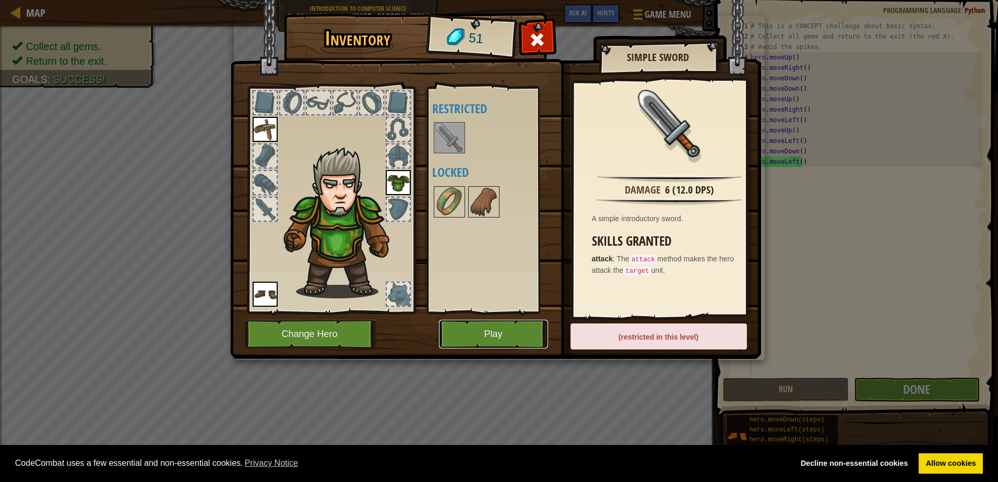
click at [468, 325] on button "Play" at bounding box center [493, 334] width 109 height 29
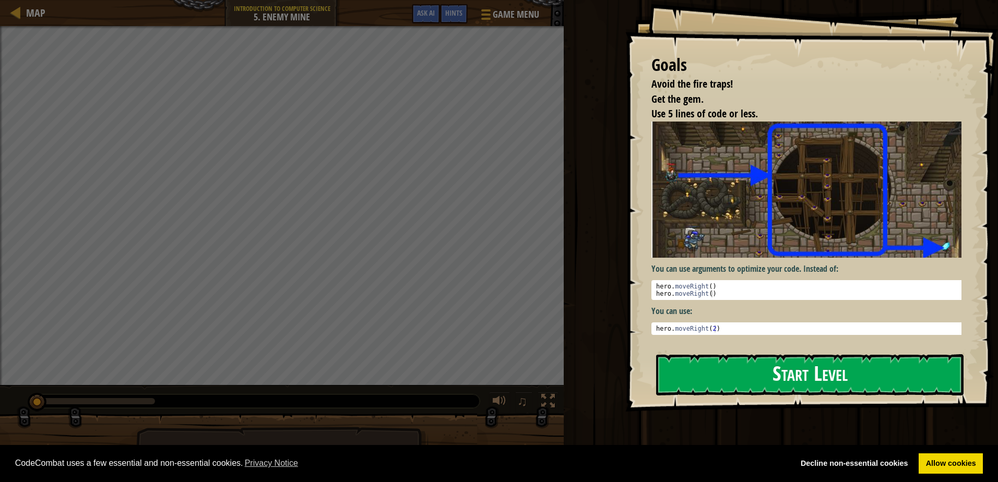
click at [713, 376] on button "Start Level" at bounding box center [809, 374] width 307 height 41
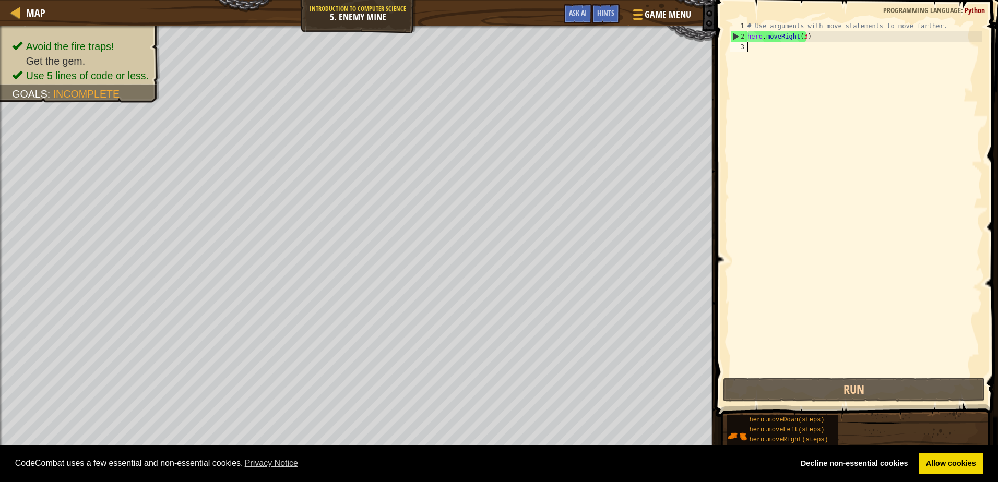
type textarea "r"
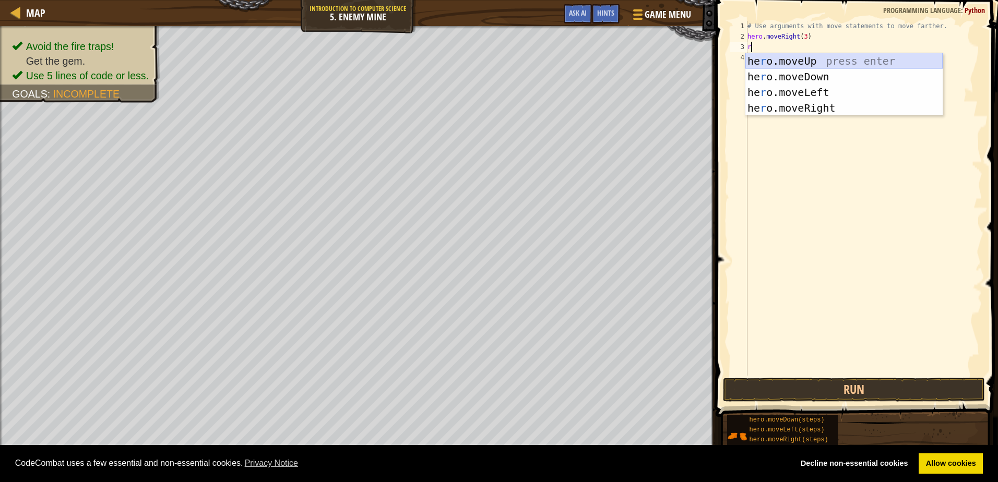
click at [805, 60] on div "he r o.moveUp press enter he r o.moveDown press enter he r o.moveLeft press ent…" at bounding box center [843, 100] width 197 height 94
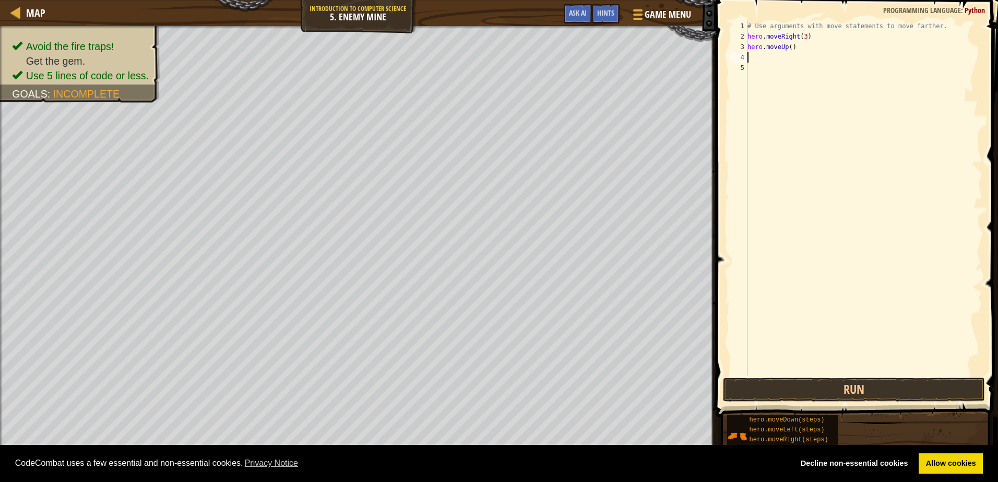
type textarea "r"
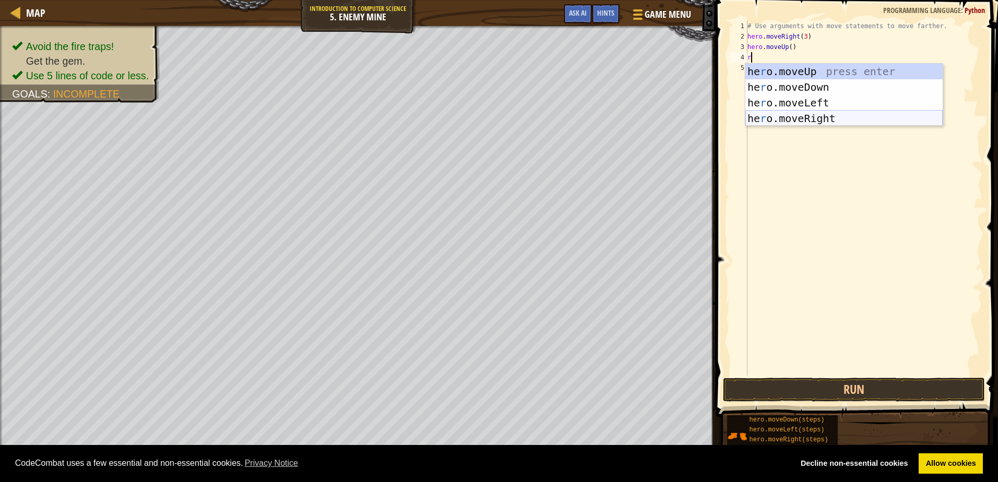
click at [826, 117] on div "he r o.moveUp press enter he r o.moveDown press enter he r o.moveLeft press ent…" at bounding box center [843, 111] width 197 height 94
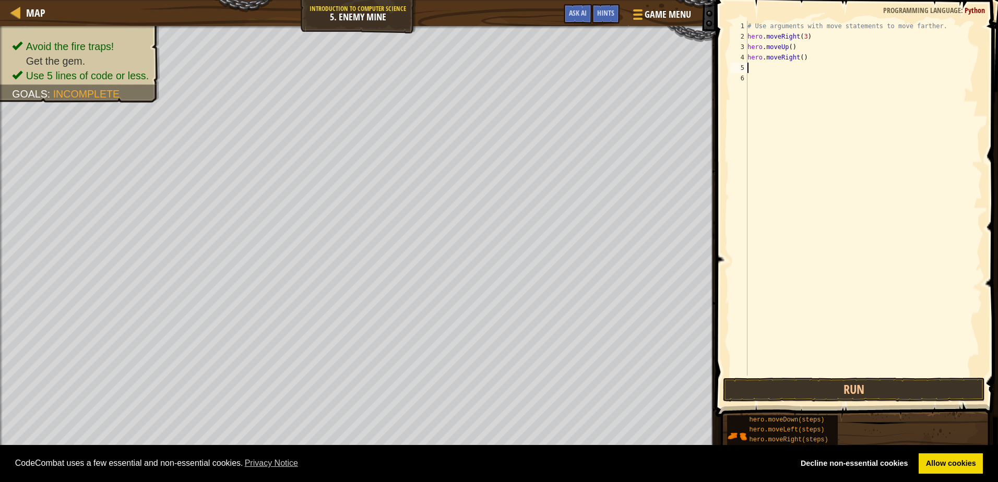
type textarea "r"
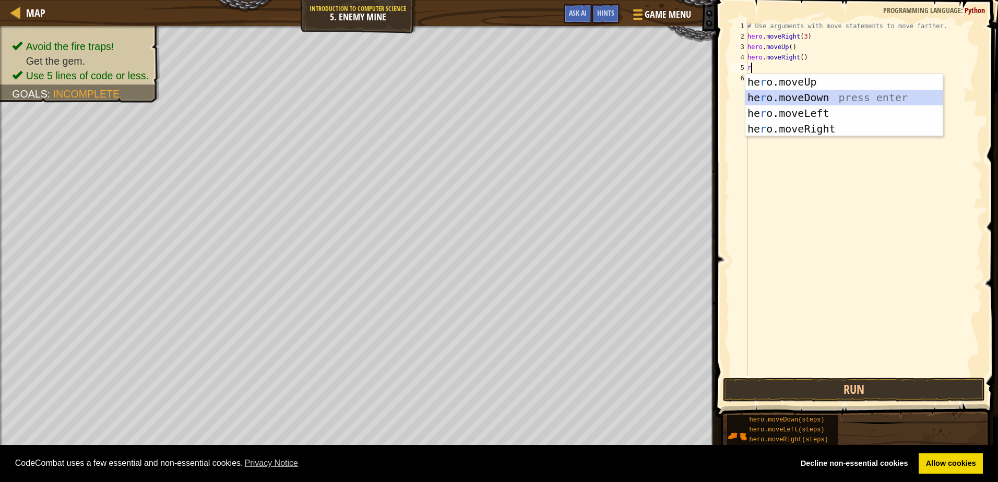
click at [791, 98] on div "he r o.moveUp press enter he r o.moveDown press enter he r o.moveLeft press ent…" at bounding box center [843, 121] width 197 height 94
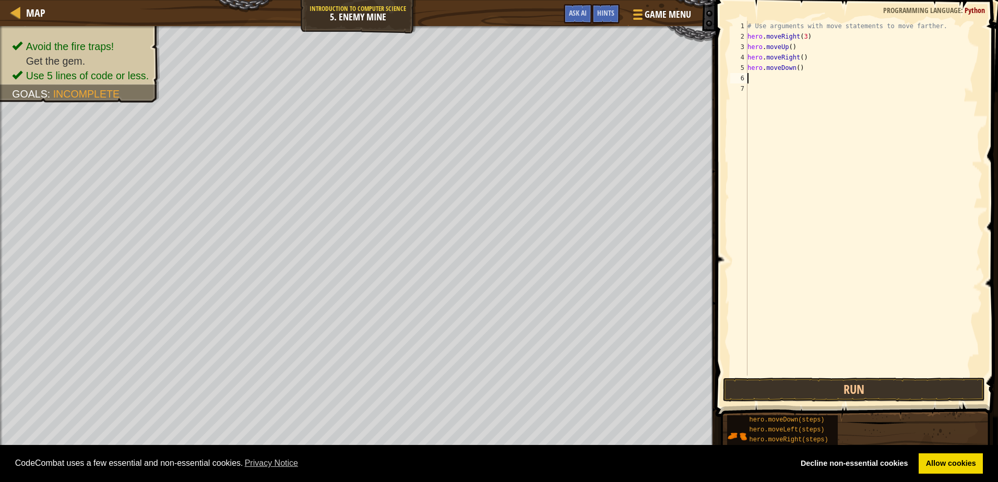
type textarea "r"
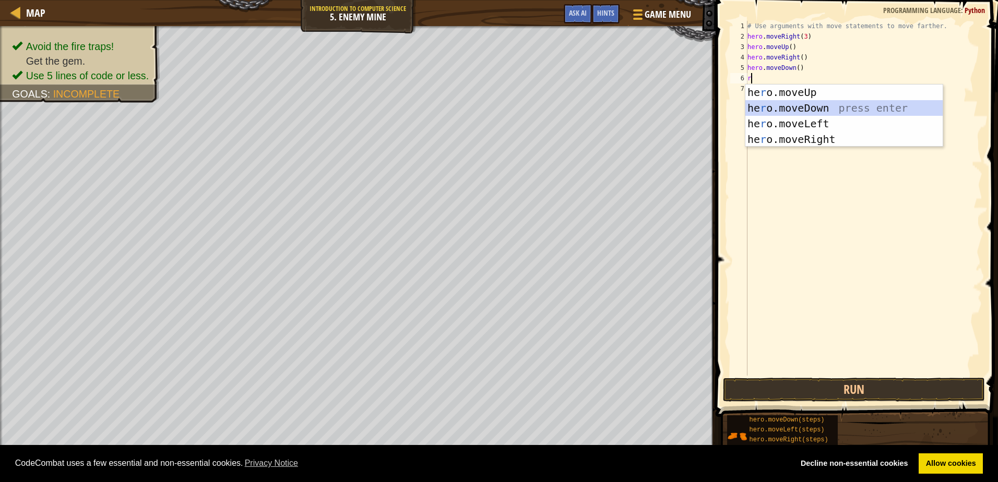
click at [804, 107] on div "he r o.moveUp press enter he r o.moveDown press enter he r o.moveLeft press ent…" at bounding box center [843, 132] width 197 height 94
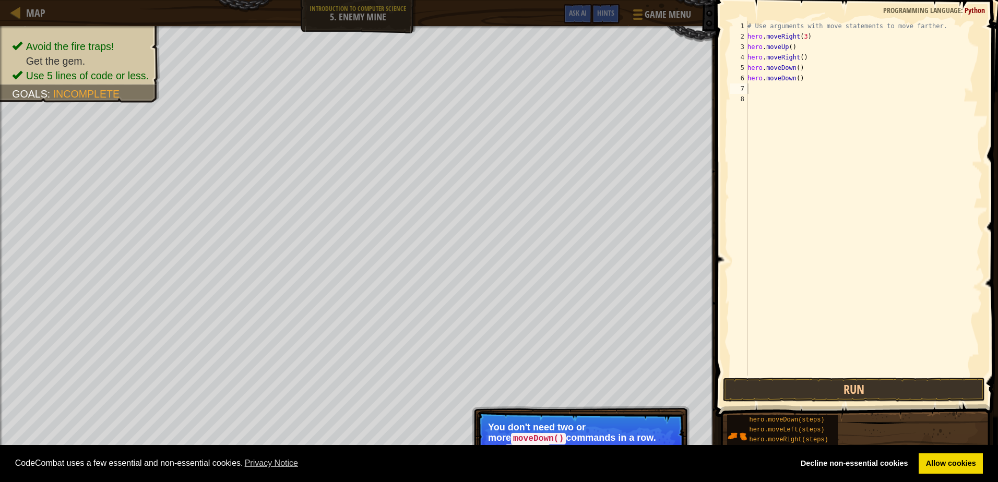
click at [601, 427] on p "You don't need two or more moveDown() commands in a row. Use moveDown with argu…" at bounding box center [580, 443] width 185 height 42
click at [932, 458] on link "Allow cookies" at bounding box center [951, 464] width 64 height 21
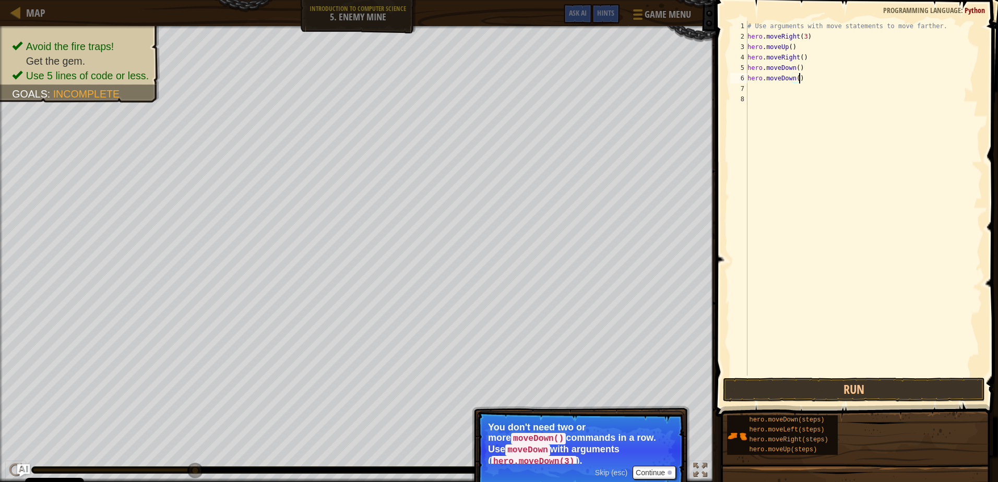
click at [803, 76] on div "# Use arguments with move statements to move farther. hero . moveRight ( 3 ) he…" at bounding box center [863, 209] width 237 height 376
type textarea "h"
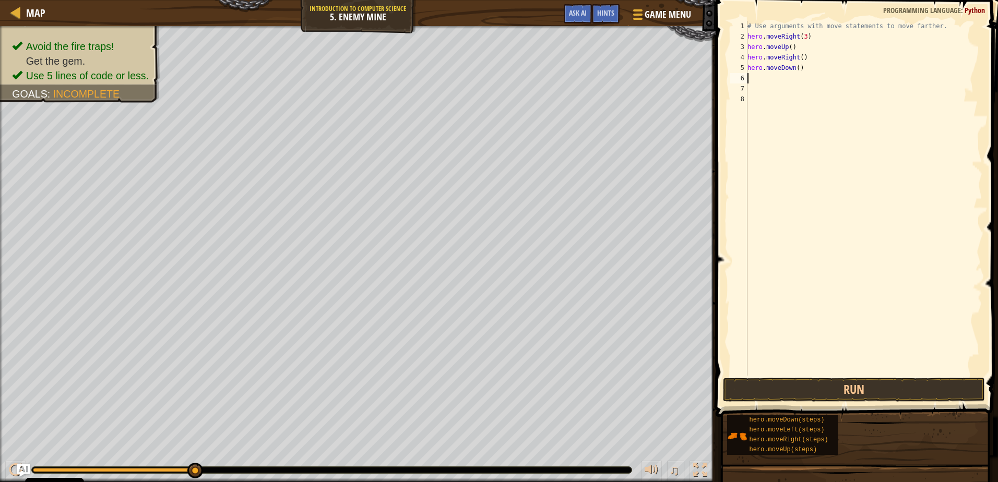
click at [789, 70] on div "# Use arguments with move statements to move farther. hero . moveRight ( 3 ) he…" at bounding box center [863, 209] width 237 height 376
click at [798, 72] on div "# Use arguments with move statements to move farther. hero . moveRight ( 3 ) he…" at bounding box center [863, 209] width 237 height 376
click at [793, 72] on div "# Use arguments with move statements to move farther. hero . moveRight ( 3 ) he…" at bounding box center [863, 209] width 237 height 376
click at [796, 71] on div "# Use arguments with move statements to move farther. hero . moveRight ( 3 ) he…" at bounding box center [863, 209] width 237 height 376
type textarea "hero.moveDown(3)"
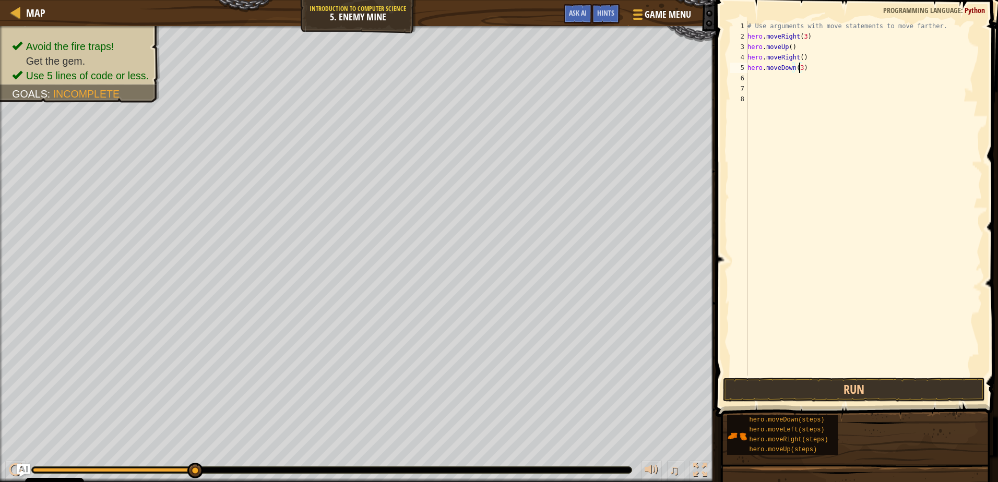
scroll to position [5, 4]
click at [808, 138] on div "# Use arguments with move statements to move farther. hero . moveRight ( 3 ) he…" at bounding box center [863, 209] width 237 height 376
click at [762, 79] on div "# Use arguments with move statements to move farther. hero . moveRight ( 3 ) he…" at bounding box center [863, 209] width 237 height 376
type textarea "m"
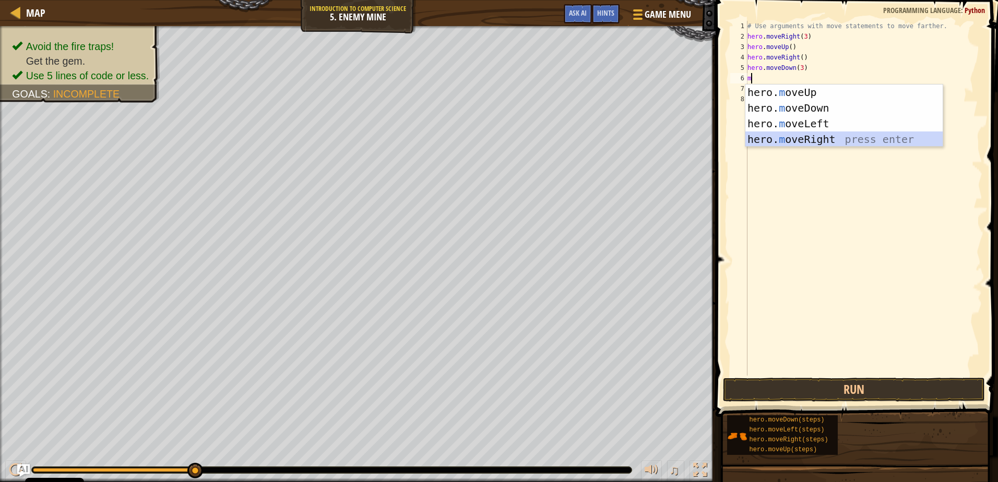
click at [786, 141] on div "hero. m oveUp press enter hero. m oveDown press enter hero. m oveLeft press ent…" at bounding box center [843, 132] width 197 height 94
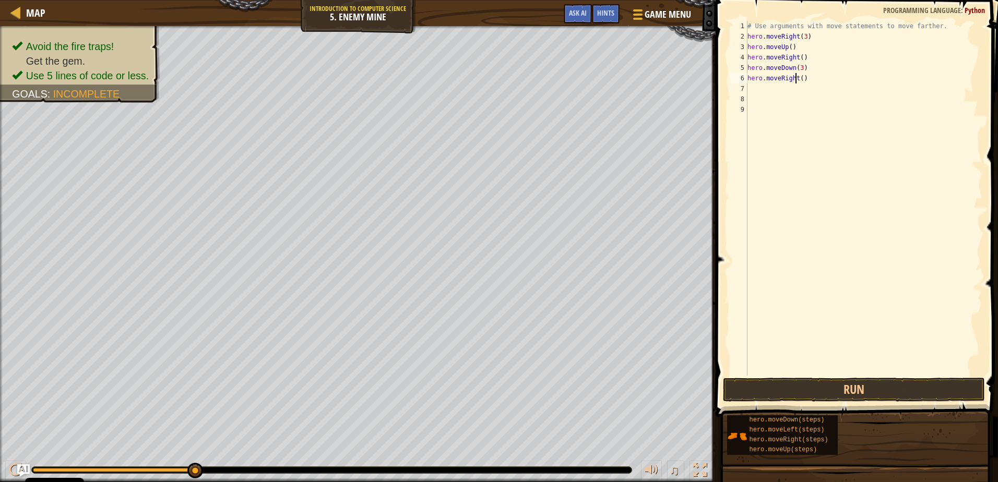
click at [797, 79] on div "# Use arguments with move statements to move farther. hero . moveRight ( 3 ) he…" at bounding box center [863, 209] width 237 height 376
click at [799, 80] on div "# Use arguments with move statements to move farther. hero . moveRight ( 3 ) he…" at bounding box center [863, 209] width 237 height 376
type textarea "hero.moveRight(2)"
click at [860, 383] on button "Run" at bounding box center [854, 390] width 262 height 24
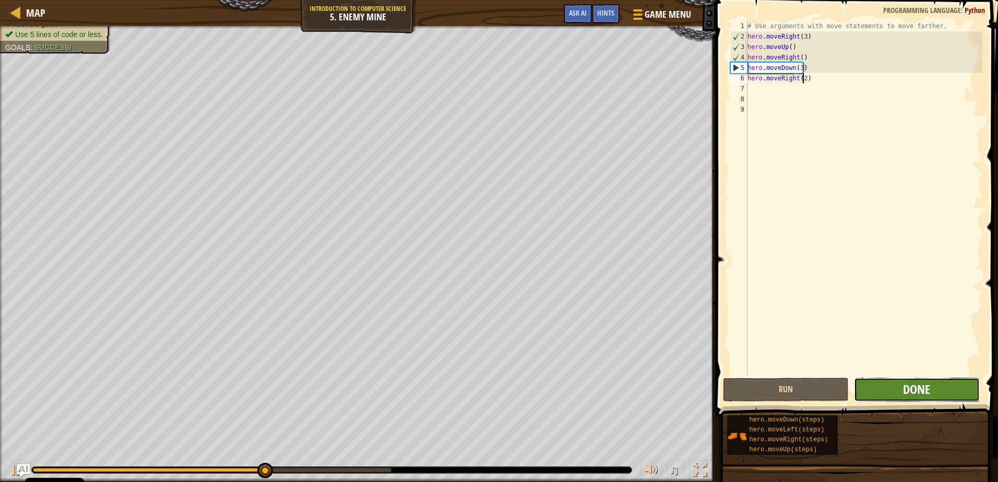
click at [910, 390] on span "Done" at bounding box center [916, 389] width 27 height 17
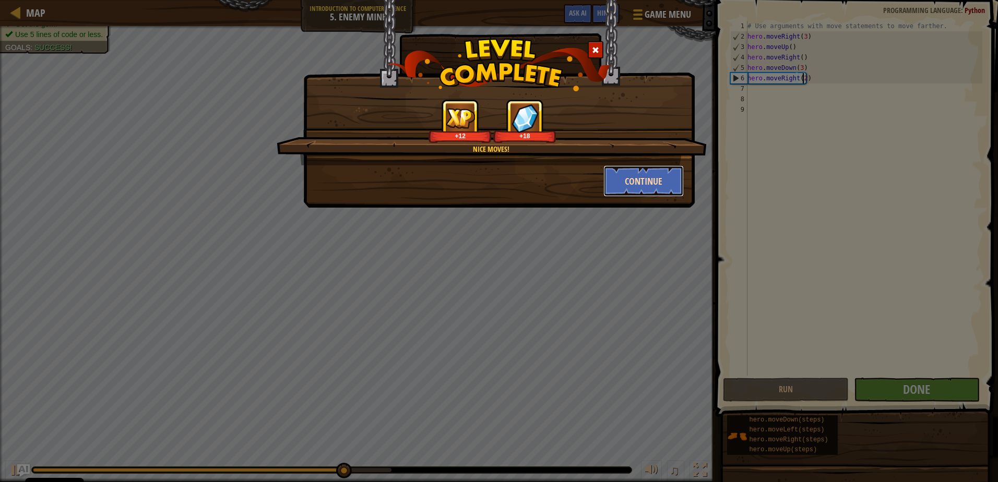
click at [641, 179] on button "Continue" at bounding box center [643, 180] width 81 height 31
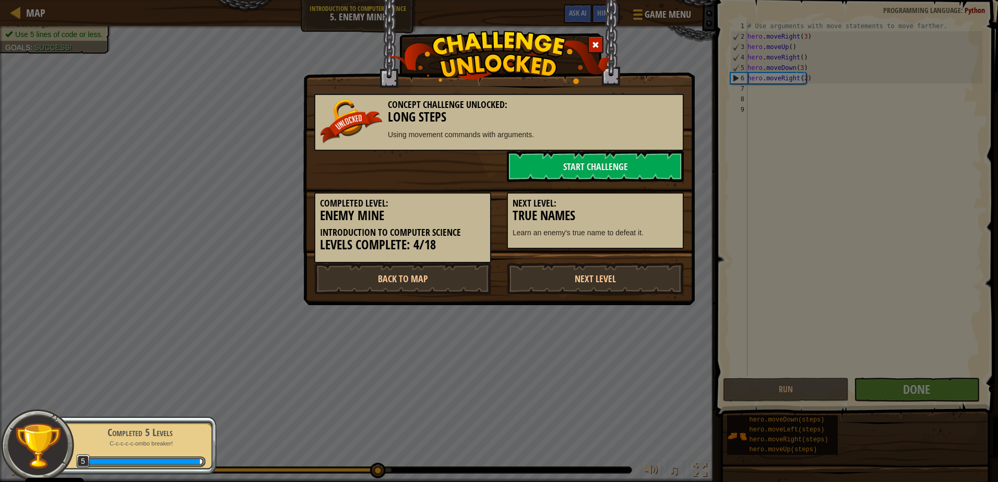
click at [551, 150] on div "Concept Challenge Unlocked: Long Steps Using movement commands with arguments." at bounding box center [499, 122] width 370 height 57
click at [564, 150] on div "Concept Challenge Unlocked: Long Steps Using movement commands with arguments." at bounding box center [499, 122] width 370 height 57
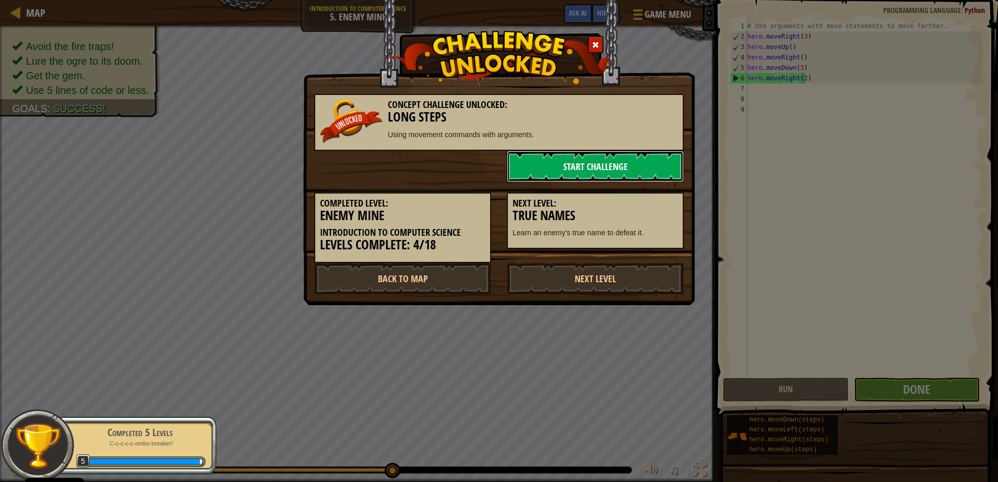
click at [544, 162] on link "Start Challenge" at bounding box center [595, 166] width 177 height 31
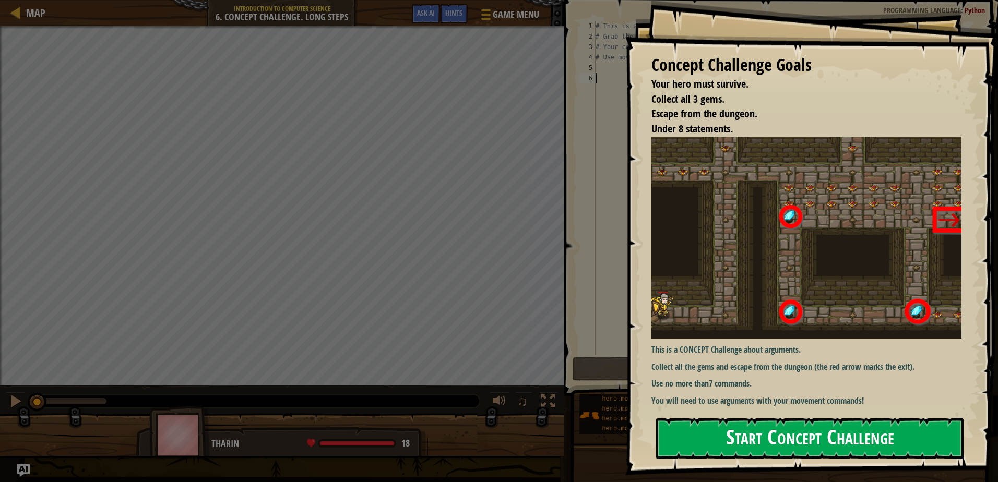
click at [777, 435] on button "Start Concept Challenge" at bounding box center [809, 438] width 307 height 41
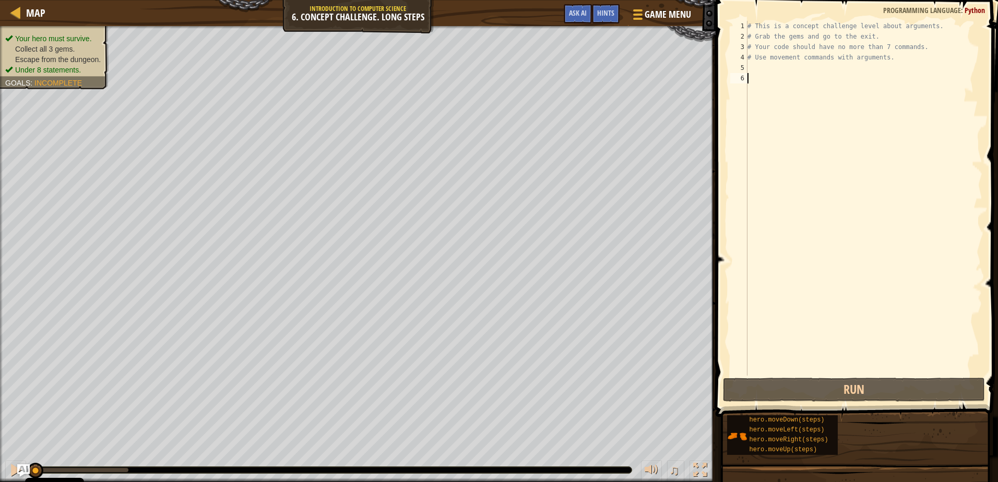
type textarea "m"
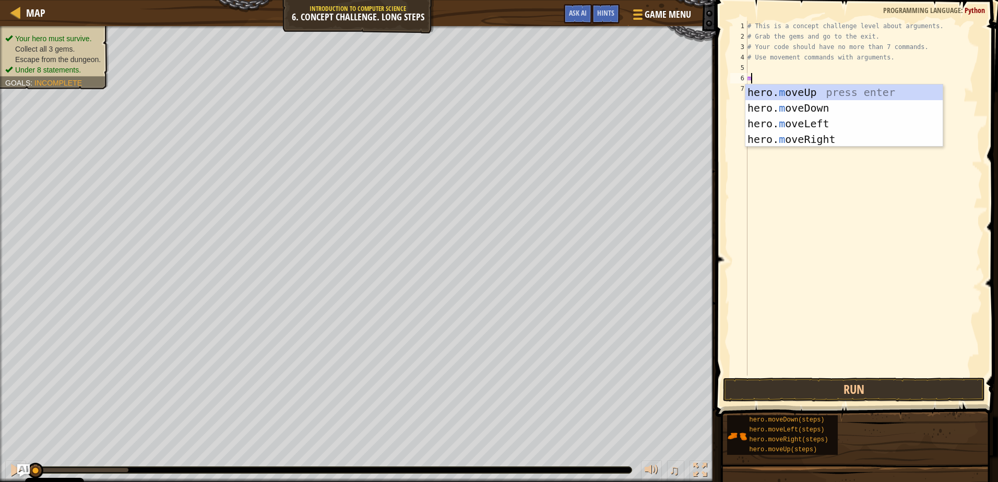
scroll to position [5, 0]
click at [789, 142] on div "hero. m oveUp press enter hero. m oveDown press enter hero. m oveLeft press ent…" at bounding box center [843, 132] width 197 height 94
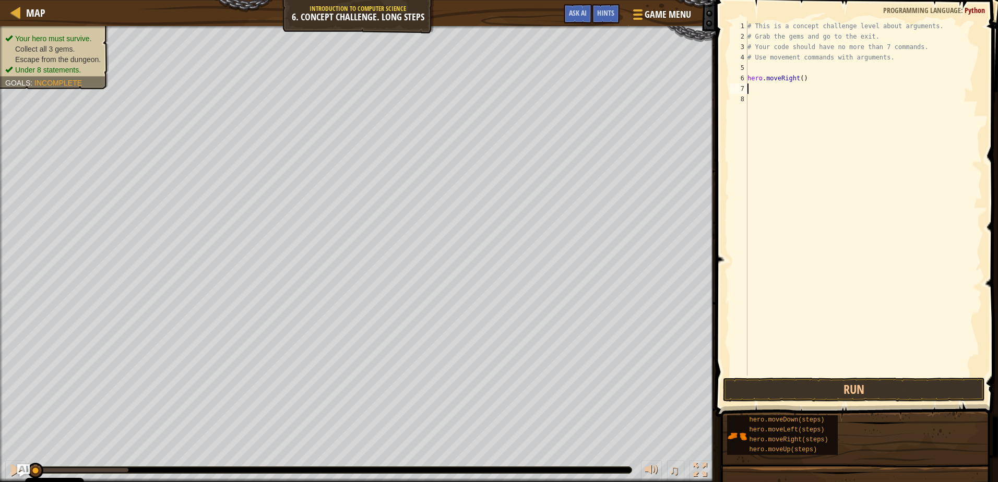
type textarea "m"
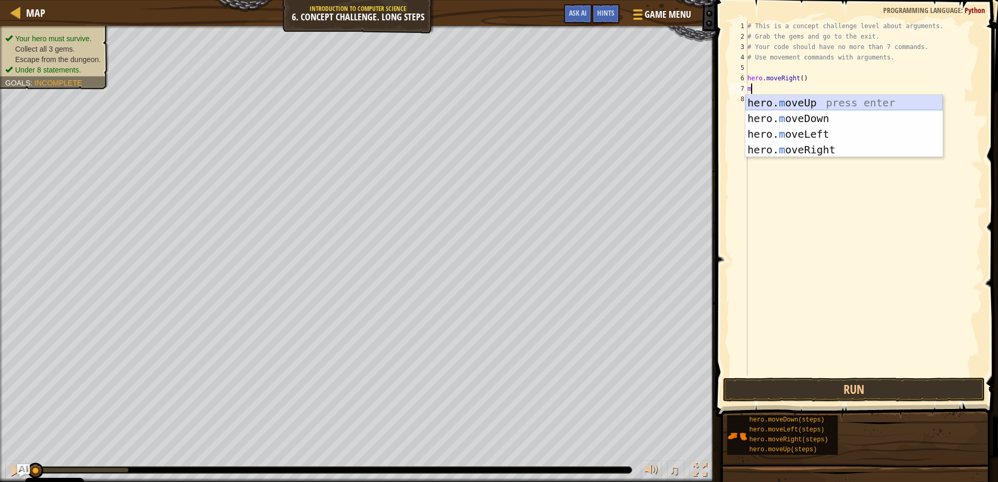
click at [790, 103] on div "hero. m oveUp press enter hero. m oveDown press enter hero. m oveLeft press ent…" at bounding box center [843, 142] width 197 height 94
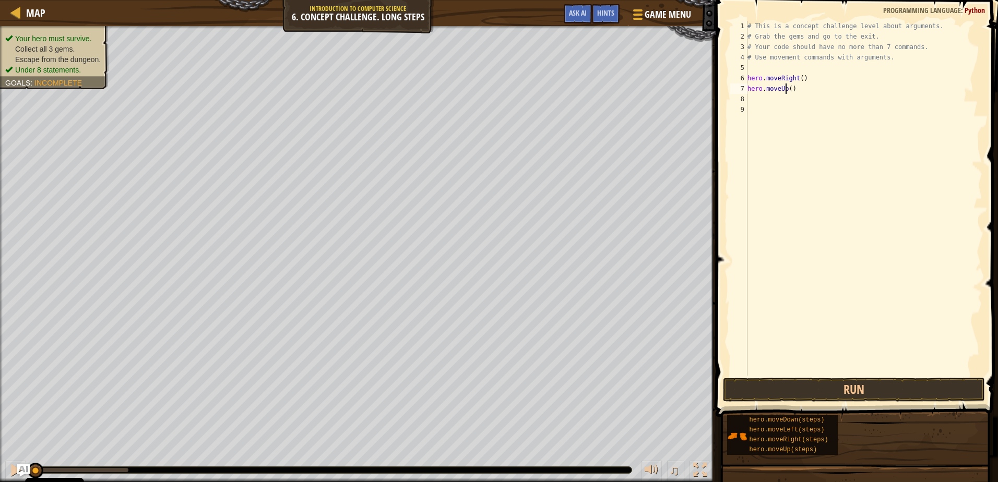
click at [785, 85] on div "# This is a concept challenge level about arguments. # Grab the gems and go to …" at bounding box center [863, 209] width 237 height 376
click at [791, 81] on div "# This is a concept challenge level about arguments. # Grab the gems and go to …" at bounding box center [863, 209] width 237 height 376
click at [788, 89] on div "# This is a concept challenge level about arguments. # Grab the gems and go to …" at bounding box center [863, 209] width 237 height 376
type textarea "hero.moveUp(3)"
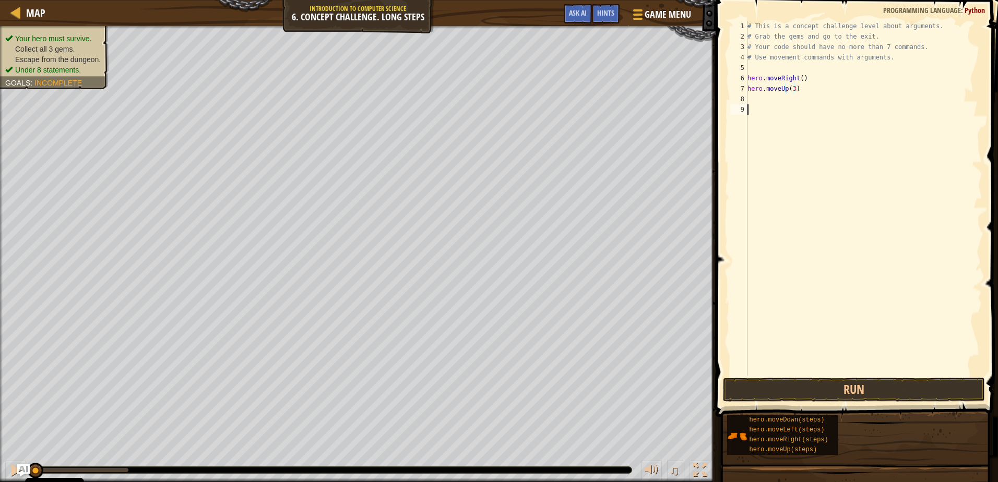
click at [817, 114] on div "# This is a concept challenge level about arguments. # Grab the gems and go to …" at bounding box center [863, 209] width 237 height 376
click at [800, 95] on div "# This is a concept challenge level about arguments. # Grab the gems and go to …" at bounding box center [863, 209] width 237 height 376
type textarea "m"
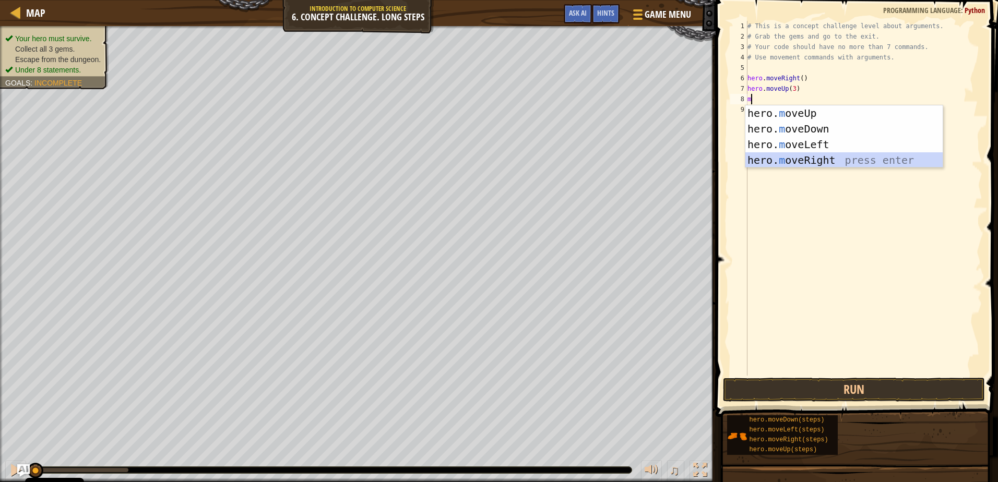
click at [828, 159] on div "hero. m oveUp press enter hero. m oveDown press enter hero. m oveLeft press ent…" at bounding box center [843, 152] width 197 height 94
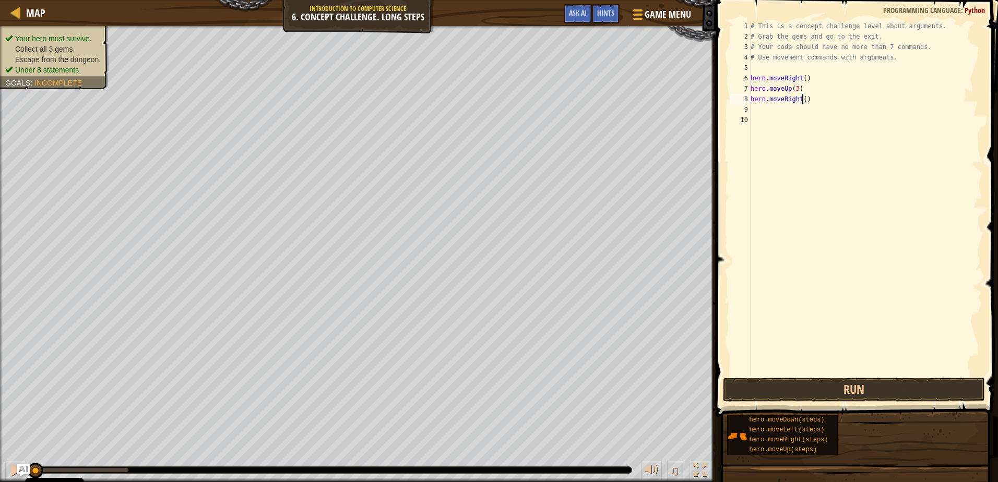
click at [804, 96] on div "# This is a concept challenge level about arguments. # Grab the gems and go to …" at bounding box center [866, 209] width 234 height 376
type textarea "hero.moveRight(2)"
click at [803, 115] on div "# This is a concept challenge level about arguments. # Grab the gems and go to …" at bounding box center [866, 209] width 234 height 376
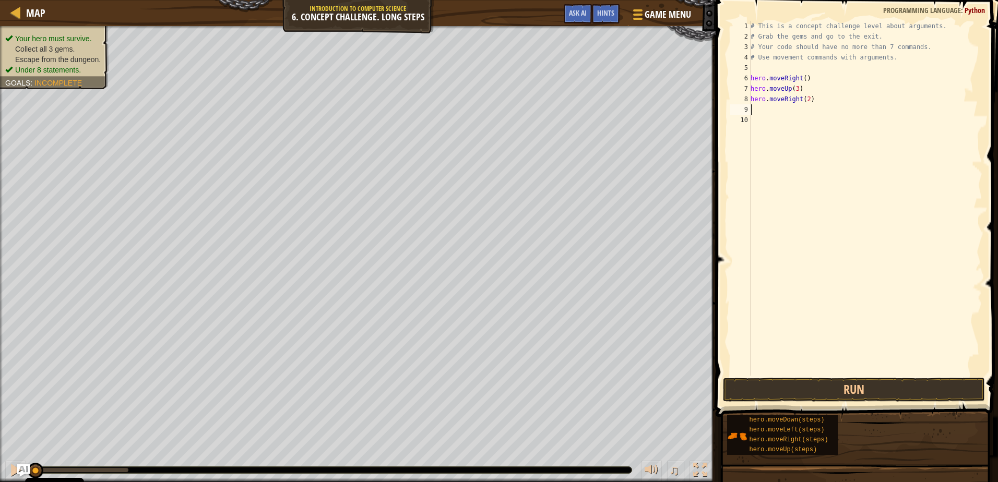
click at [774, 114] on div "# This is a concept challenge level about arguments. # Grab the gems and go to …" at bounding box center [866, 209] width 234 height 376
type textarea "m"
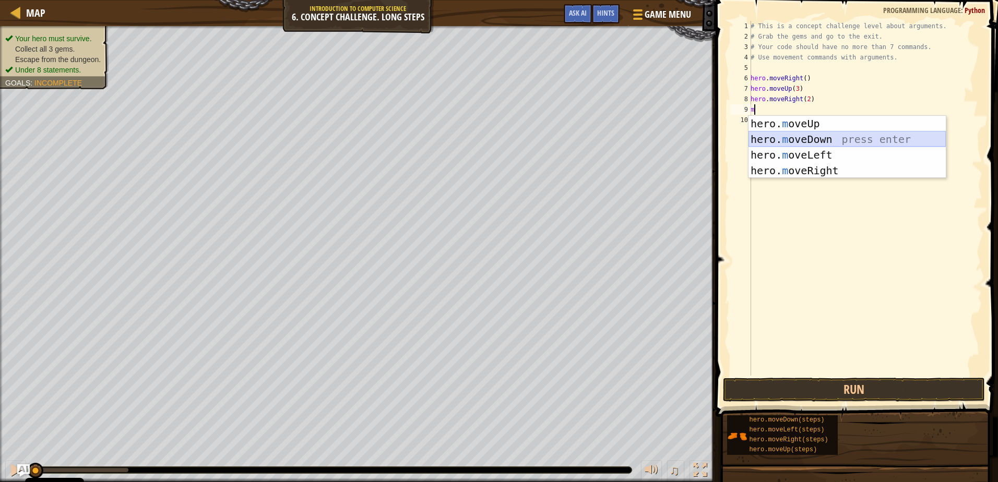
click at [807, 140] on div "hero. m oveUp press enter hero. m oveDown press enter hero. m oveLeft press ent…" at bounding box center [847, 163] width 197 height 94
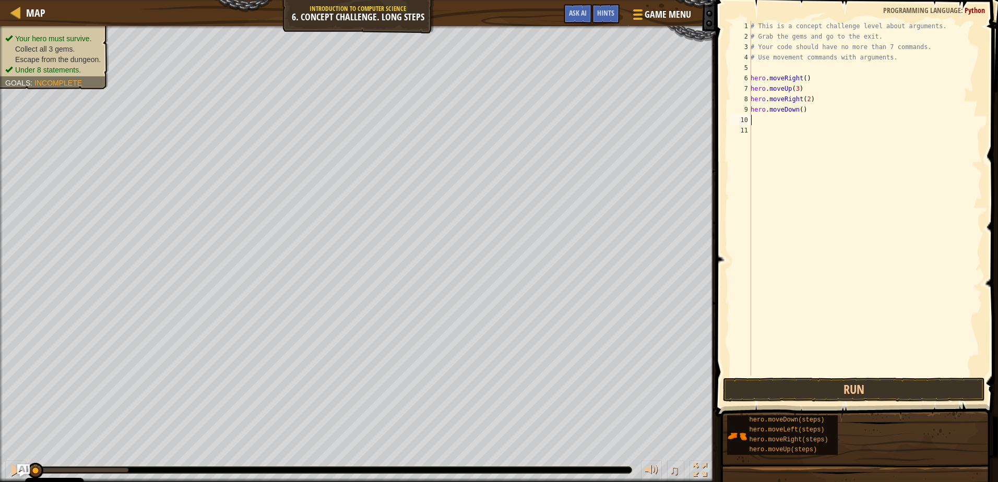
click at [799, 109] on div "# This is a concept challenge level about arguments. # Grab the gems and go to …" at bounding box center [866, 209] width 234 height 376
type textarea "hero.moveDown(3)"
click at [772, 122] on div "# This is a concept challenge level about arguments. # Grab the gems and go to …" at bounding box center [866, 209] width 234 height 376
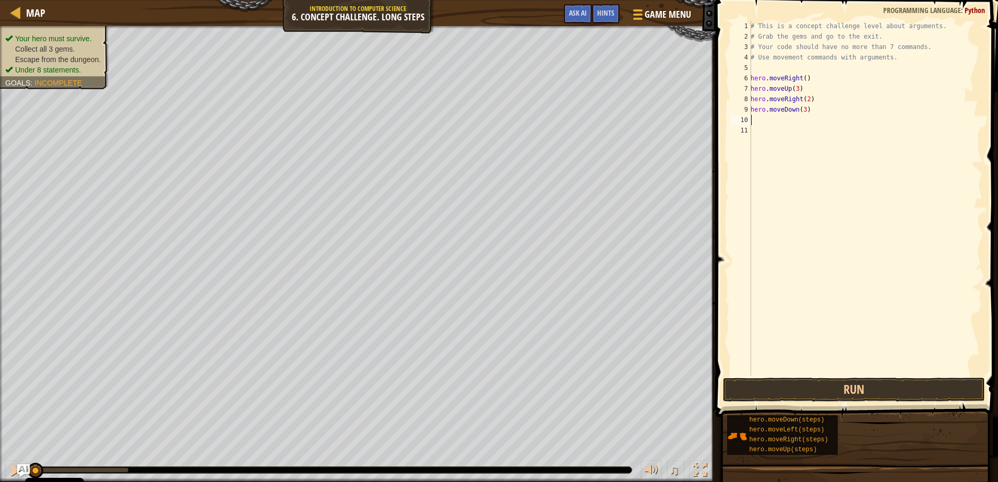
type textarea "h"
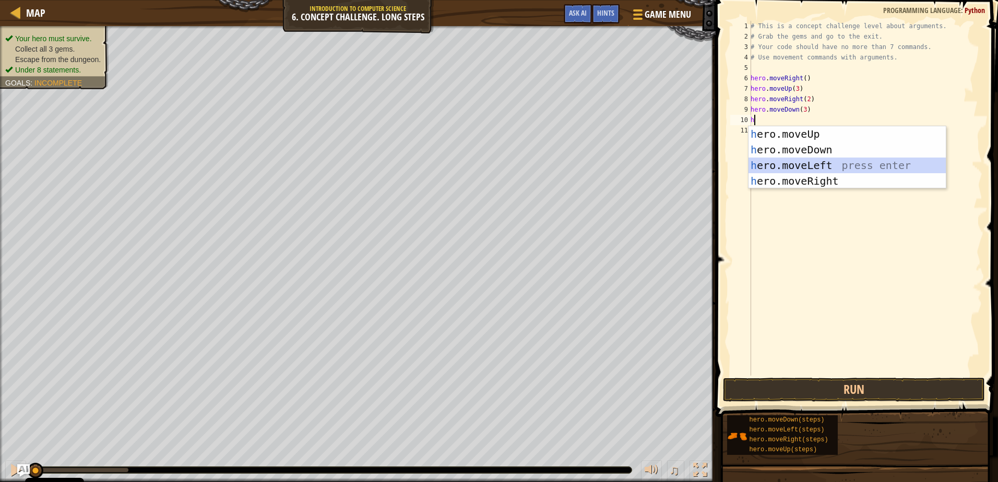
click at [803, 169] on div "h ero.moveUp press enter h ero.moveDown press enter h ero.moveLeft press enter …" at bounding box center [847, 173] width 197 height 94
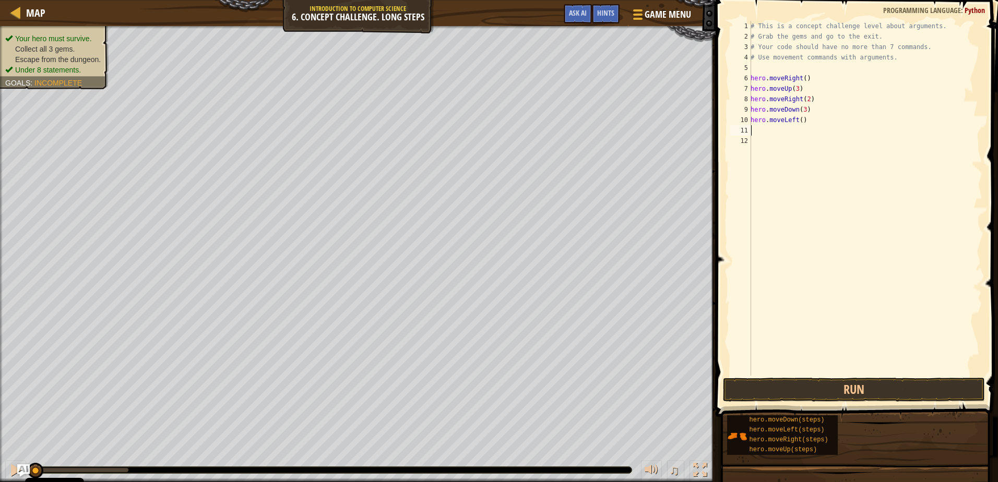
type textarea "m"
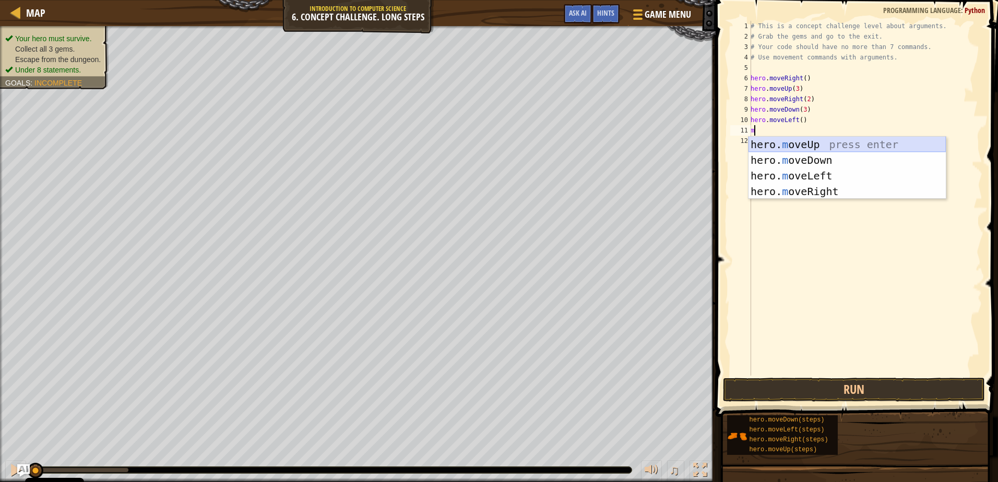
click at [768, 143] on div "hero. m oveUp press enter hero. m oveDown press enter hero. m oveLeft press ent…" at bounding box center [847, 184] width 197 height 94
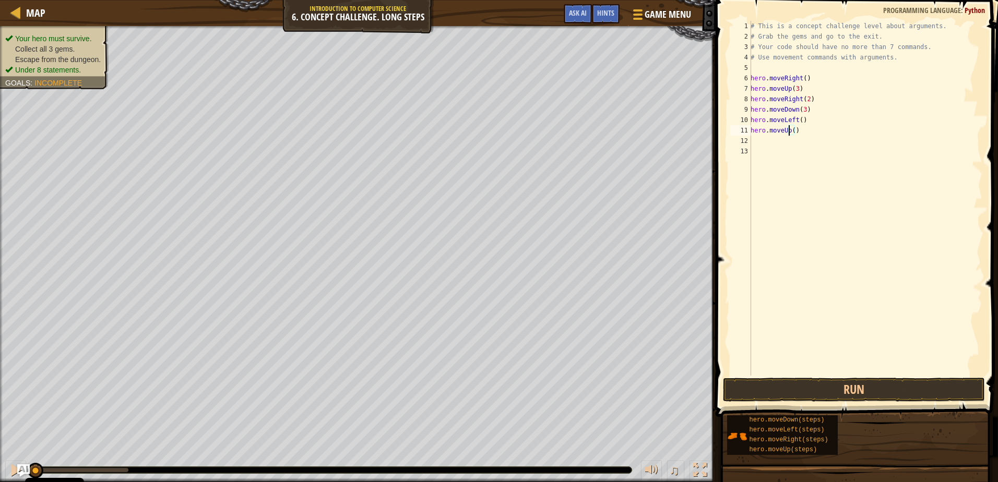
click at [788, 128] on div "# This is a concept challenge level about arguments. # Grab the gems and go to …" at bounding box center [866, 209] width 234 height 376
click at [791, 131] on div "# This is a concept challenge level about arguments. # Grab the gems and go to …" at bounding box center [866, 209] width 234 height 376
type textarea "hero.moveUp(2)"
click at [816, 155] on div "# This is a concept challenge level about arguments. # Grab the gems and go to …" at bounding box center [866, 209] width 234 height 376
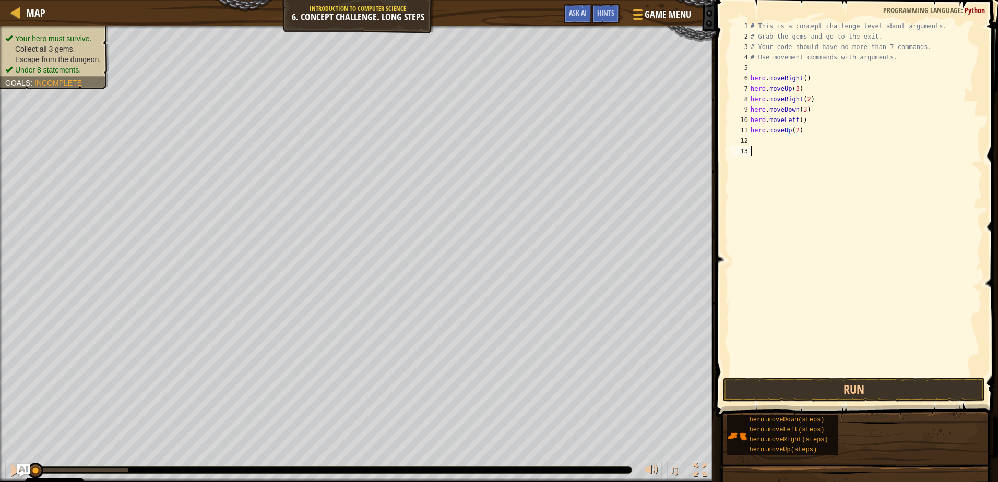
scroll to position [5, 0]
click at [813, 143] on div "# This is a concept challenge level about arguments. # Grab the gems and go to …" at bounding box center [866, 209] width 234 height 376
type textarea "m"
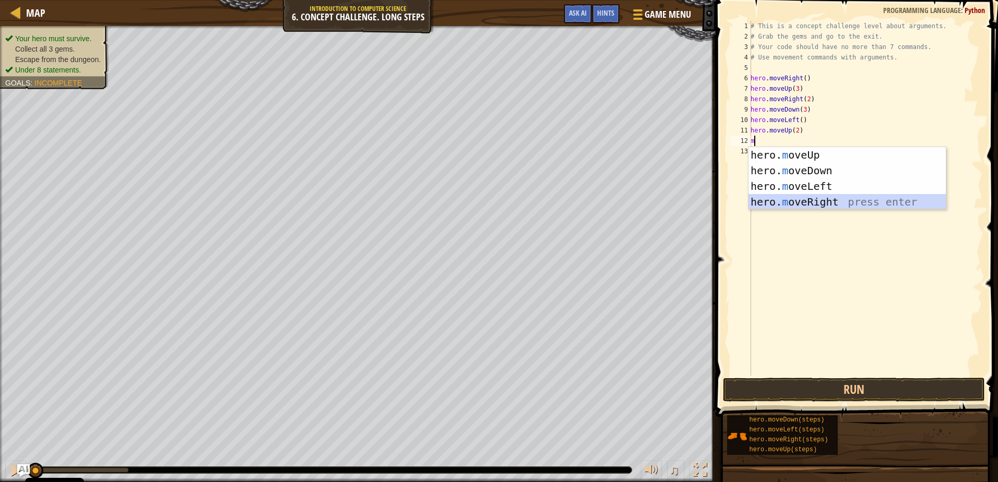
click at [798, 197] on div "hero. m oveUp press enter hero. m oveDown press enter hero. m oveLeft press ent…" at bounding box center [847, 194] width 197 height 94
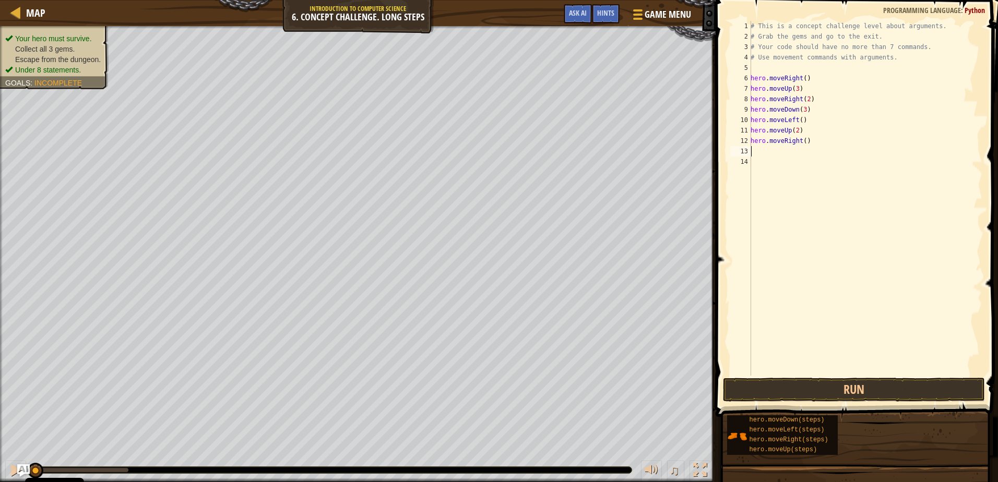
click at [803, 141] on div "# This is a concept challenge level about arguments. # Grab the gems and go to …" at bounding box center [866, 209] width 234 height 376
type textarea "hero.moveRight(3)"
click at [869, 384] on button "Run" at bounding box center [854, 390] width 262 height 24
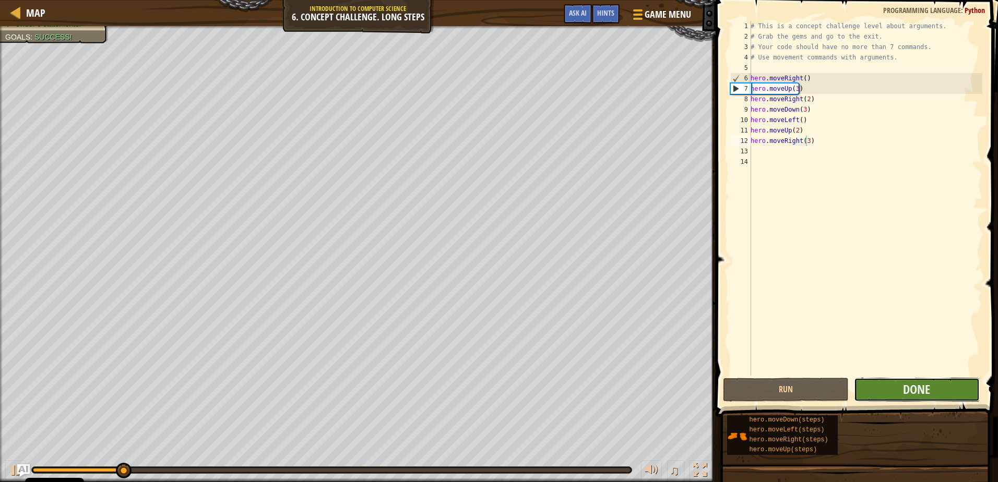
click at [938, 392] on button "Done" at bounding box center [917, 390] width 126 height 24
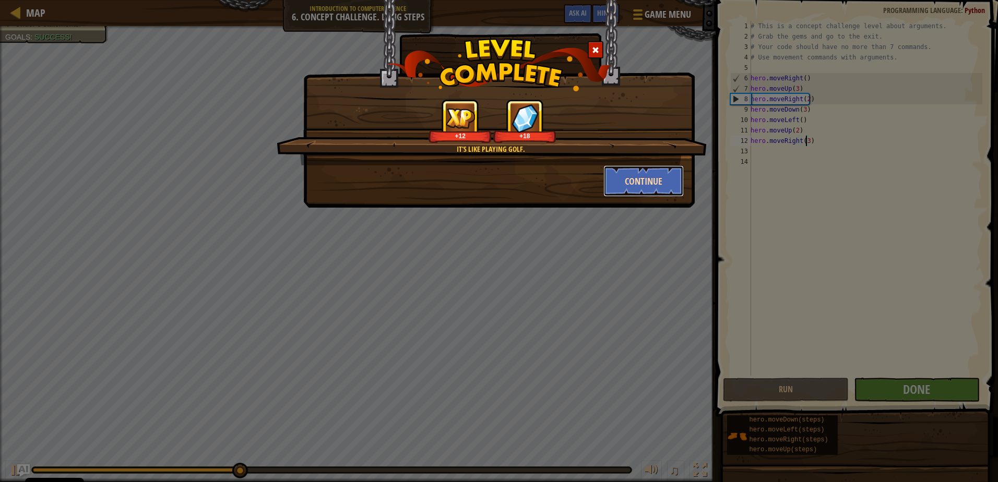
click at [645, 183] on button "Continue" at bounding box center [643, 180] width 81 height 31
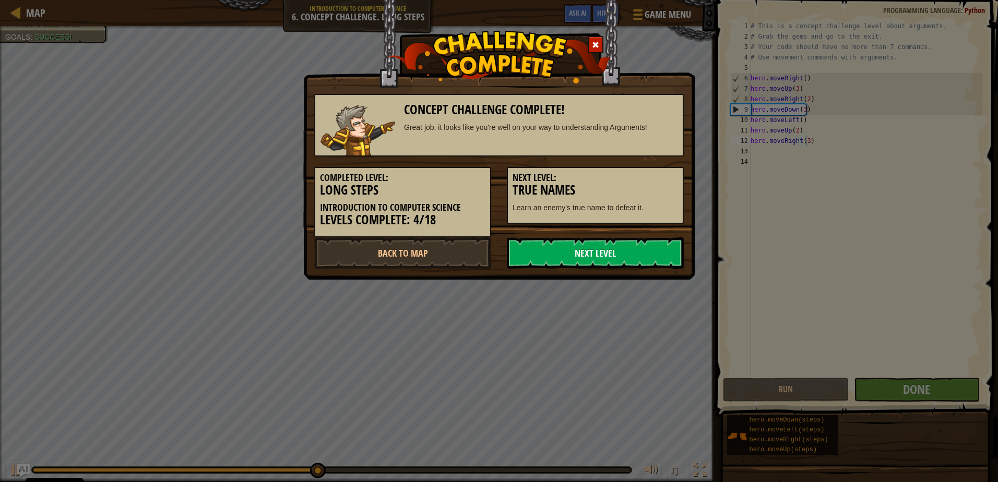
click at [622, 255] on link "Next Level" at bounding box center [595, 253] width 177 height 31
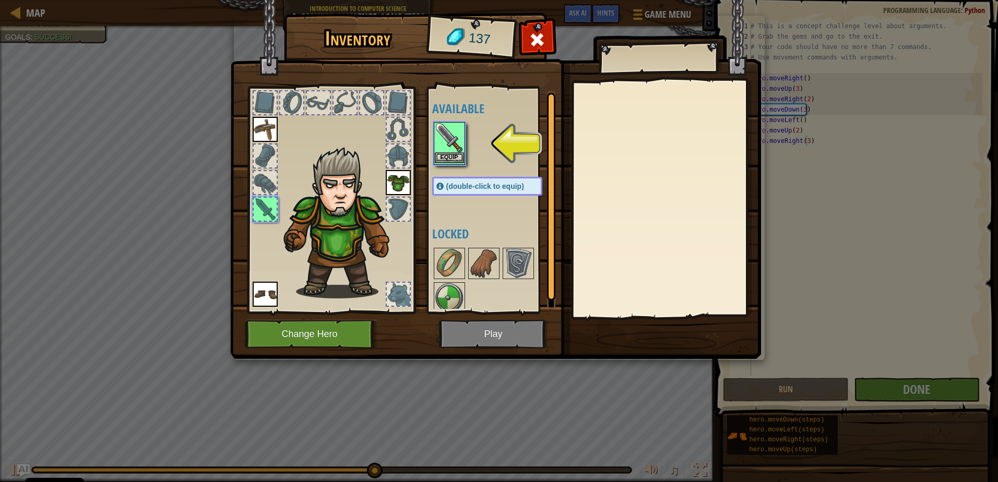
click at [461, 152] on img at bounding box center [449, 137] width 29 height 29
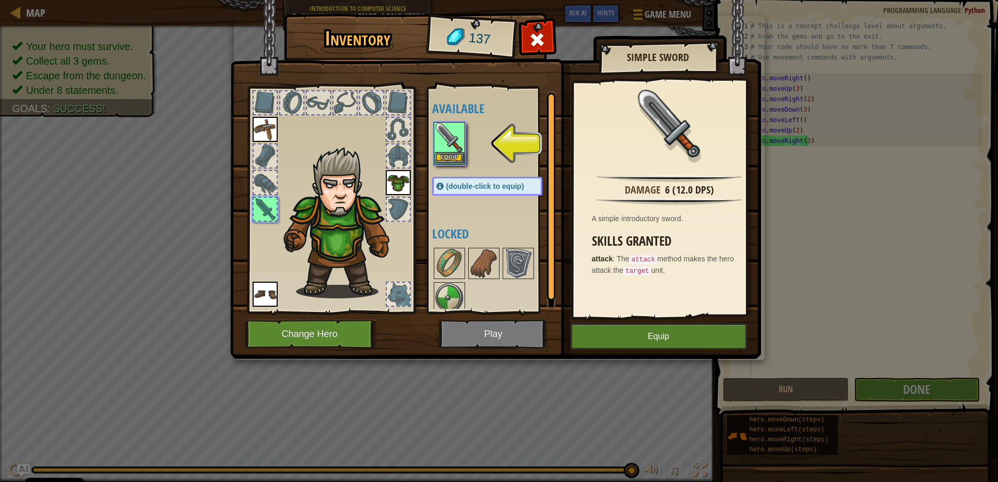
click at [465, 152] on div "Equip" at bounding box center [449, 143] width 31 height 43
click at [449, 154] on button "Equip" at bounding box center [449, 157] width 29 height 11
click at [449, 246] on div at bounding box center [497, 280] width 131 height 69
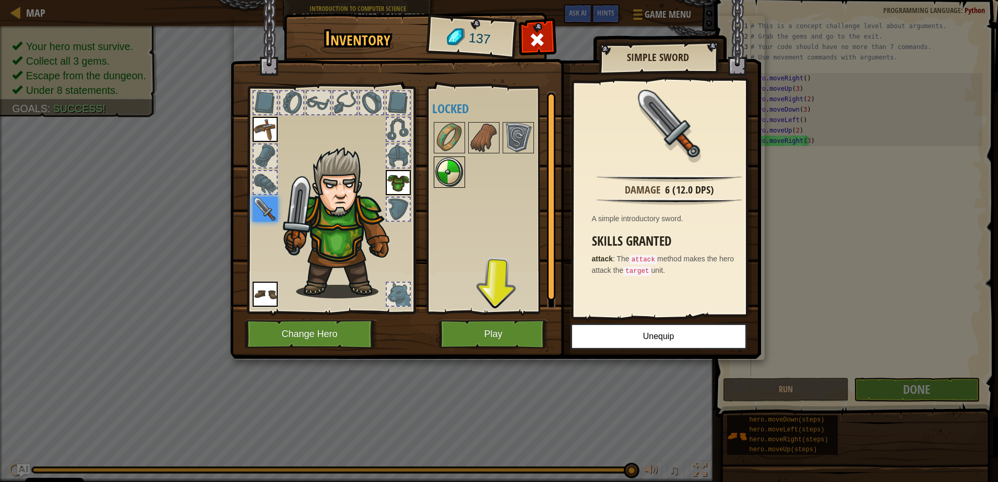
click at [444, 170] on img at bounding box center [449, 172] width 29 height 29
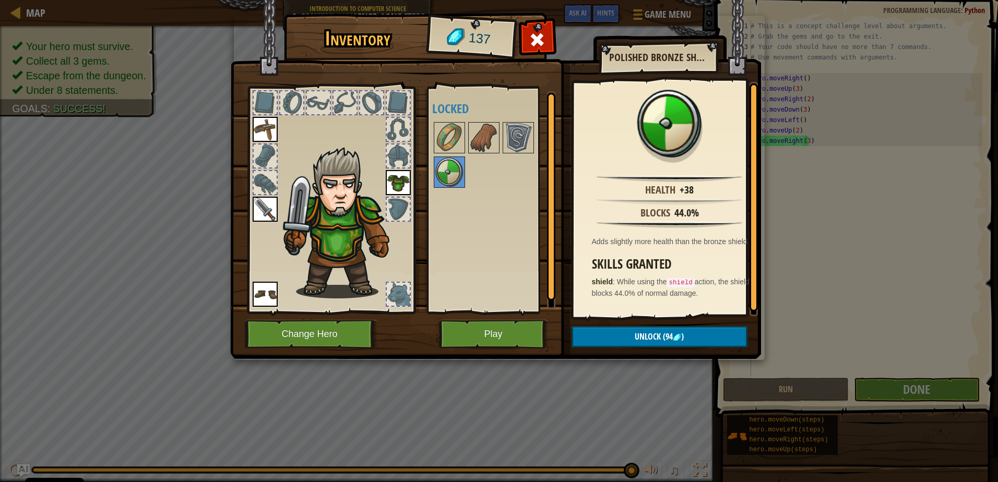
click at [398, 206] on div at bounding box center [398, 209] width 23 height 23
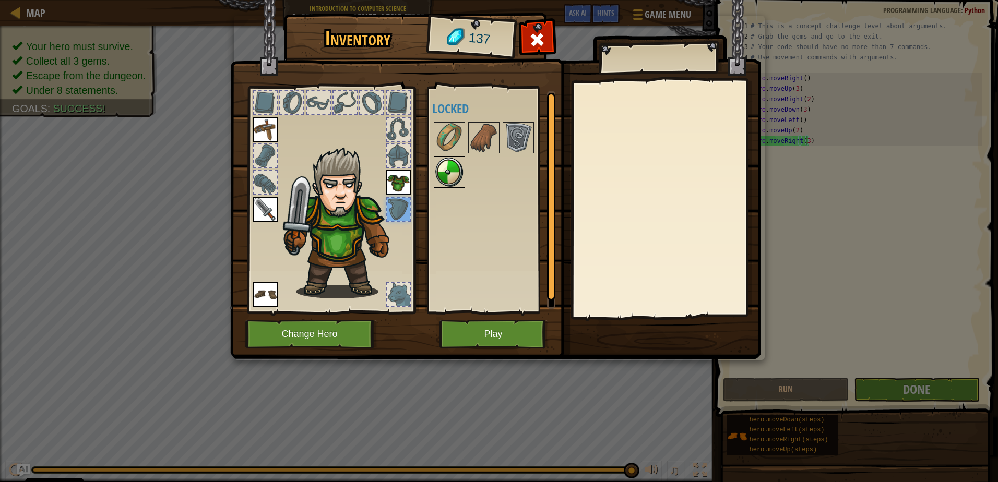
click at [454, 166] on img at bounding box center [449, 172] width 29 height 29
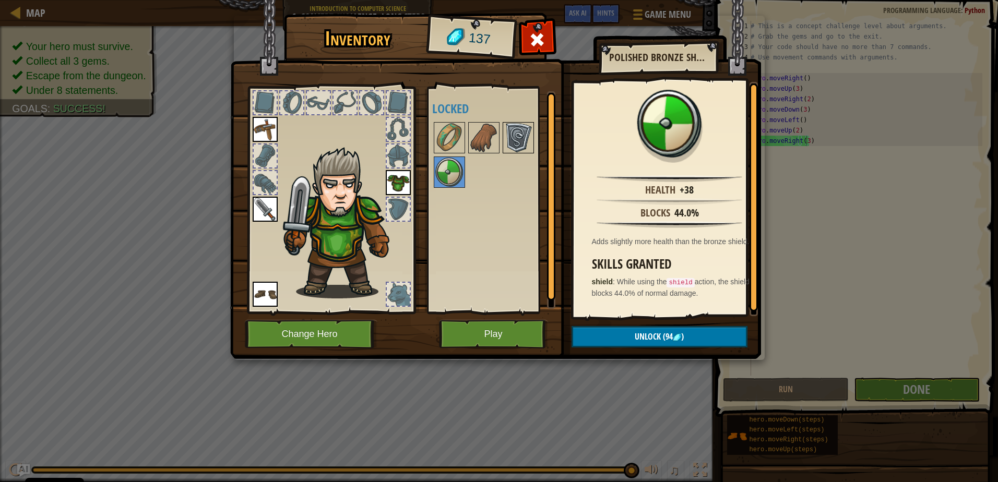
click at [525, 126] on img at bounding box center [518, 137] width 29 height 29
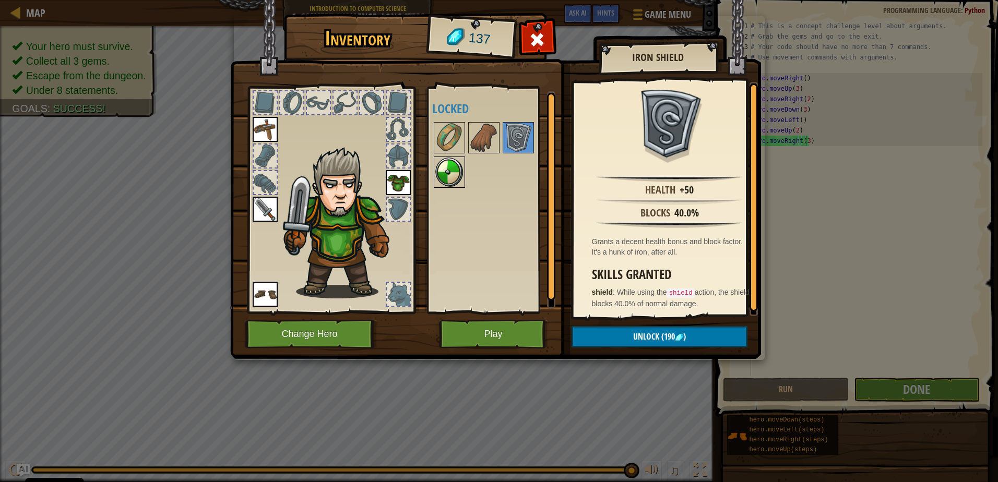
click at [452, 166] on img at bounding box center [449, 172] width 29 height 29
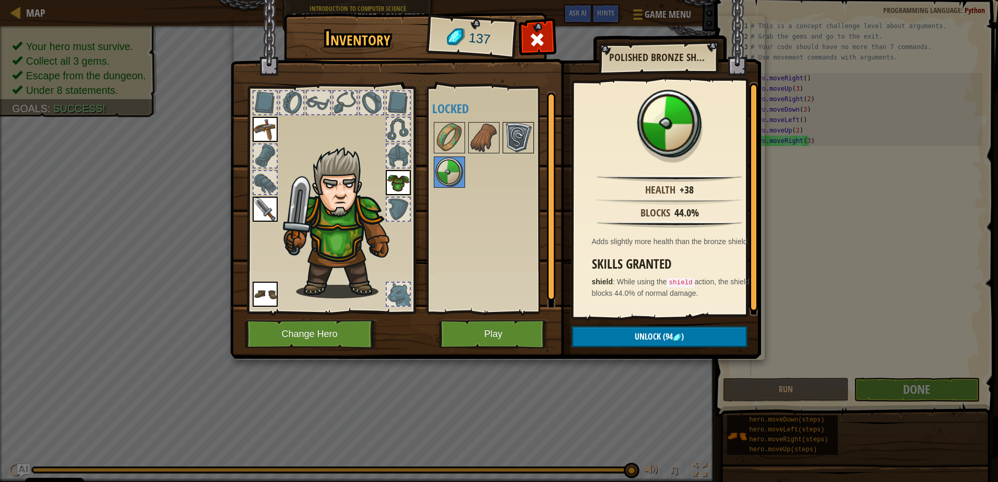
click at [520, 148] on img at bounding box center [518, 137] width 29 height 29
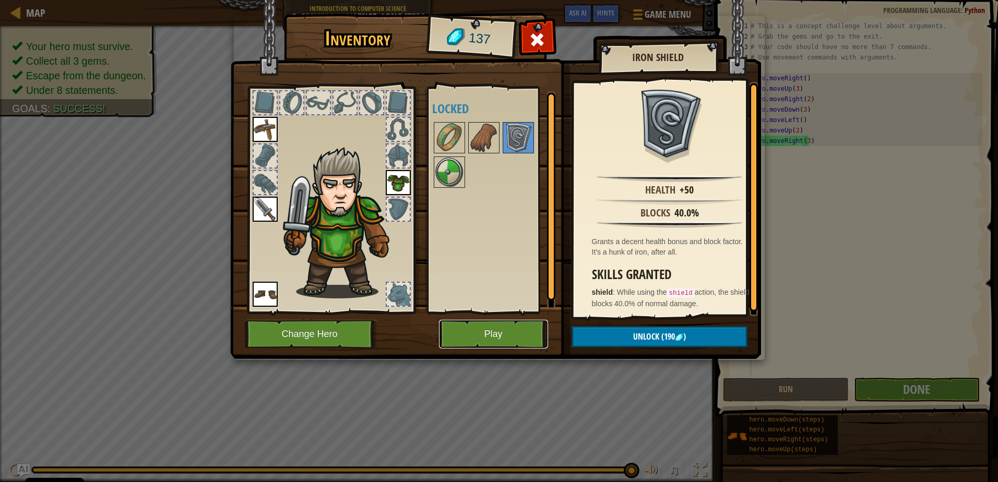
click at [484, 328] on button "Play" at bounding box center [493, 334] width 109 height 29
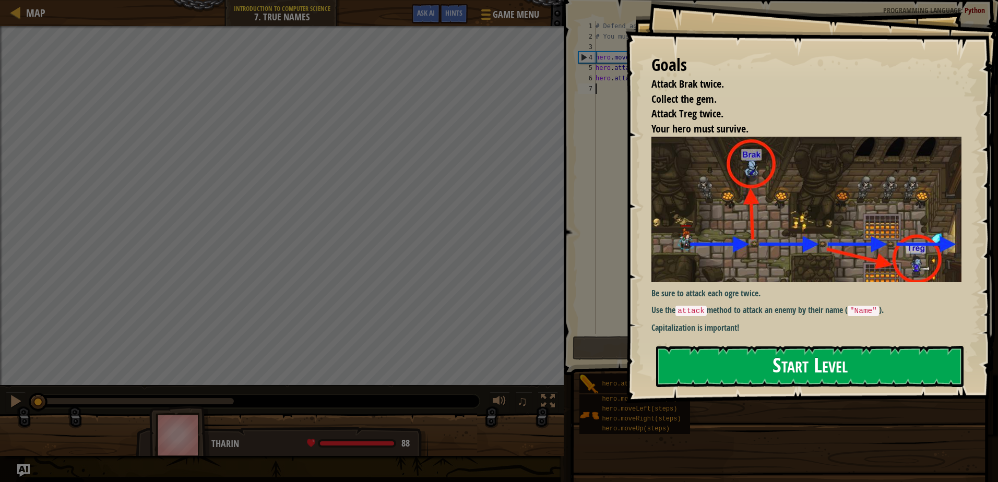
click at [713, 351] on button "Start Level" at bounding box center [809, 366] width 307 height 41
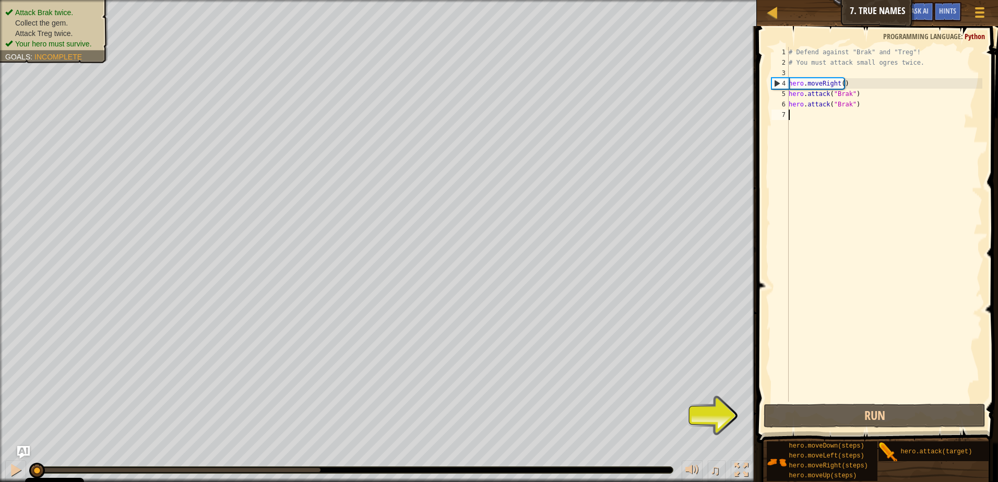
type textarea "h"
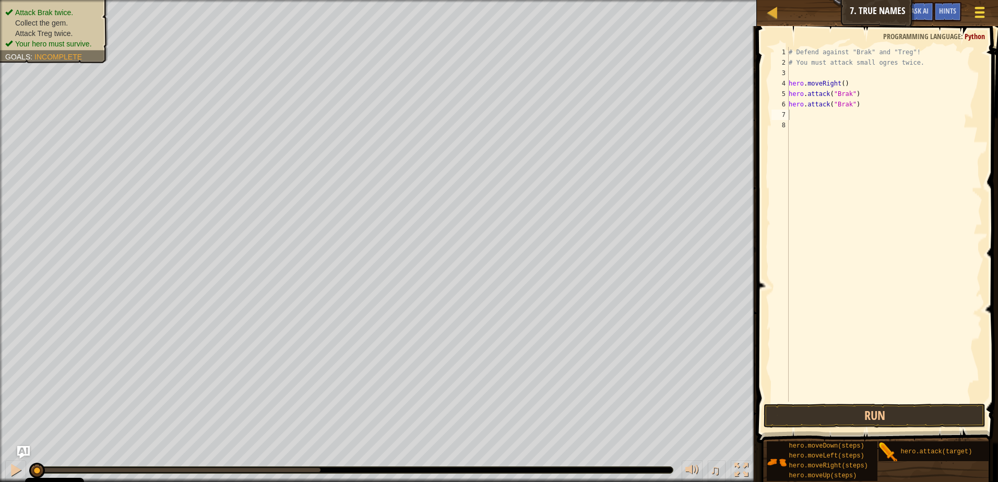
click at [978, 5] on div at bounding box center [980, 12] width 14 height 15
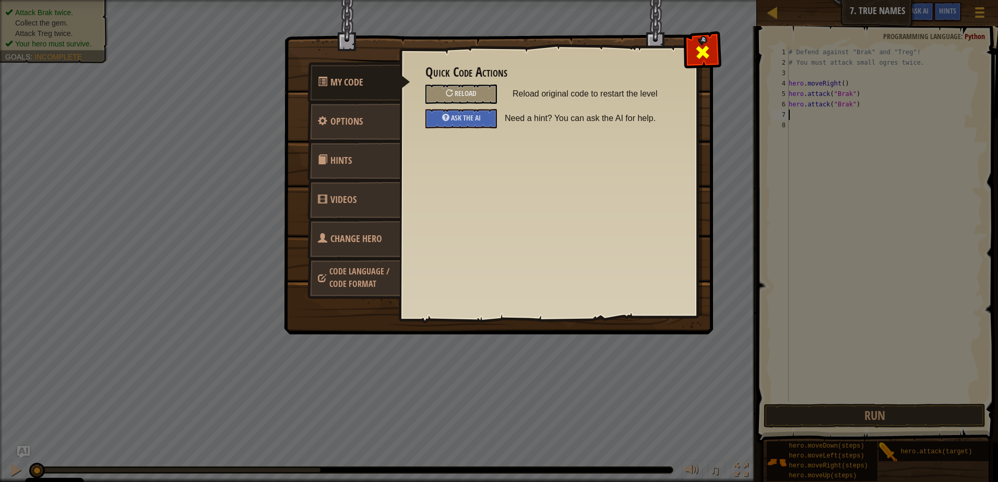
click at [699, 41] on div at bounding box center [702, 49] width 33 height 33
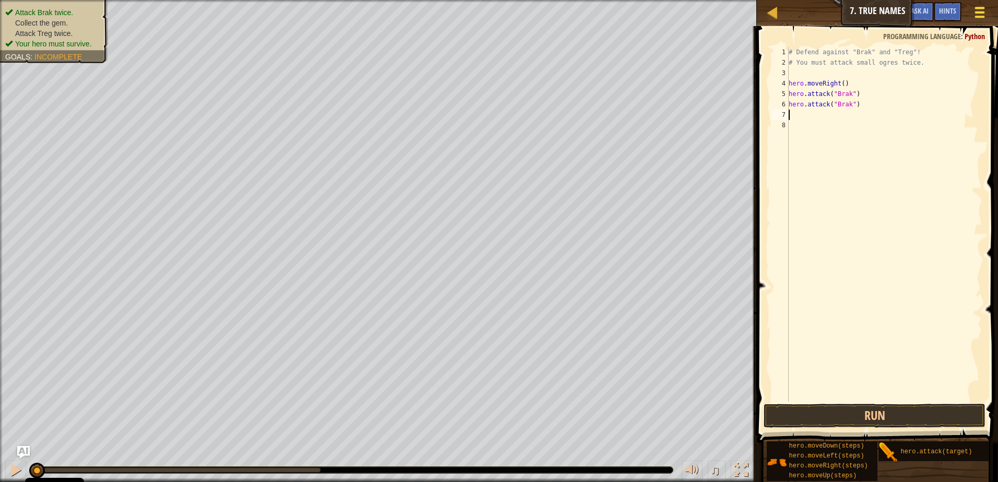
click at [975, 9] on span at bounding box center [980, 8] width 10 height 2
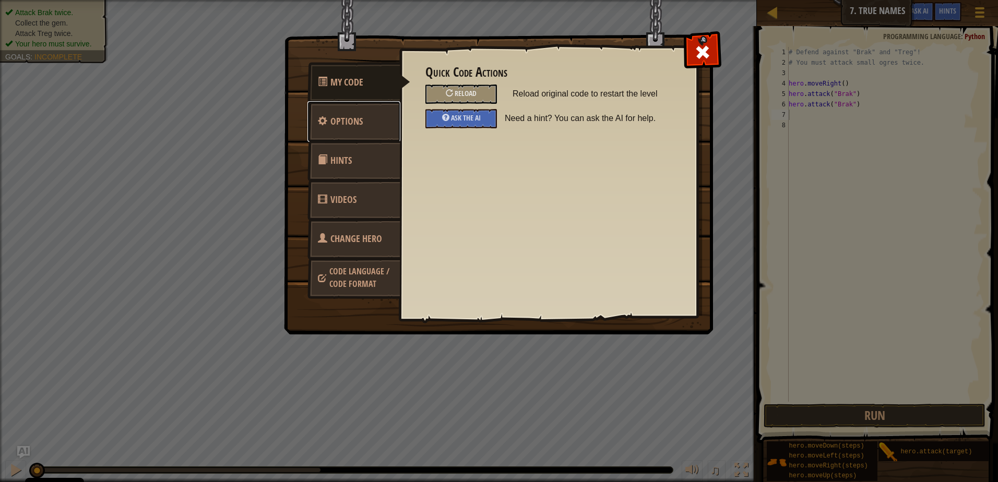
click at [353, 123] on span "Options" at bounding box center [346, 121] width 32 height 13
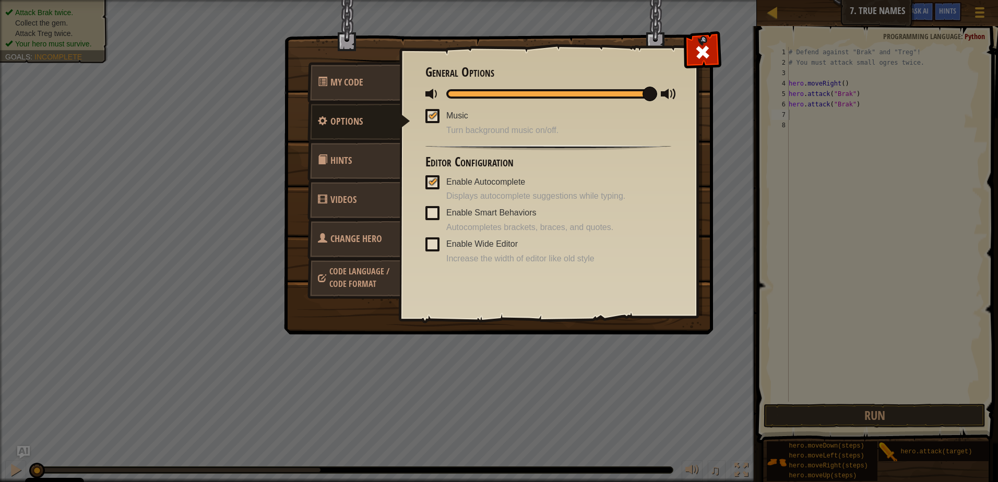
click at [333, 168] on link "Hints" at bounding box center [353, 160] width 93 height 41
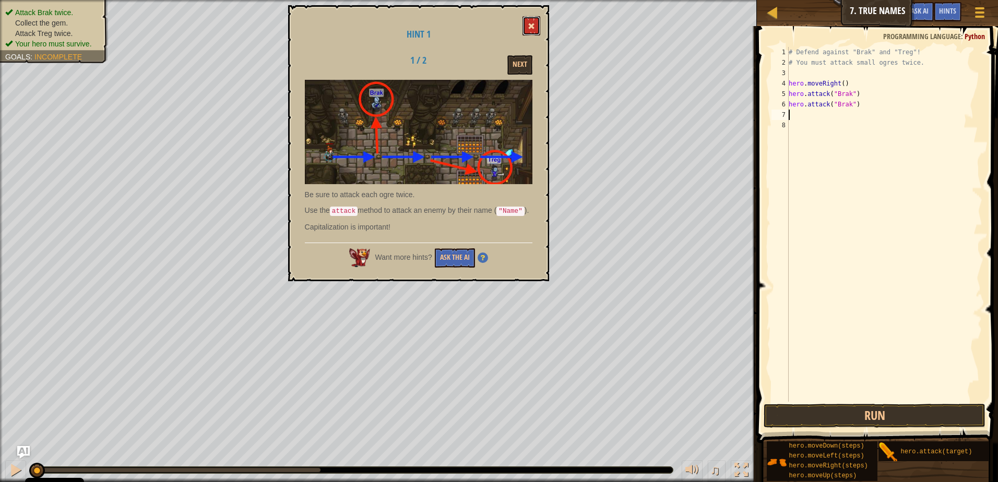
click at [534, 31] on button at bounding box center [532, 25] width 18 height 19
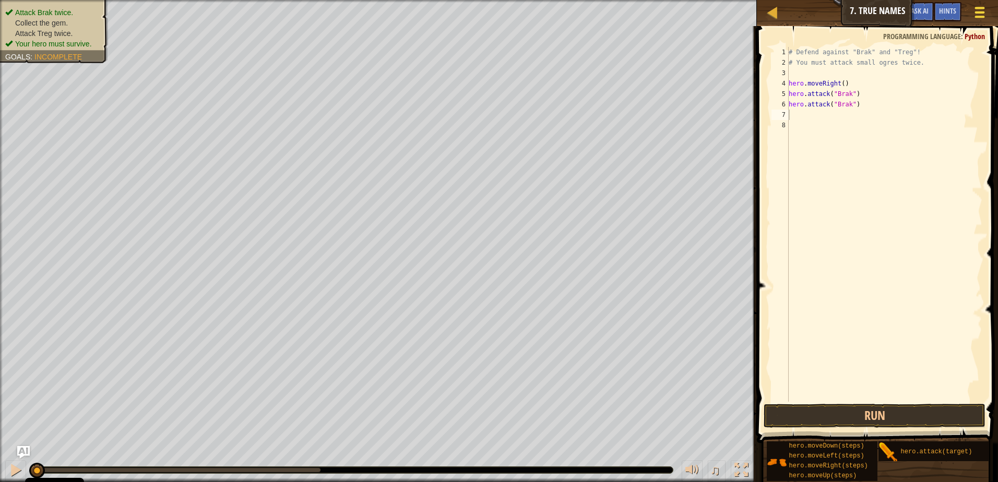
click at [988, 22] on button "Game Menu" at bounding box center [980, 15] width 28 height 26
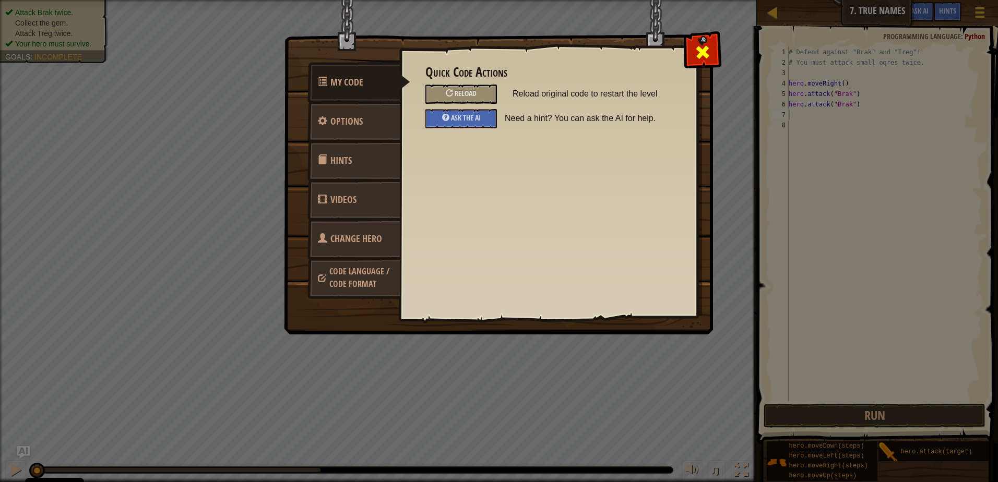
click at [705, 52] on span at bounding box center [702, 52] width 17 height 17
